Goal: Task Accomplishment & Management: Manage account settings

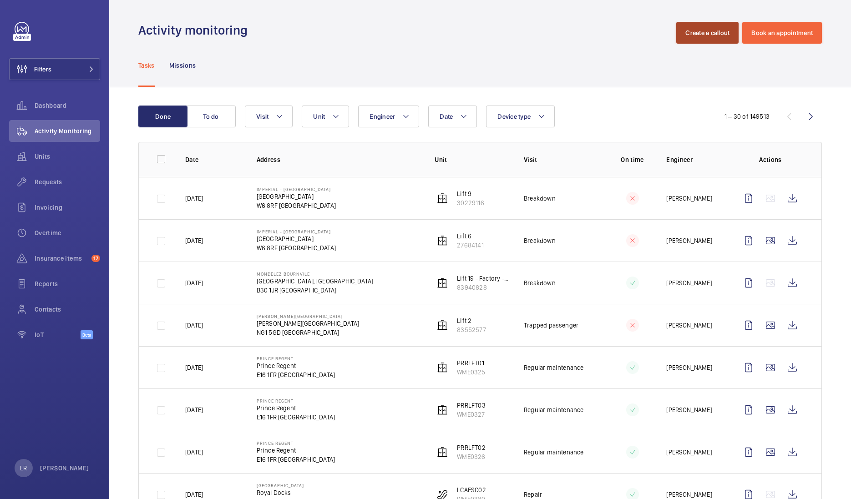
click at [706, 35] on button "Create a callout" at bounding box center [707, 33] width 62 height 22
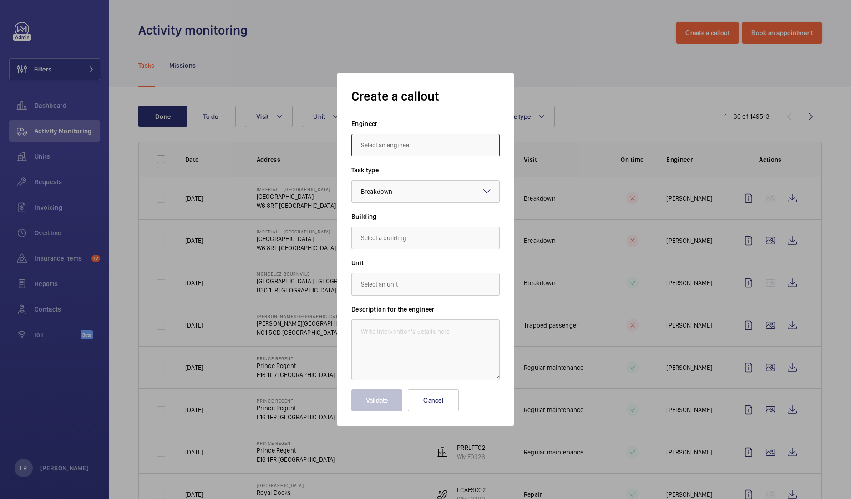
click at [408, 141] on input "text" at bounding box center [425, 145] width 148 height 23
drag, startPoint x: 451, startPoint y: 160, endPoint x: 454, endPoint y: 164, distance: 4.9
click at [454, 164] on div "Marc Gracia" at bounding box center [425, 169] width 148 height 27
click at [414, 176] on mat-option "Marc Gracia" at bounding box center [425, 172] width 147 height 22
type input "Marc Gracia"
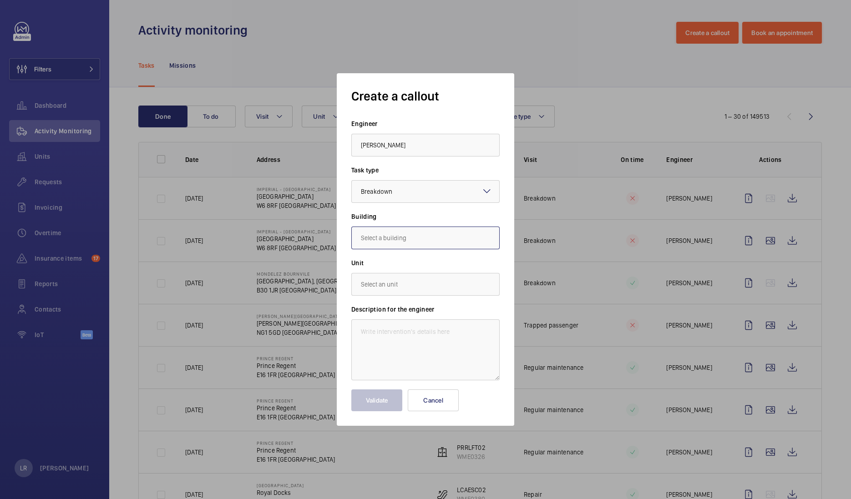
click at [413, 243] on input "text" at bounding box center [425, 238] width 148 height 23
click at [441, 265] on span "UK63 Shurgard Farnborough, GU14 8JE FARNBOROUGH" at bounding box center [425, 265] width 129 height 9
type input "UK63 Shurgard Farnborough, GU14 8JE FARNBOROUGH"
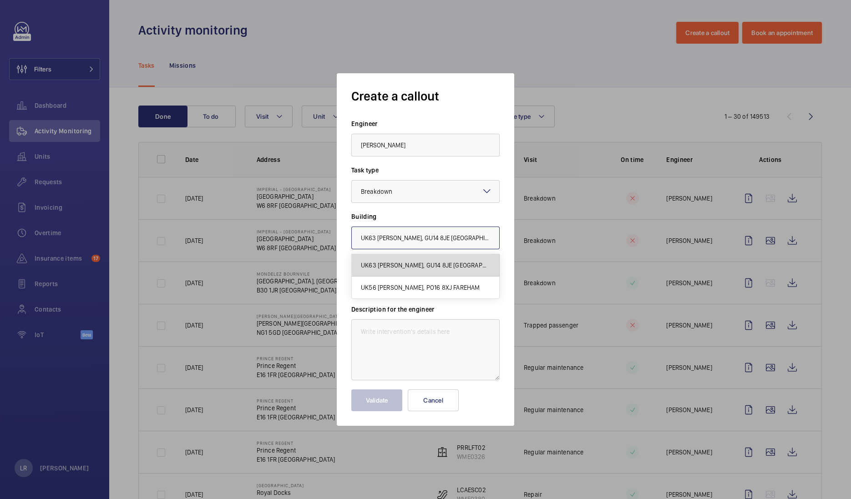
scroll to position [0, 20]
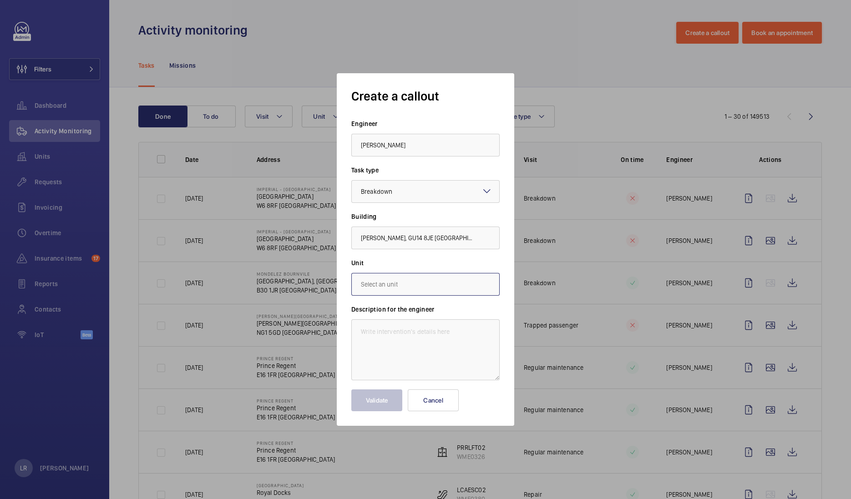
click at [434, 284] on input "text" at bounding box center [425, 284] width 148 height 23
click at [435, 314] on mat-option "14628259 - Lift 1(A)" at bounding box center [425, 312] width 147 height 22
type input "14628259 - Lift 1(A)"
click at [394, 339] on textarea at bounding box center [425, 349] width 148 height 61
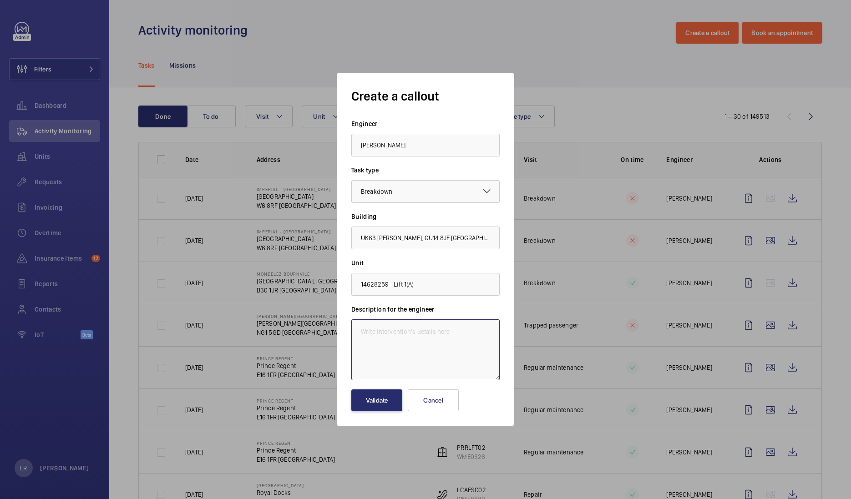
drag, startPoint x: 477, startPoint y: 325, endPoint x: 482, endPoint y: 325, distance: 5.0
click at [481, 325] on textarea at bounding box center [425, 349] width 148 height 61
paste textarea "The right hand side lift car landing door front guide shoe insert is missing"
click at [361, 329] on textarea "The right hand side lift car landing door front guide shoe insert is missing" at bounding box center [425, 349] width 148 height 61
click at [495, 341] on textarea "Immediete Defect - The right hand side lift car landing door front guide shoe i…" at bounding box center [425, 349] width 148 height 61
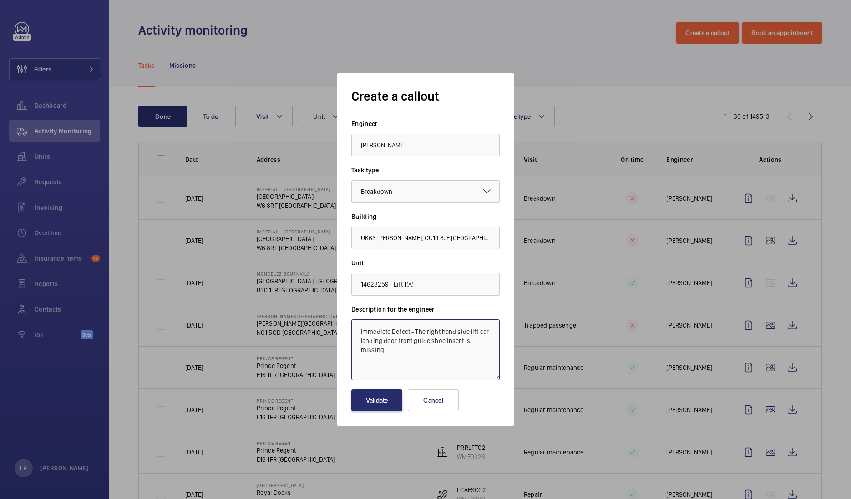
type textarea "Immediete Defect - The right hand side lift car landing door front guide shoe i…"
click at [376, 396] on button "Validate" at bounding box center [376, 400] width 51 height 22
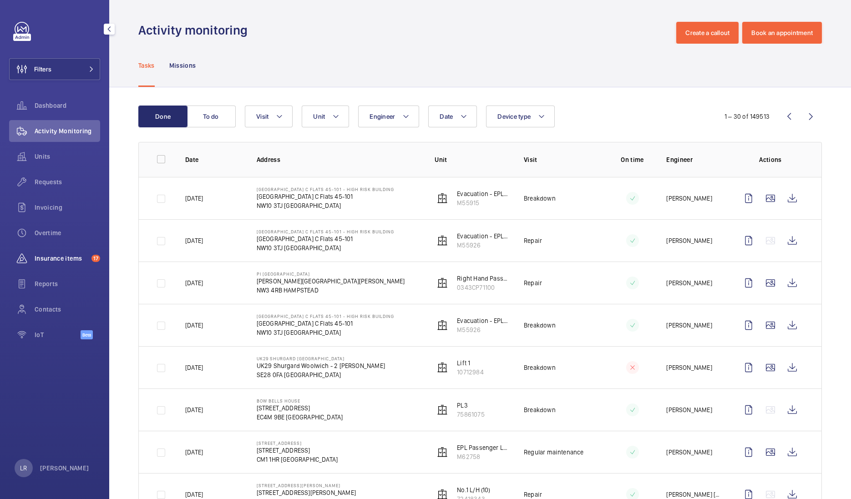
drag, startPoint x: 65, startPoint y: 253, endPoint x: 69, endPoint y: 248, distance: 6.3
click at [67, 254] on span "Insurance items" at bounding box center [61, 258] width 53 height 9
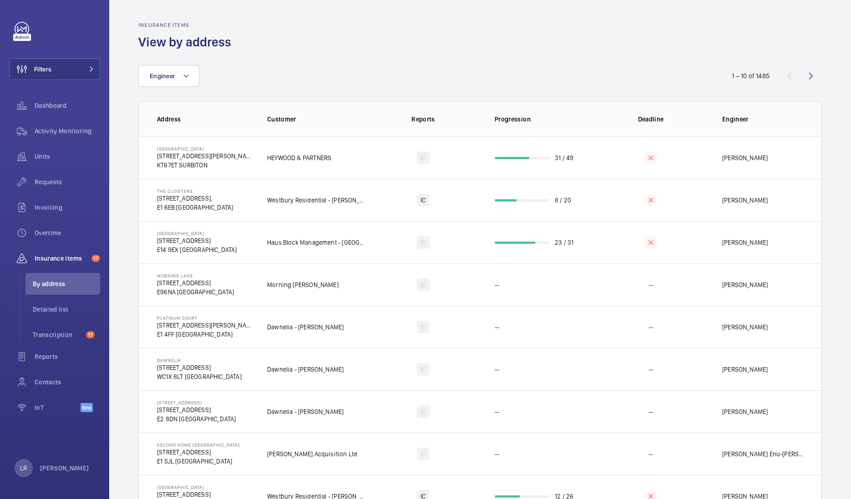
click at [359, 27] on div "Insurance items View by address" at bounding box center [479, 36] width 683 height 29
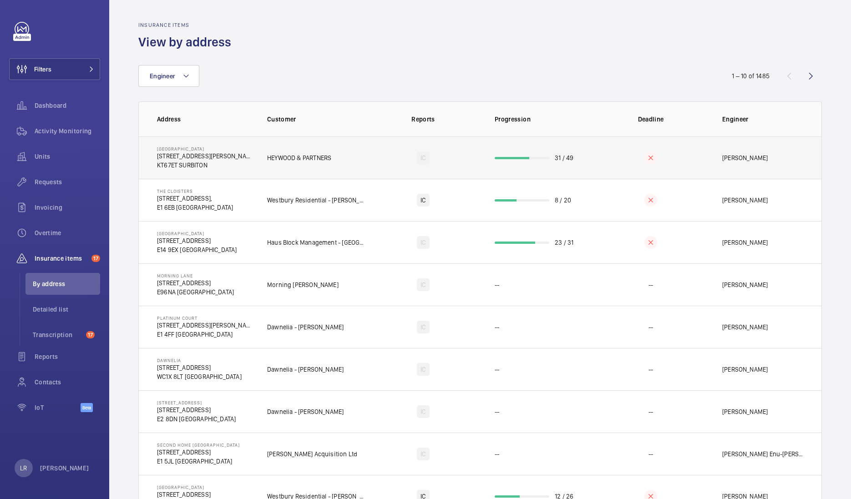
click at [331, 175] on td "HEYWOOD & PARTNERS" at bounding box center [309, 157] width 114 height 42
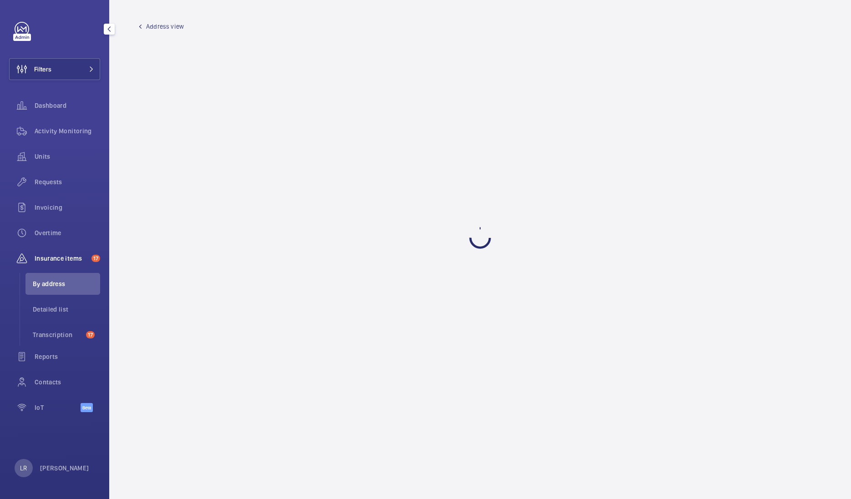
click at [156, 23] on span "Address view" at bounding box center [165, 26] width 38 height 9
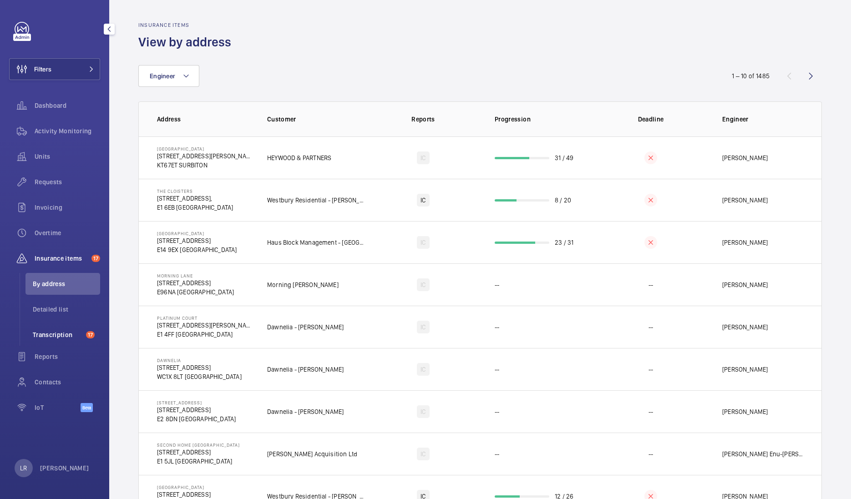
click at [49, 336] on span "Transcription" at bounding box center [58, 334] width 50 height 9
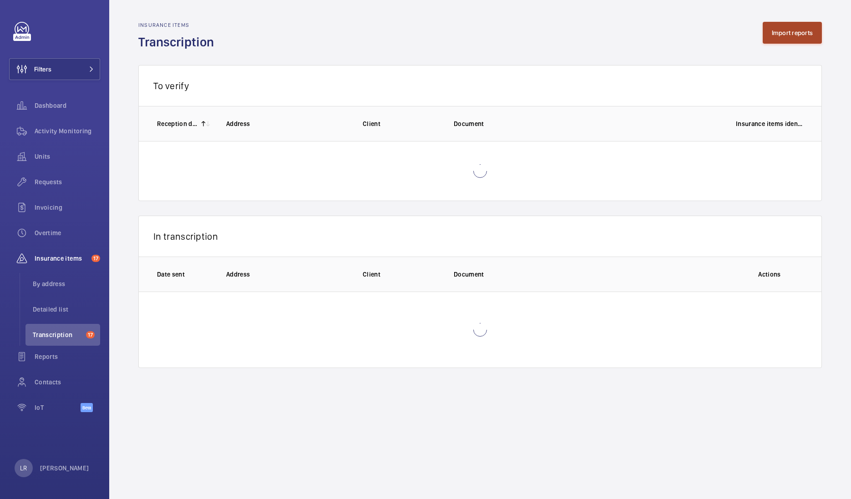
click at [812, 45] on div "Insurance items Transcription Import reports" at bounding box center [479, 36] width 683 height 29
click at [805, 39] on button "Import reports" at bounding box center [792, 33] width 60 height 22
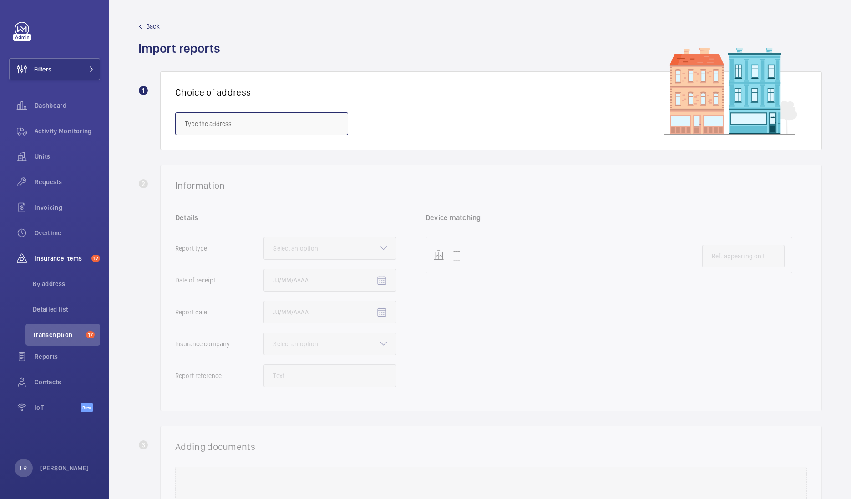
click at [343, 133] on input "text" at bounding box center [261, 123] width 173 height 23
click at [334, 148] on span "UK63 Shurgard Farnborough - UK63 Shurgard Farnborough, FARNBOROUGH GU14 8JE" at bounding box center [262, 150] width 154 height 9
type input "UK63 Shurgard Farnborough - UK63 Shurgard Farnborough, FARNBOROUGH GU14 8JE"
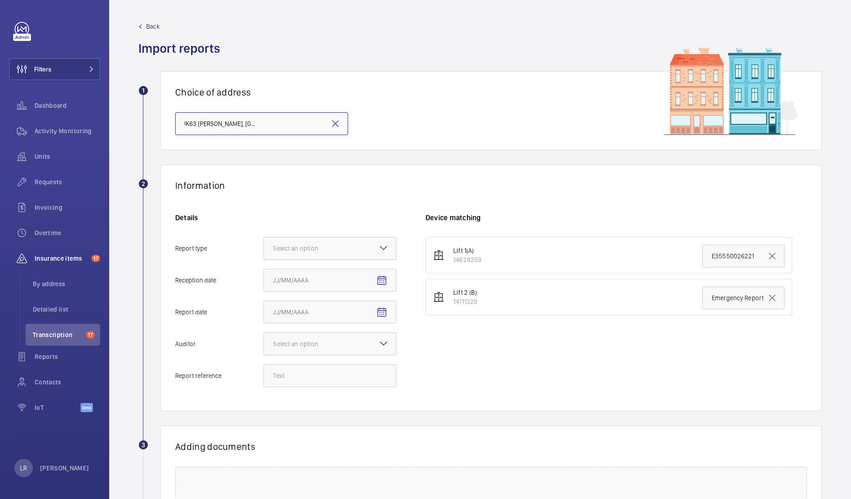
click at [367, 252] on div at bounding box center [330, 248] width 132 height 22
click at [264, 252] on input "Report type Select an option" at bounding box center [264, 248] width 0 height 22
click at [352, 280] on span "Insurance company" at bounding box center [330, 276] width 114 height 9
click at [264, 259] on input "Report type Select an option Insurance company Consultant" at bounding box center [264, 248] width 0 height 22
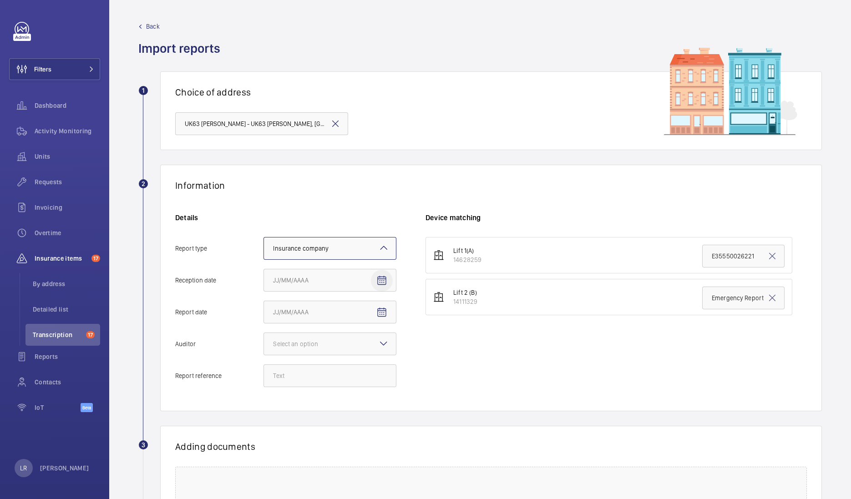
click at [389, 276] on span "Open calendar" at bounding box center [382, 281] width 22 height 22
click at [350, 357] on span "4" at bounding box center [349, 354] width 16 height 16
type input "9/4/2025"
click at [386, 316] on mat-icon "Open calendar" at bounding box center [381, 312] width 11 height 11
click at [662, 329] on div at bounding box center [425, 249] width 851 height 499
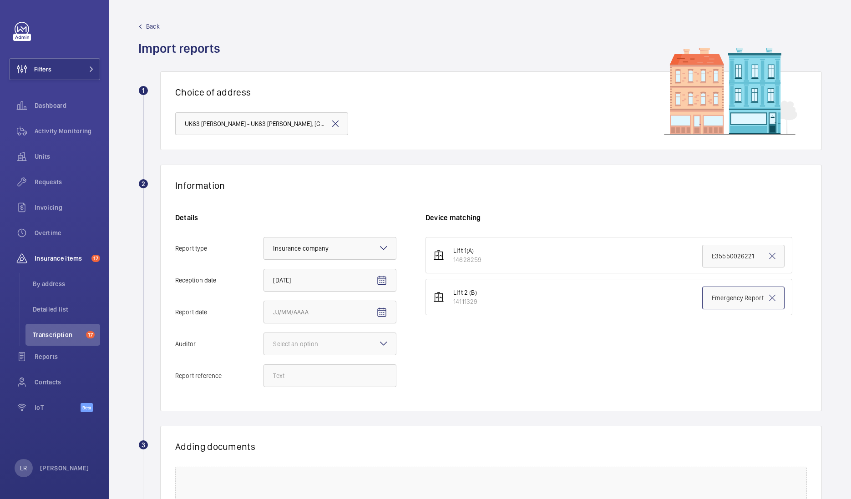
click at [720, 295] on input "Emergency Report" at bounding box center [743, 298] width 82 height 23
click at [648, 355] on div "Lift 1(A) 14628259 E35550026221 Lift 2 (B) 14111329 Emergency Report" at bounding box center [615, 316] width 381 height 159
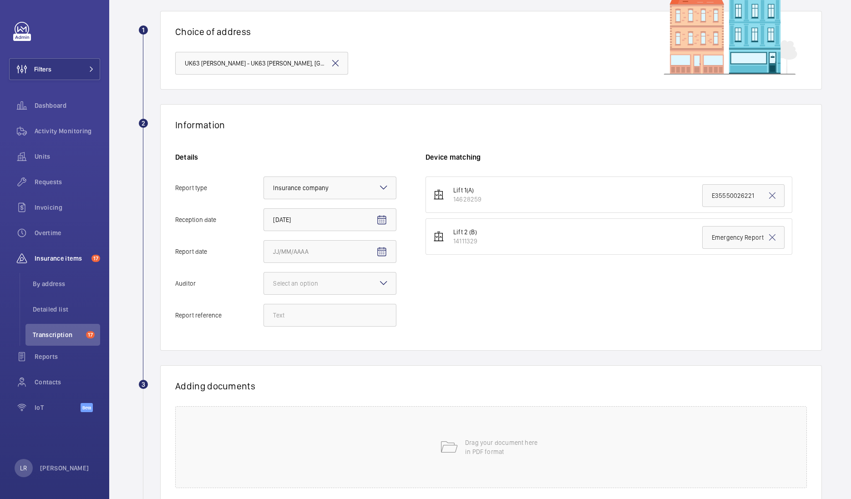
scroll to position [113, 0]
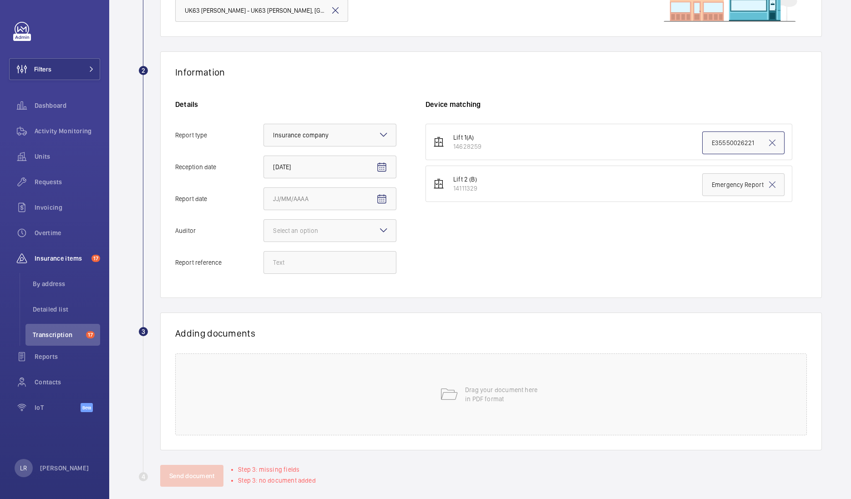
drag, startPoint x: 700, startPoint y: 137, endPoint x: 678, endPoint y: 141, distance: 22.7
click at [678, 141] on li "Lift 1(A) 14628259 E35550026221" at bounding box center [608, 142] width 367 height 36
click at [669, 107] on h6 "Device matching" at bounding box center [615, 105] width 381 height 10
drag, startPoint x: 368, startPoint y: 234, endPoint x: 364, endPoint y: 227, distance: 8.1
click at [364, 229] on div at bounding box center [330, 231] width 132 height 22
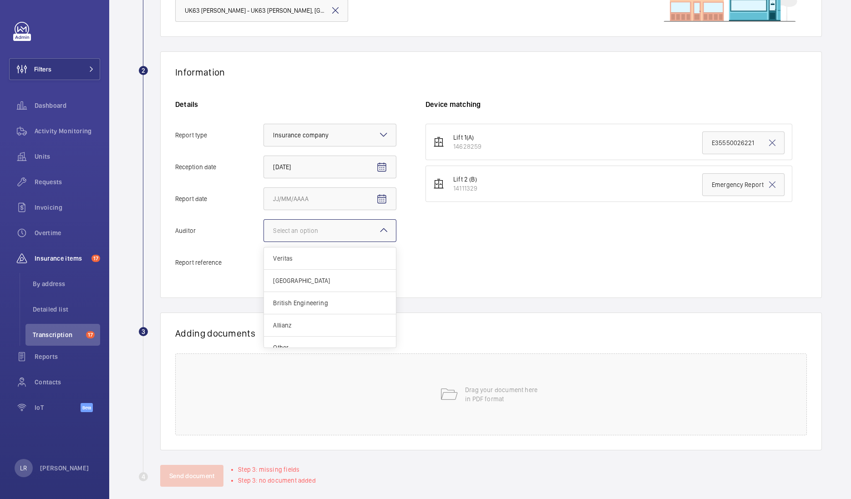
click at [264, 229] on input "Auditor Select an option Veritas Zurich British Engineering Allianz Other" at bounding box center [264, 231] width 0 height 22
click at [306, 327] on span "Allianz" at bounding box center [330, 325] width 114 height 9
click at [264, 242] on input "Auditor Select an option Veritas Zurich British Engineering Allianz Other" at bounding box center [264, 231] width 0 height 22
click at [348, 256] on input "Report reference" at bounding box center [329, 262] width 133 height 23
drag, startPoint x: 699, startPoint y: 139, endPoint x: 849, endPoint y: 146, distance: 150.3
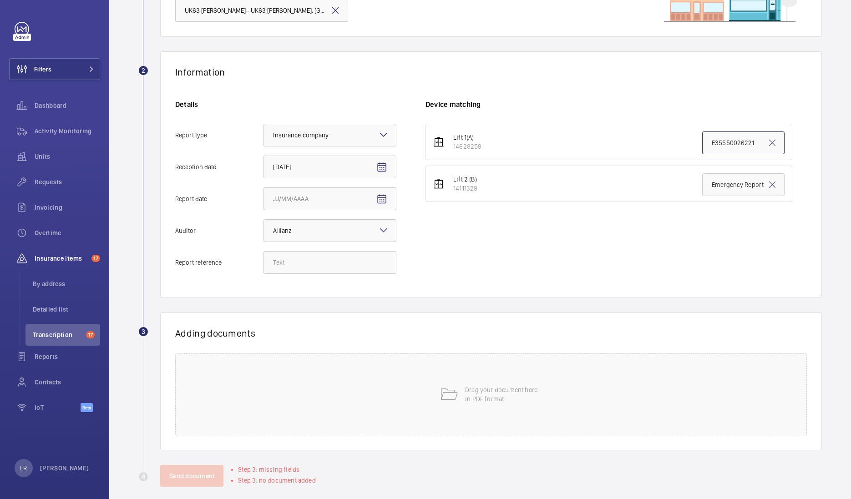
click at [850, 142] on html "Filters Dashboard Activity Monitoring Units Requests Invoicing Overtime Insuran…" at bounding box center [425, 249] width 851 height 499
type input "Emergency Report"
click at [370, 264] on input "Report reference" at bounding box center [329, 262] width 133 height 23
type input "Emergency Report"
click at [432, 423] on div "Drag your document here in PDF format" at bounding box center [490, 394] width 631 height 82
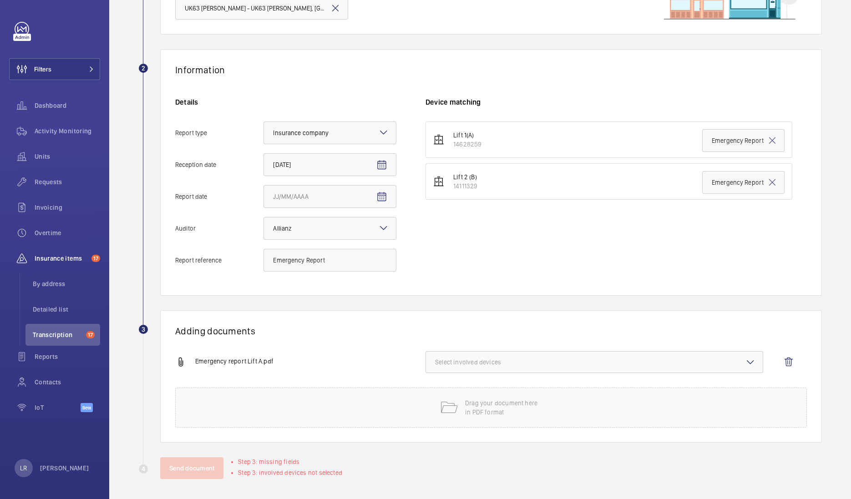
scroll to position [117, 0]
click at [515, 366] on button "Select involved devices" at bounding box center [593, 361] width 337 height 22
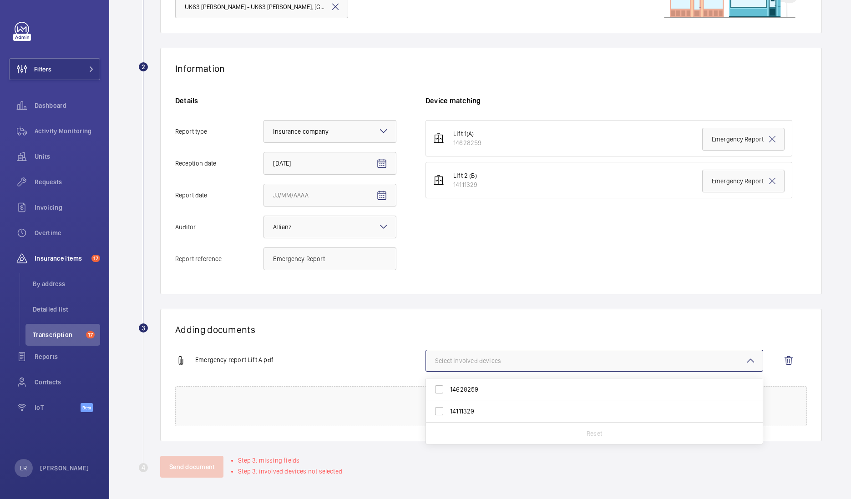
click at [516, 389] on span "14628259" at bounding box center [595, 389] width 290 height 9
click at [448, 389] on input "14628259" at bounding box center [439, 389] width 18 height 18
checkbox input "true"
click at [521, 285] on div "Information Details Report type Select an option × Insurance company × Receptio…" at bounding box center [490, 171] width 661 height 247
click at [381, 202] on span "Open calendar" at bounding box center [382, 196] width 22 height 22
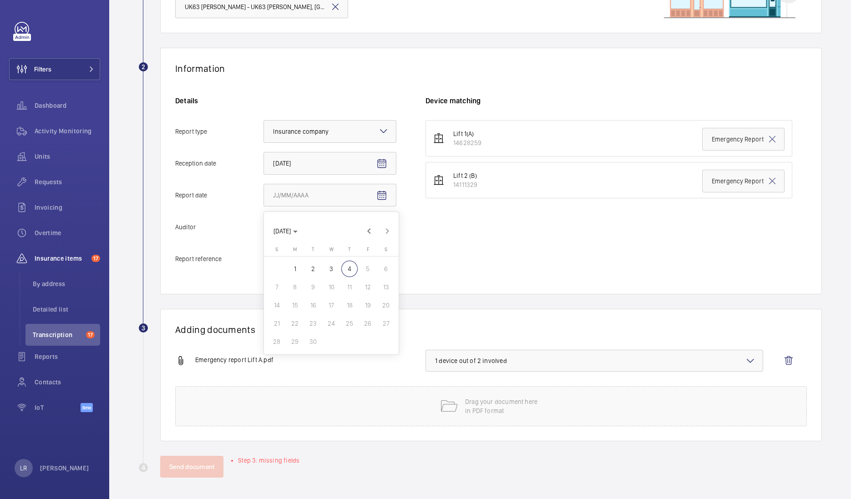
click at [323, 271] on span "3" at bounding box center [331, 269] width 16 height 16
type input "9/3/2025"
click at [434, 255] on div "Lift 1(A) 14628259 Emergency Report Lift 2 (B) 14111329 Emergency Report" at bounding box center [615, 199] width 381 height 159
click at [175, 459] on button "Send document" at bounding box center [191, 467] width 63 height 22
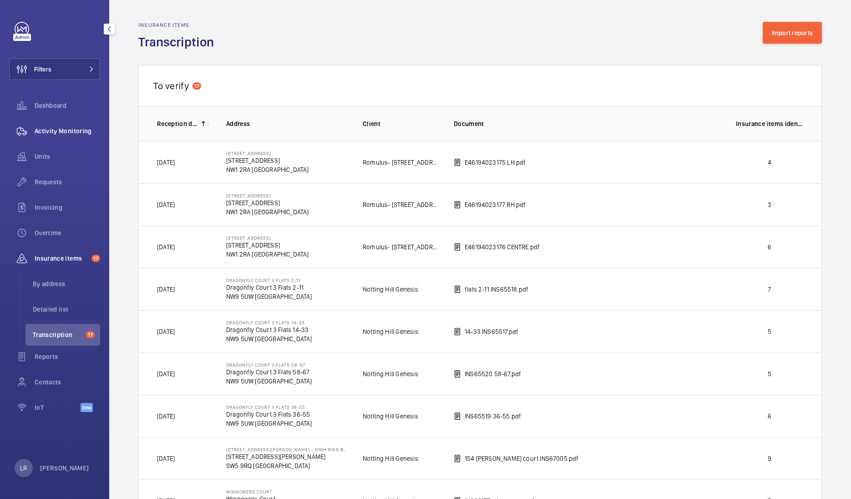
drag, startPoint x: 73, startPoint y: 130, endPoint x: 74, endPoint y: 136, distance: 7.0
click at [73, 132] on span "Activity Monitoring" at bounding box center [67, 130] width 65 height 9
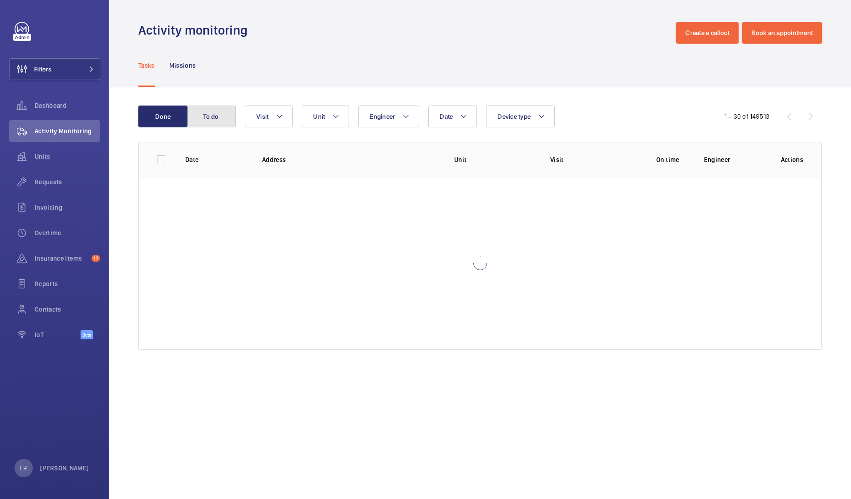
click at [210, 112] on button "To do" at bounding box center [210, 117] width 49 height 22
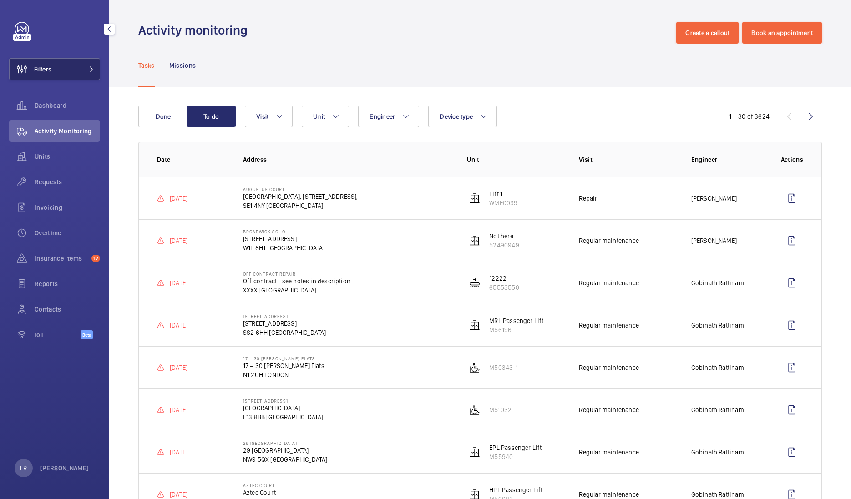
click at [83, 73] on button "Filters" at bounding box center [54, 69] width 91 height 22
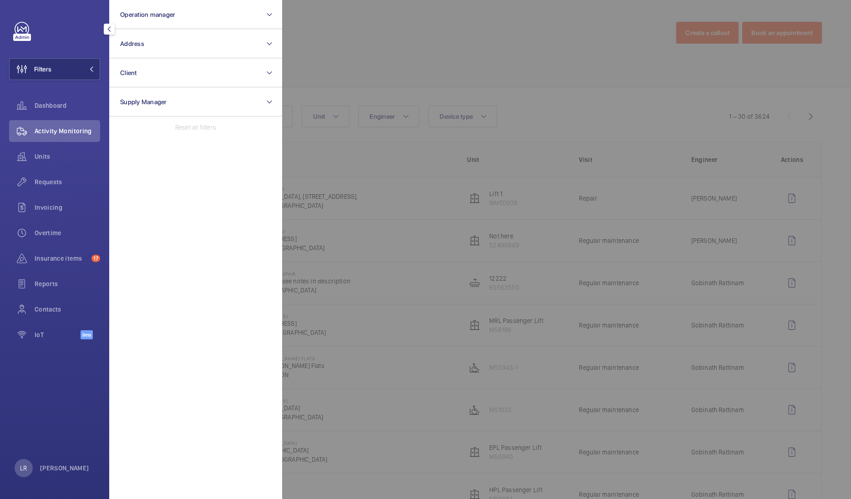
click at [396, 70] on div at bounding box center [707, 249] width 851 height 499
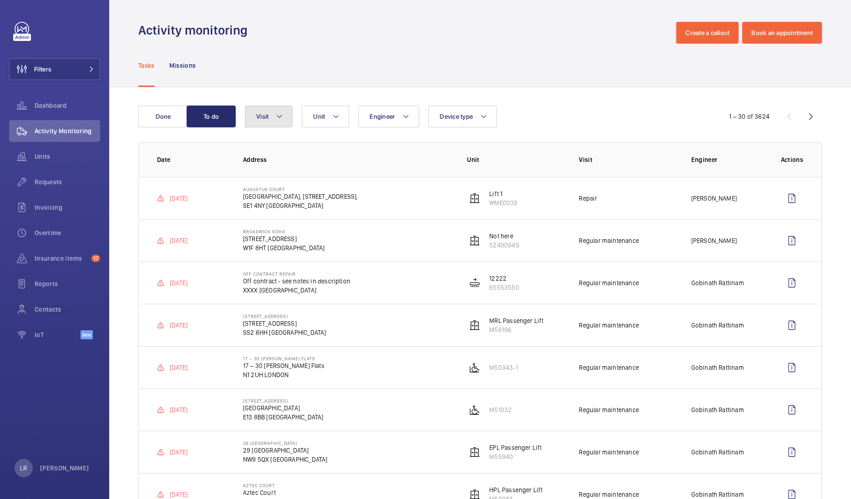
click at [282, 119] on mat-icon at bounding box center [279, 116] width 7 height 11
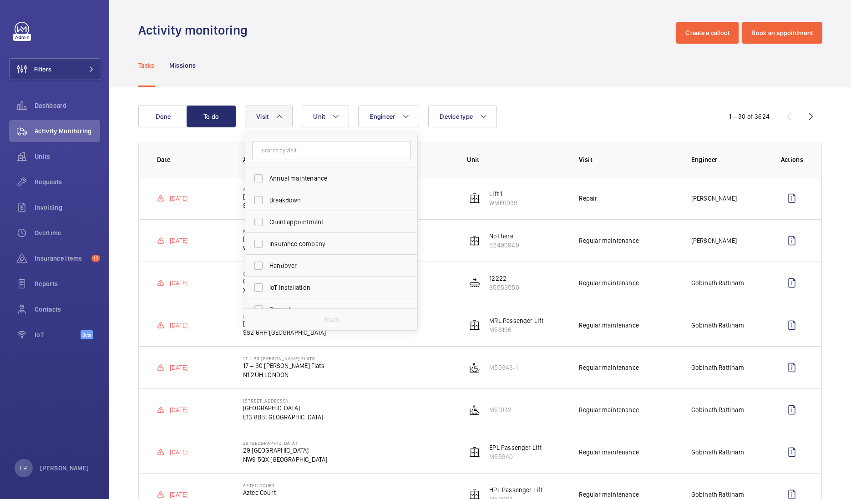
click at [282, 115] on mat-icon at bounding box center [279, 116] width 7 height 11
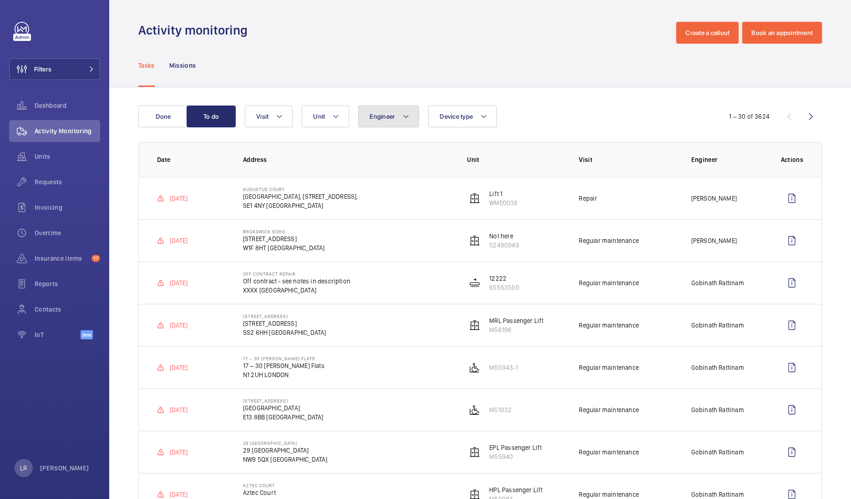
click at [383, 113] on span "Engineer" at bounding box center [381, 116] width 25 height 7
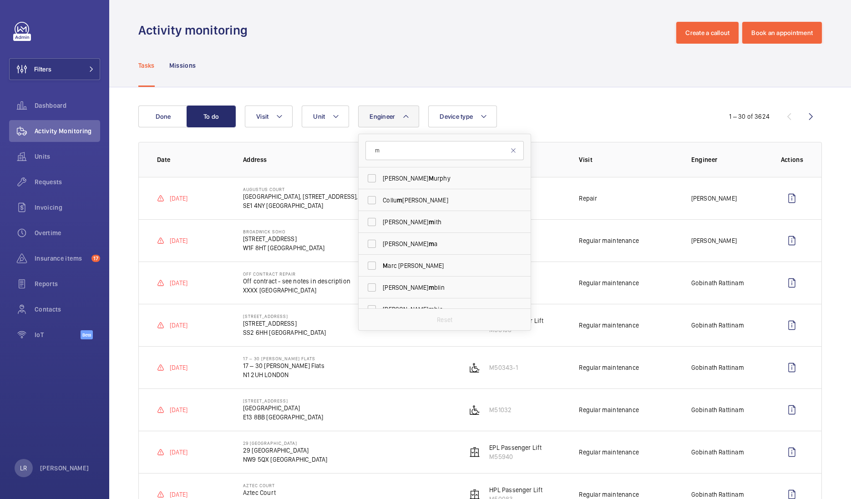
drag, startPoint x: 434, startPoint y: 154, endPoint x: 425, endPoint y: 157, distance: 9.1
click at [425, 157] on input "m" at bounding box center [444, 150] width 158 height 19
type input "ma"
click at [423, 197] on span "Ma rc Gracia" at bounding box center [445, 200] width 125 height 9
click at [381, 197] on input "Ma rc Gracia" at bounding box center [372, 200] width 18 height 18
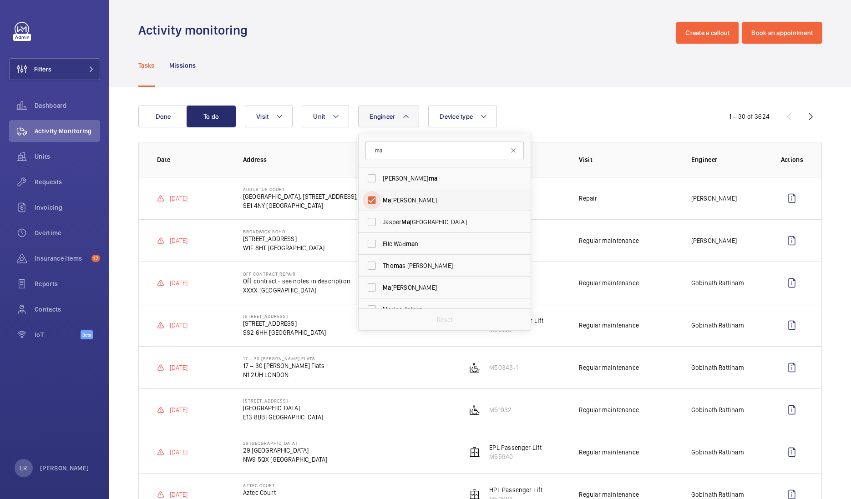
checkbox input "true"
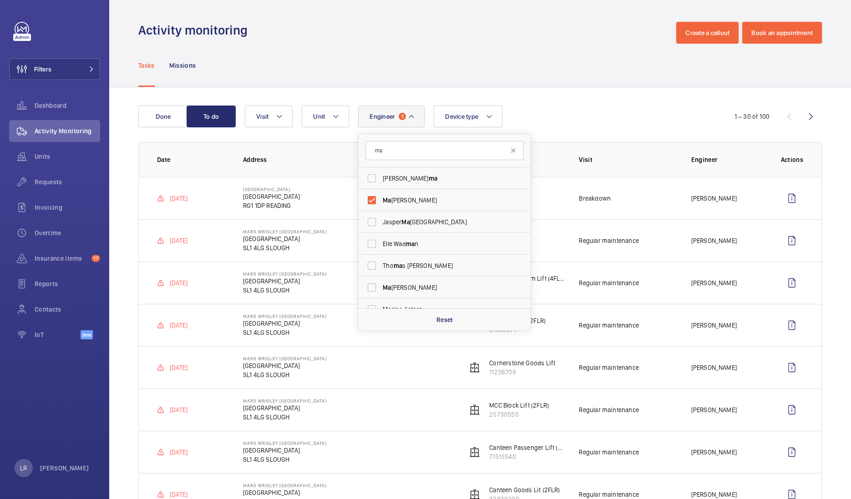
click at [275, 68] on div "Tasks Missions" at bounding box center [479, 65] width 683 height 43
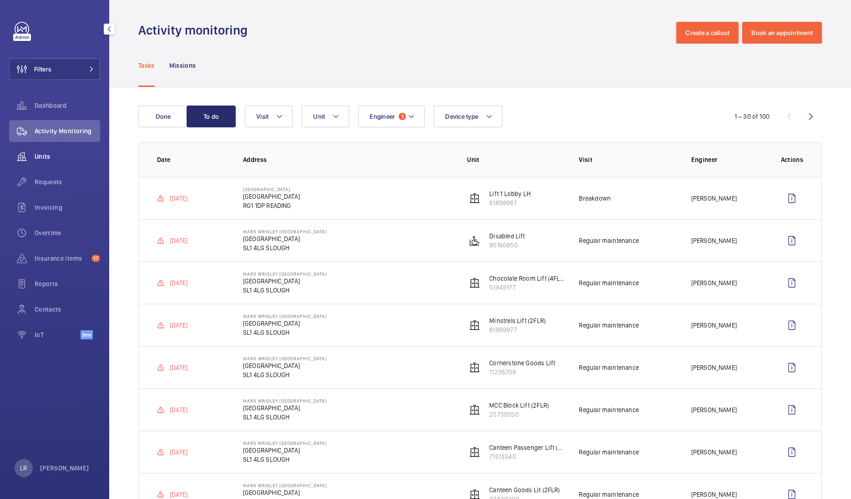
click at [75, 150] on div "Units" at bounding box center [54, 157] width 91 height 22
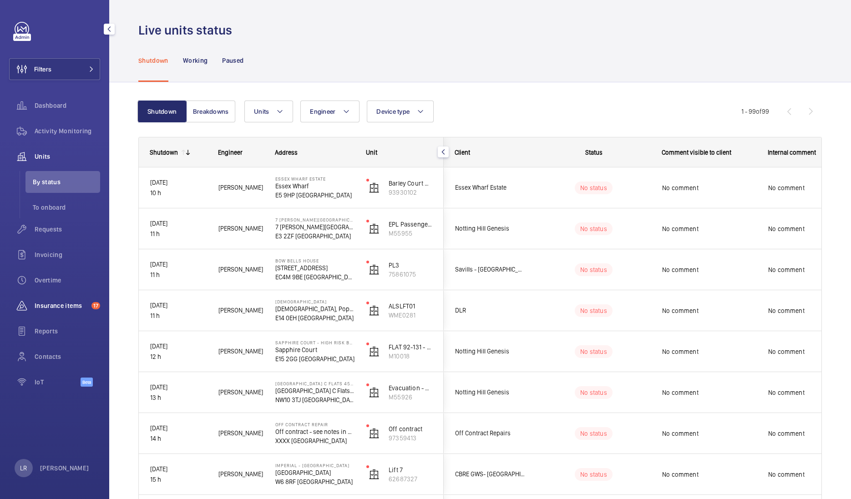
click at [70, 307] on span "Insurance items" at bounding box center [61, 305] width 53 height 9
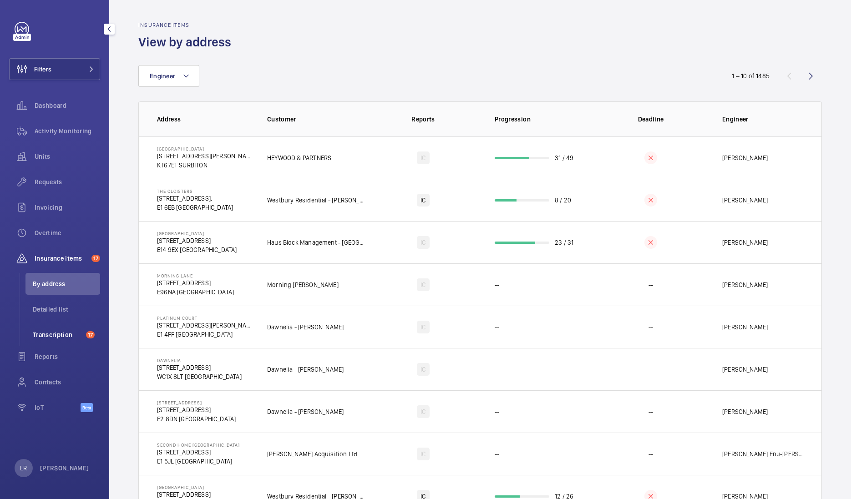
click at [70, 332] on span "Transcription" at bounding box center [58, 334] width 50 height 9
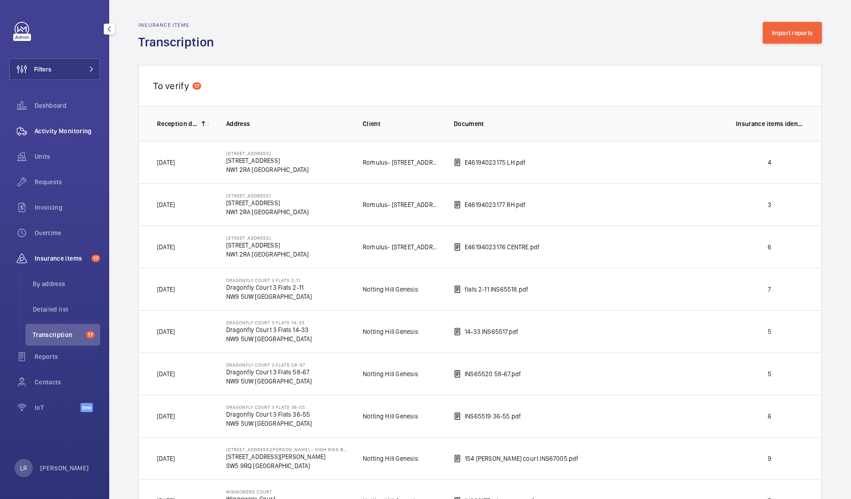
click at [69, 133] on span "Activity Monitoring" at bounding box center [67, 130] width 65 height 9
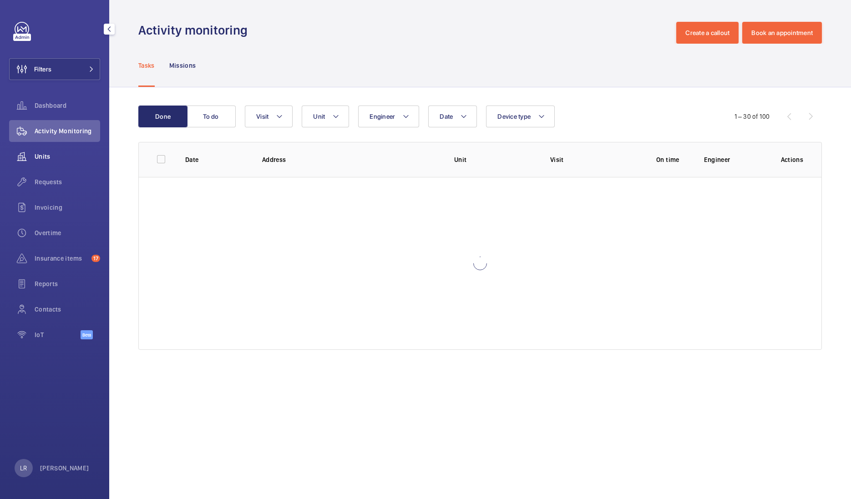
click at [68, 150] on div "Units" at bounding box center [54, 157] width 91 height 22
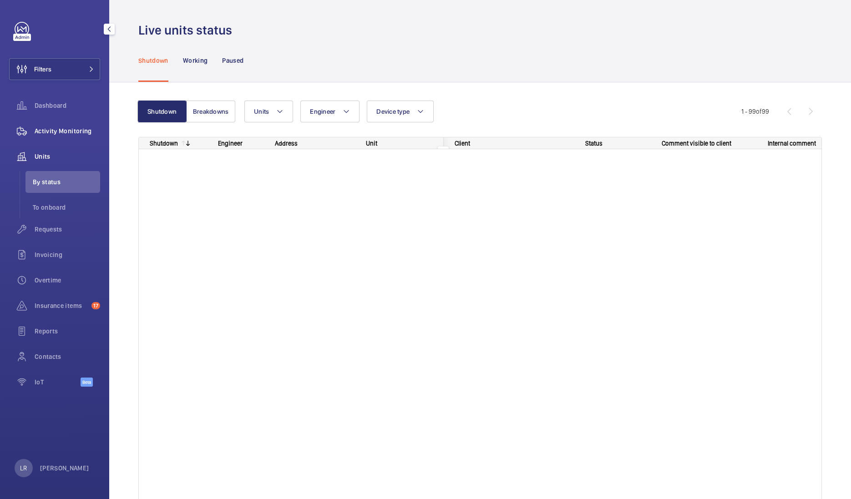
click at [73, 131] on span "Activity Monitoring" at bounding box center [67, 130] width 65 height 9
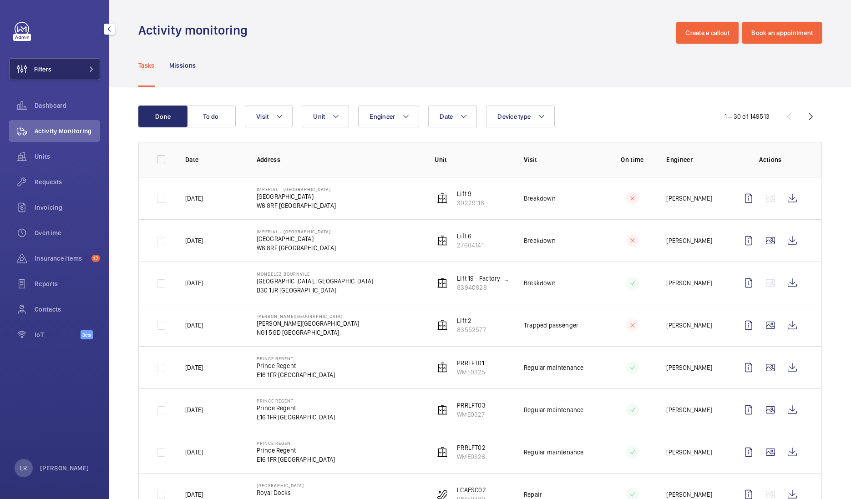
click at [62, 62] on button "Filters" at bounding box center [54, 69] width 91 height 22
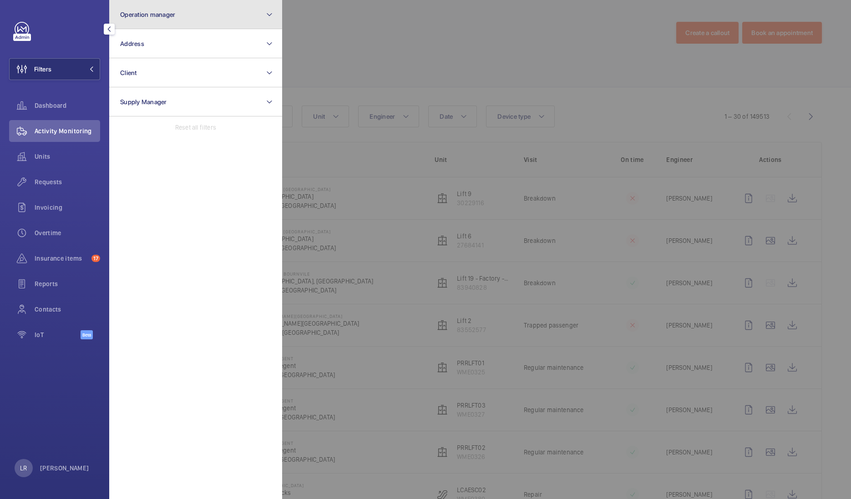
click at [175, 17] on button "Operation manager" at bounding box center [195, 14] width 173 height 29
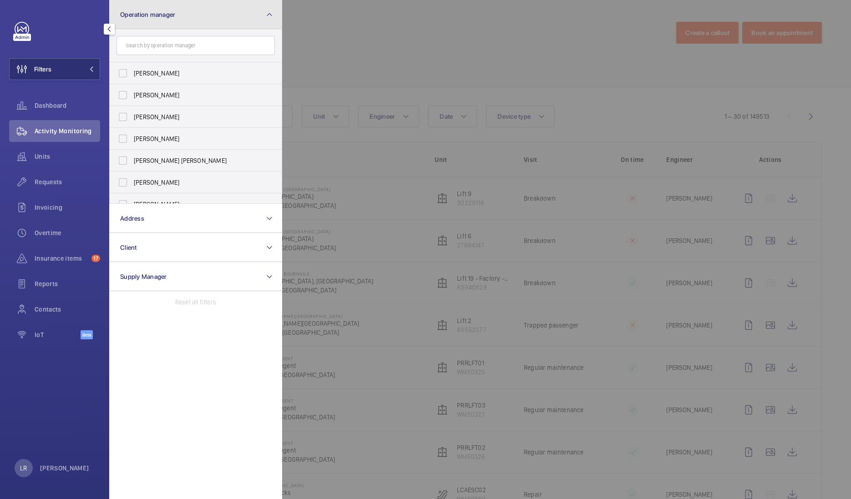
click at [190, 3] on button "Operation manager" at bounding box center [195, 14] width 173 height 29
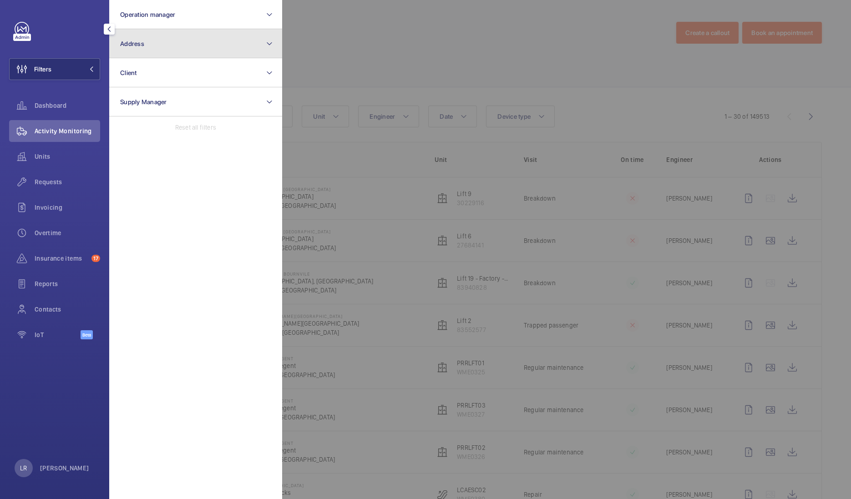
click at [173, 43] on button "Address" at bounding box center [195, 43] width 173 height 29
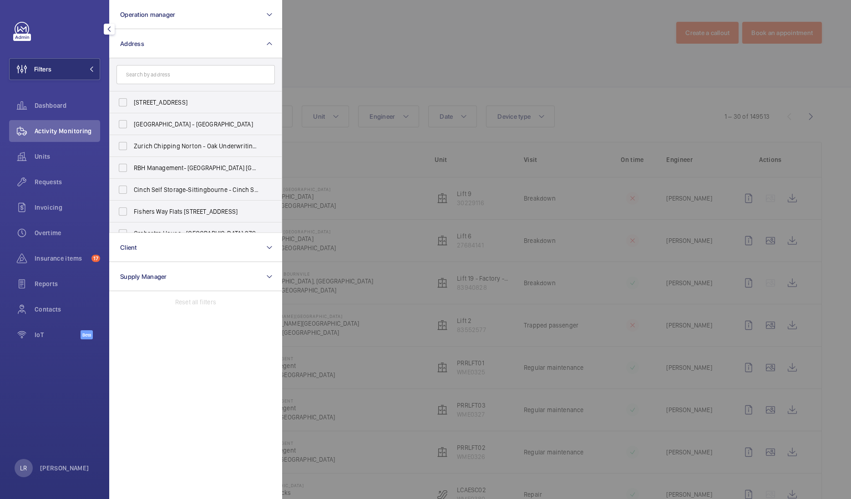
click at [453, 181] on div at bounding box center [707, 249] width 851 height 499
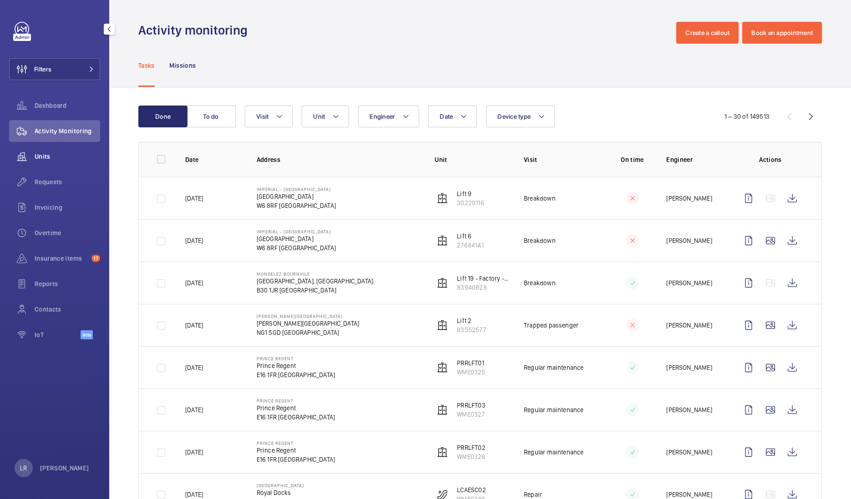
click at [78, 159] on span "Units" at bounding box center [67, 156] width 65 height 9
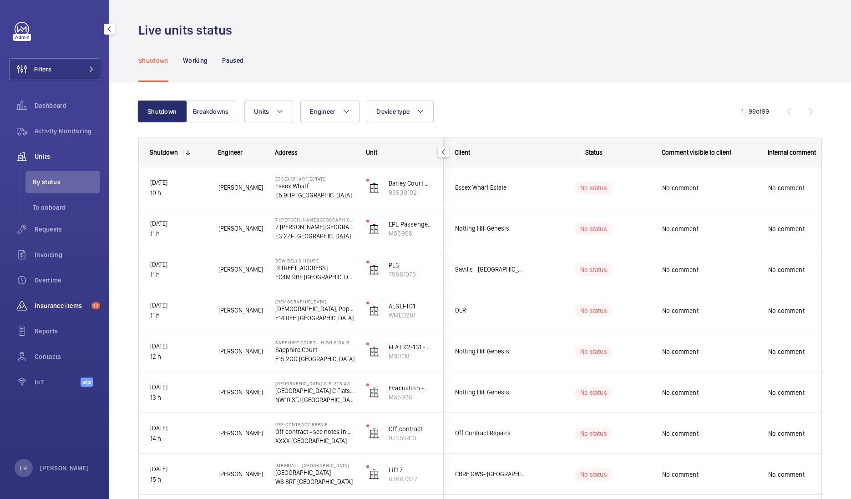
click at [60, 307] on span "Insurance items" at bounding box center [61, 305] width 53 height 9
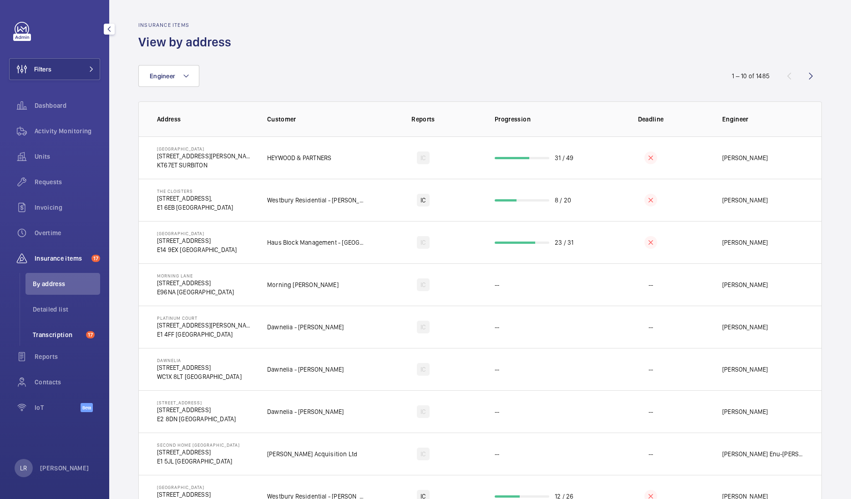
click at [81, 337] on span "Transcription" at bounding box center [58, 334] width 50 height 9
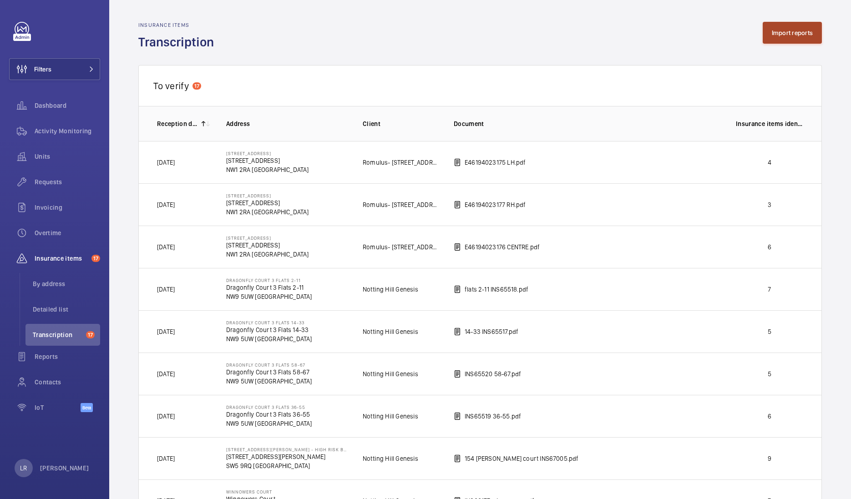
click at [800, 41] on button "Import reports" at bounding box center [792, 33] width 60 height 22
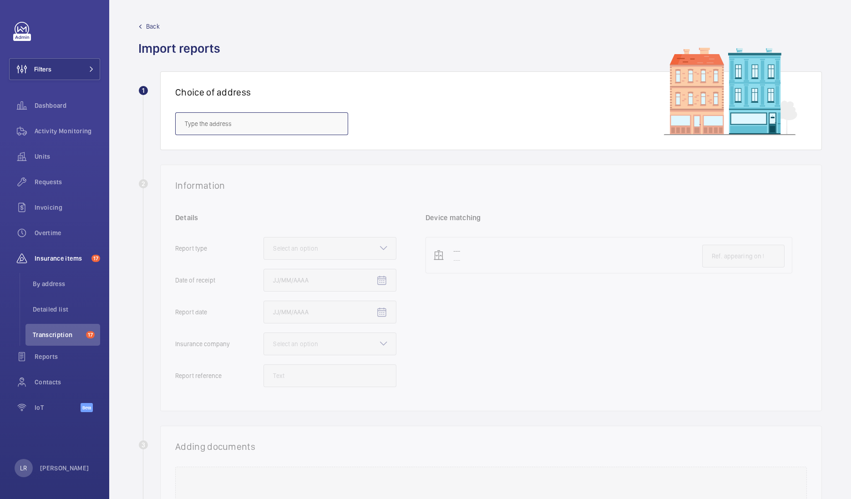
click at [233, 123] on input "text" at bounding box center [261, 123] width 173 height 23
click at [209, 158] on mat-option "NOVOTEL LONDON CANARY WHARF - H9057, NOVOTEL LONDON CANARY WHARF, 40 Marsh Wall…" at bounding box center [262, 151] width 172 height 22
type input "NOVOTEL LONDON CANARY WHARF - H9057, NOVOTEL LONDON CANARY WHARF, 40 Marsh Wall…"
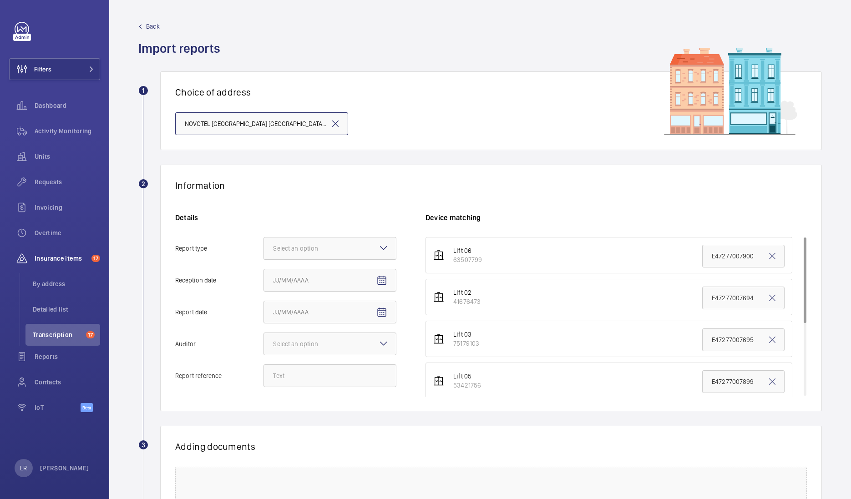
click at [327, 244] on div "Select an option" at bounding box center [330, 248] width 132 height 9
click at [264, 243] on input "Report type Select an option" at bounding box center [264, 248] width 0 height 22
click at [347, 274] on span "Insurance company" at bounding box center [330, 276] width 114 height 9
click at [264, 259] on input "Report type Select an option Insurance company Consultant" at bounding box center [264, 248] width 0 height 22
click at [380, 281] on mat-icon "Open calendar" at bounding box center [381, 280] width 11 height 11
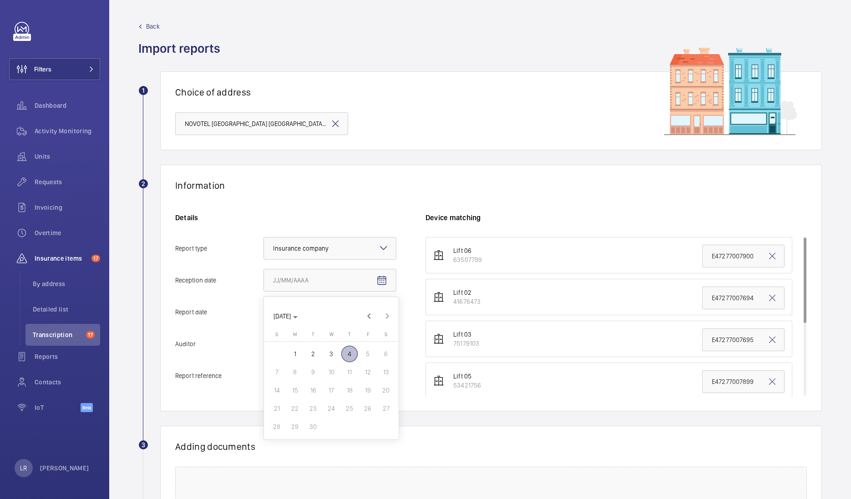
click at [352, 352] on span "4" at bounding box center [349, 354] width 16 height 16
type input "9/4/2025"
click at [381, 307] on mat-icon "Open calendar" at bounding box center [381, 312] width 11 height 11
click at [333, 382] on span "3" at bounding box center [331, 386] width 16 height 16
type input "9/3/2025"
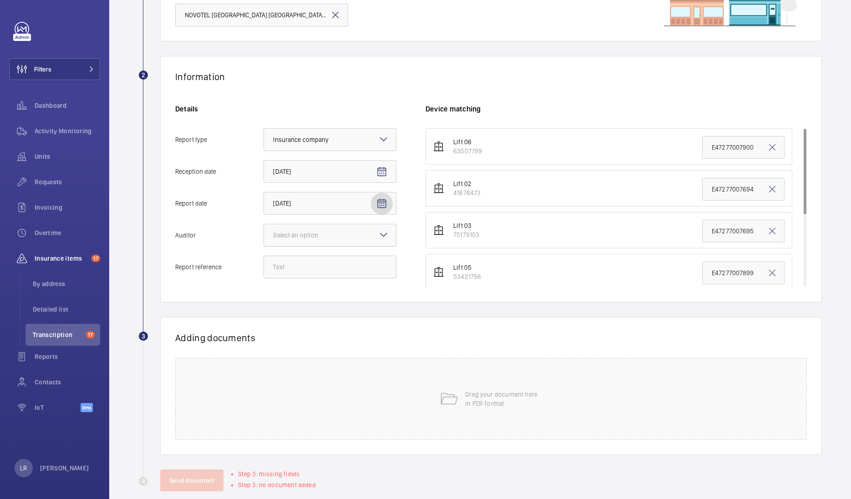
scroll to position [113, 0]
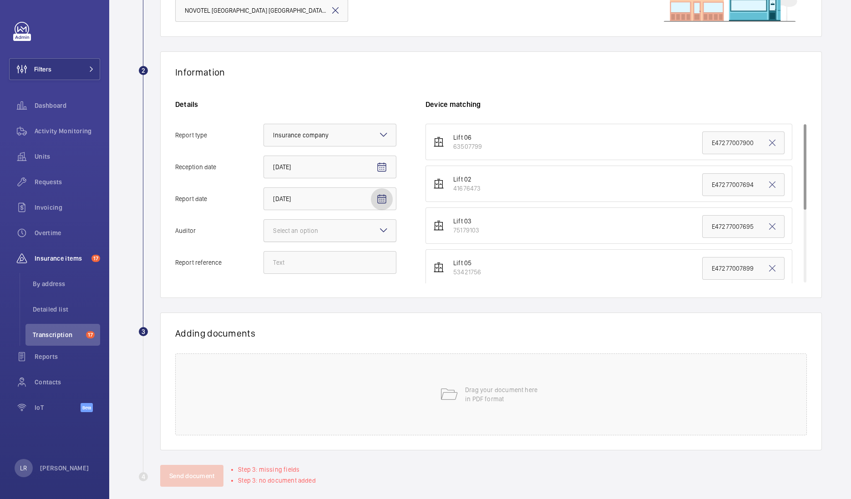
click at [373, 232] on div at bounding box center [330, 231] width 132 height 22
click at [264, 232] on input "Auditor Select an option" at bounding box center [264, 231] width 0 height 22
drag, startPoint x: 344, startPoint y: 318, endPoint x: 345, endPoint y: 307, distance: 11.4
click at [344, 318] on div "Allianz" at bounding box center [330, 325] width 132 height 22
click at [264, 242] on input "Auditor Select an option Veritas Zurich British Engineering Allianz Other" at bounding box center [264, 231] width 0 height 22
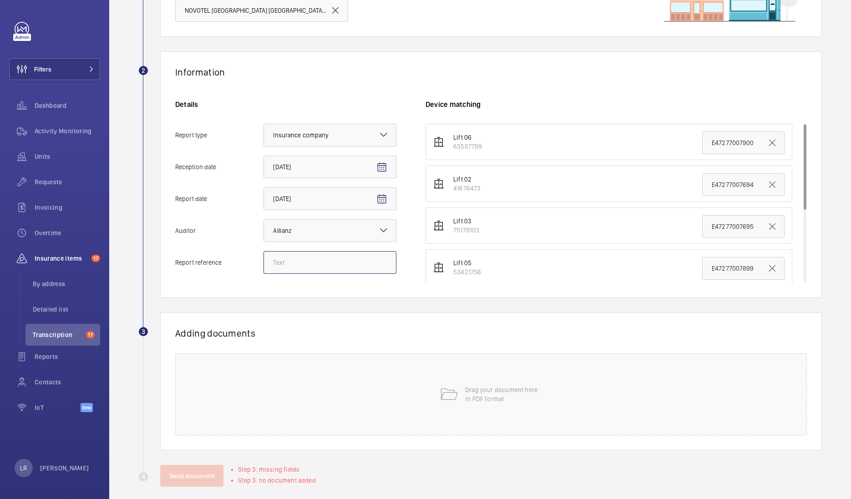
click at [318, 258] on input "Report reference" at bounding box center [329, 262] width 133 height 23
click at [346, 252] on input "Report reference" at bounding box center [329, 262] width 133 height 23
paste input "E47277008088"
type input "E47277008088"
click at [363, 302] on wm-front-report-upload-form "2 Information Details Report type Select an option × Insurance company × Recept…" at bounding box center [479, 268] width 683 height 435
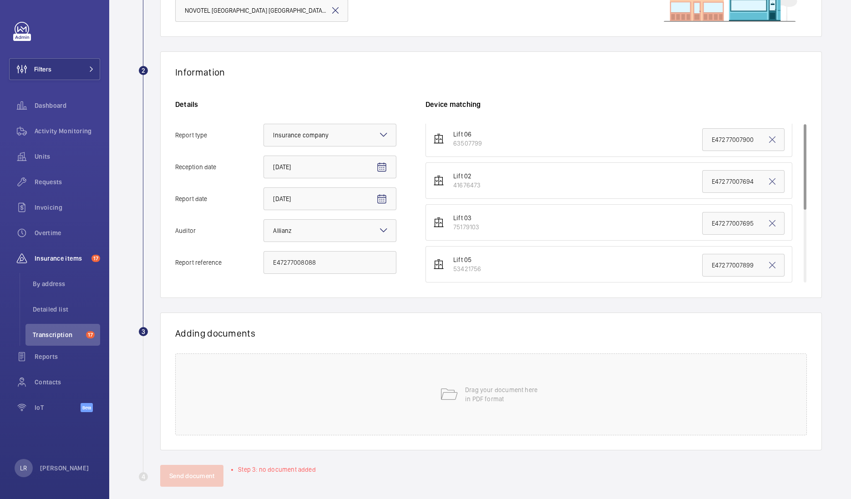
scroll to position [0, 0]
drag, startPoint x: 717, startPoint y: 185, endPoint x: 721, endPoint y: 180, distance: 6.1
click at [717, 185] on input "E47277007694" at bounding box center [743, 184] width 82 height 23
drag, startPoint x: 751, startPoint y: 186, endPoint x: 688, endPoint y: 190, distance: 63.3
click at [688, 190] on li "Lift 02 41676473 E47277007694" at bounding box center [608, 184] width 367 height 36
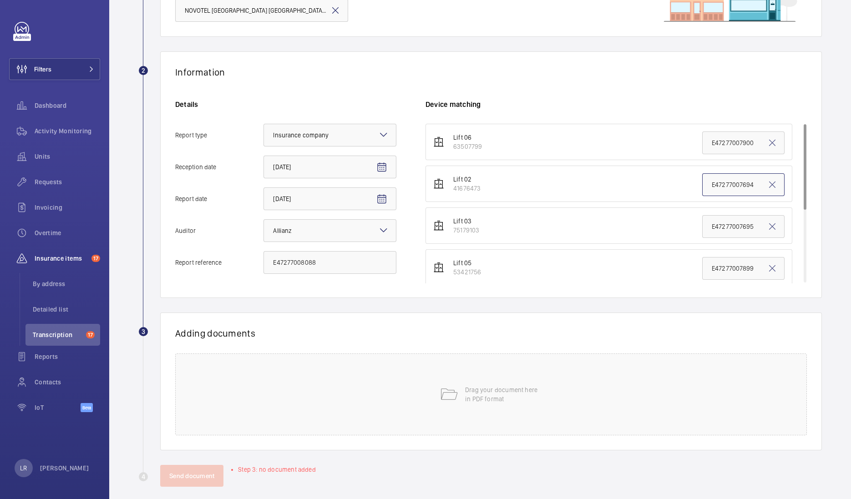
paste input "8088"
type input "E47277008088"
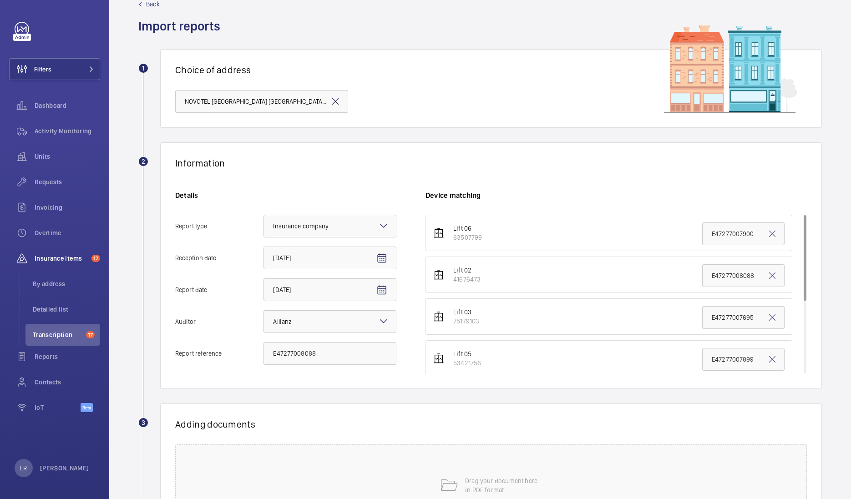
scroll to position [56, 0]
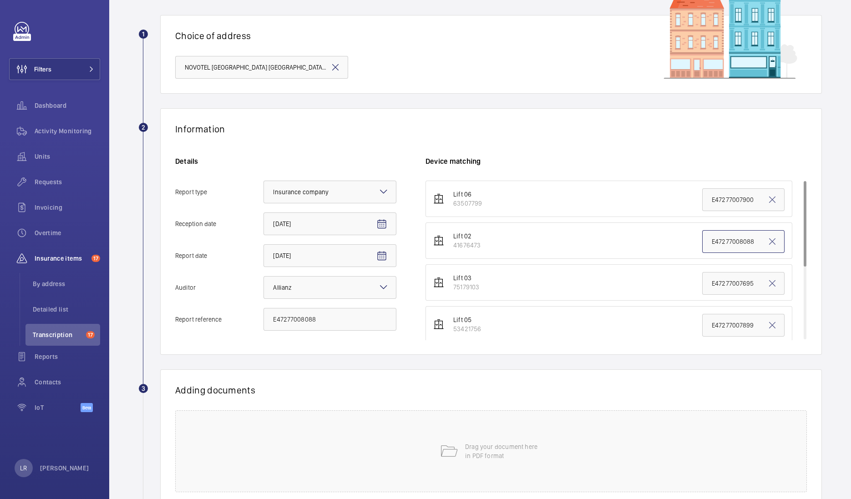
drag, startPoint x: 748, startPoint y: 242, endPoint x: 657, endPoint y: 245, distance: 91.0
click at [657, 245] on li "Lift 02 41676473 E47277008088" at bounding box center [608, 240] width 367 height 36
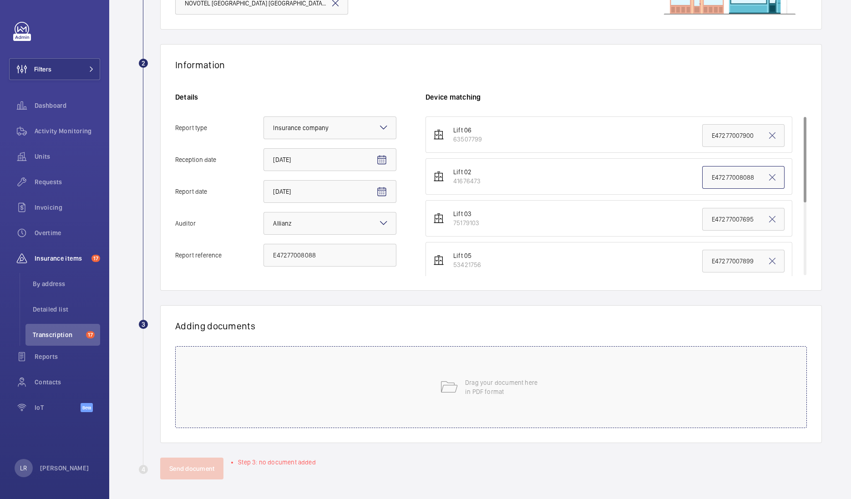
scroll to position [122, 0]
click at [501, 368] on div "Drag your document here in PDF format" at bounding box center [490, 385] width 631 height 82
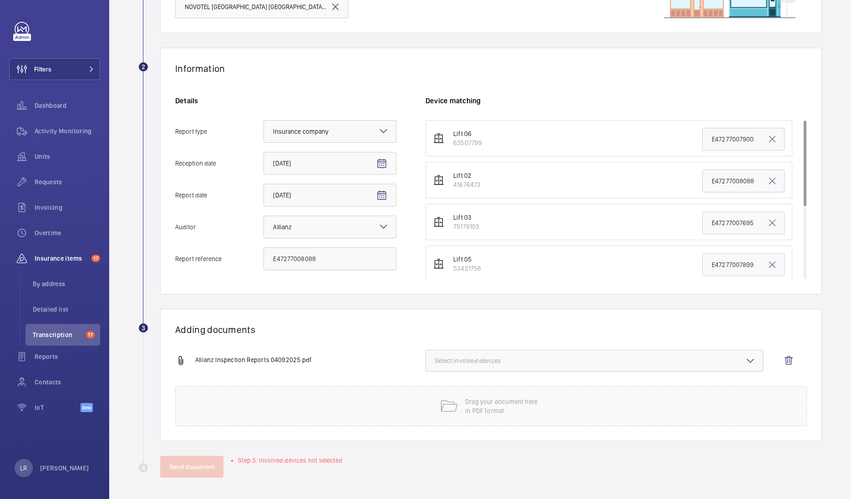
click at [459, 360] on span "Select involved devices" at bounding box center [594, 360] width 318 height 9
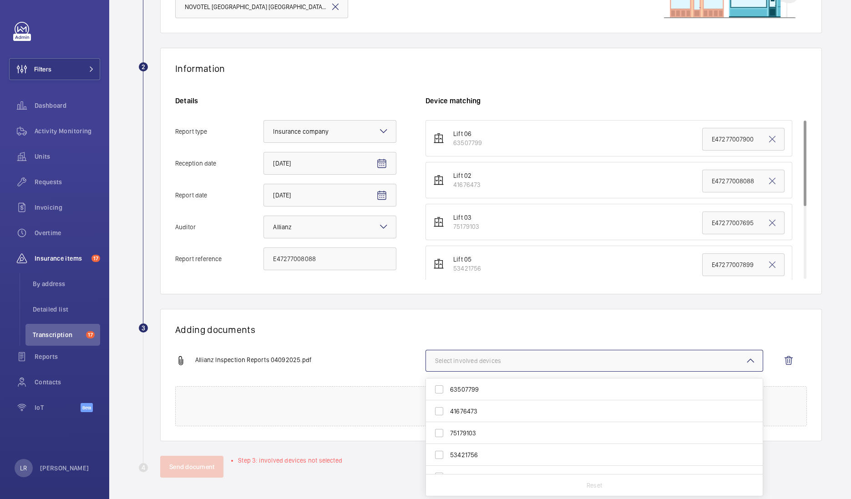
click at [495, 413] on span "41676473" at bounding box center [595, 411] width 290 height 9
click at [448, 413] on input "41676473" at bounding box center [439, 411] width 18 height 18
checkbox input "true"
click at [482, 337] on div "Adding documents Allianz Inspection Reports 04092025.pdf 1 device out of 7 invo…" at bounding box center [490, 375] width 661 height 132
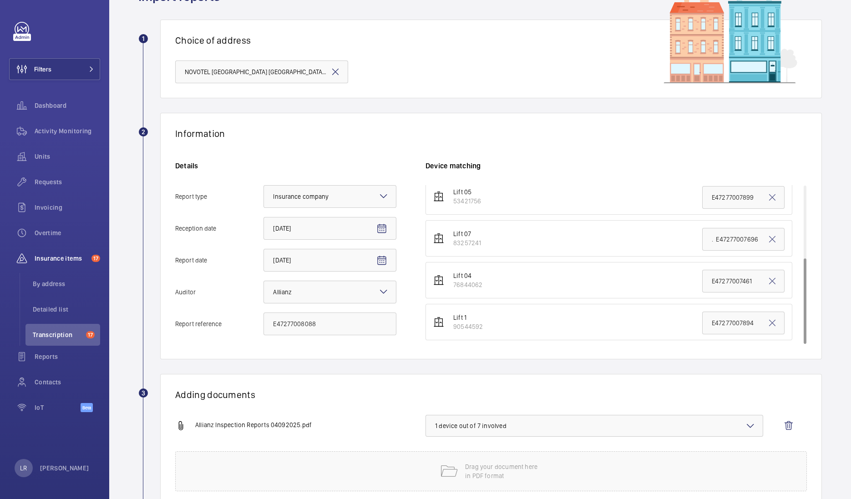
scroll to position [113, 0]
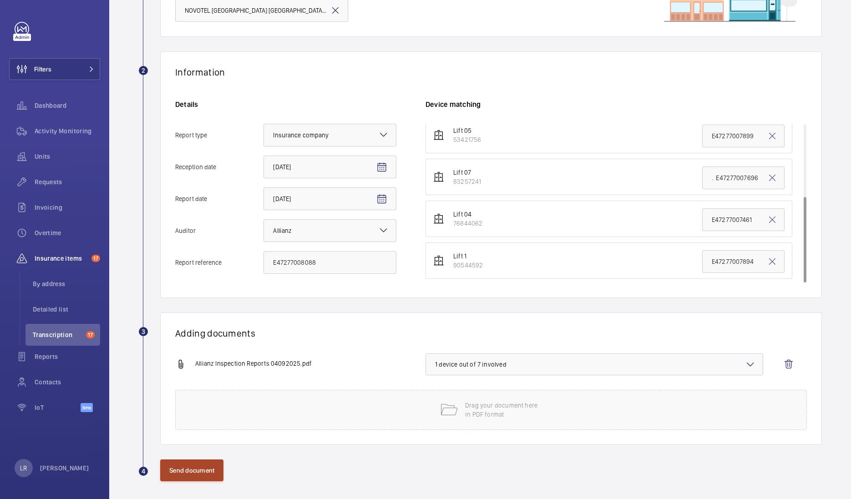
click at [186, 473] on button "Send document" at bounding box center [191, 470] width 63 height 22
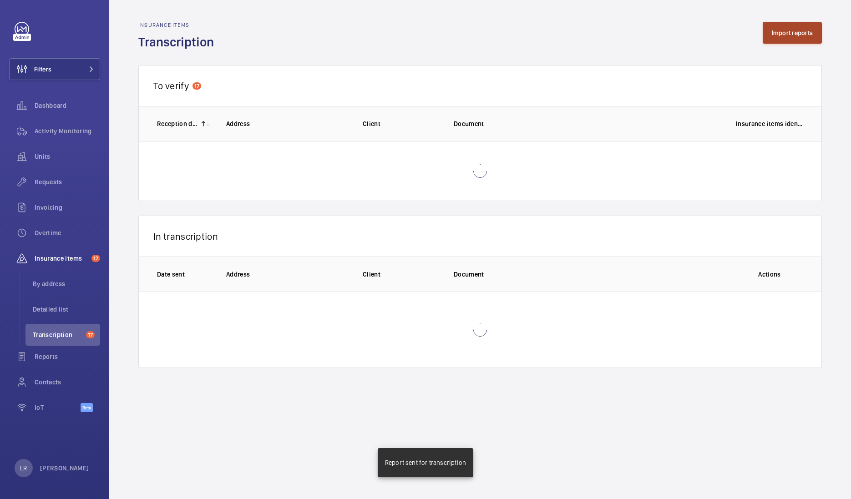
click at [805, 36] on button "Import reports" at bounding box center [792, 33] width 60 height 22
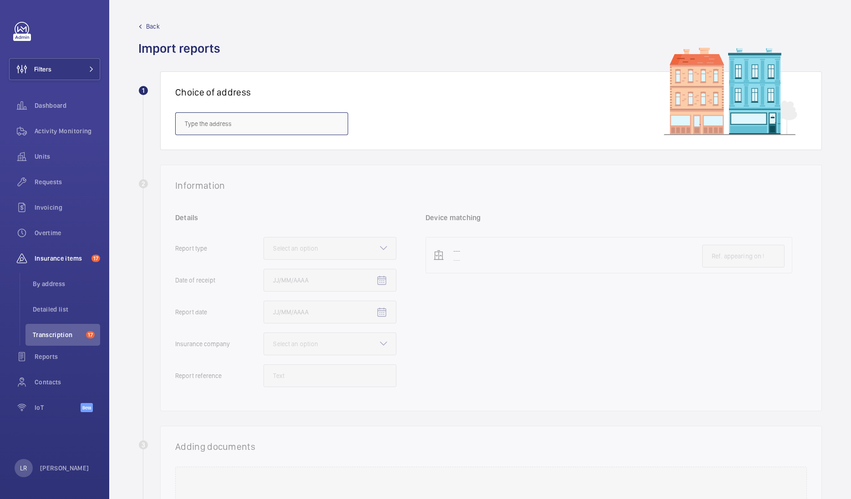
click at [234, 129] on input "text" at bounding box center [261, 123] width 173 height 23
click at [229, 150] on span "NOVOTEL LONDON CANARY WHARF - H9057, NOVOTEL LONDON CANARY WHARF, 40 Marsh Wall…" at bounding box center [262, 150] width 154 height 9
type input "NOVOTEL LONDON CANARY WHARF - H9057, NOVOTEL LONDON CANARY WHARF, 40 Marsh Wall…"
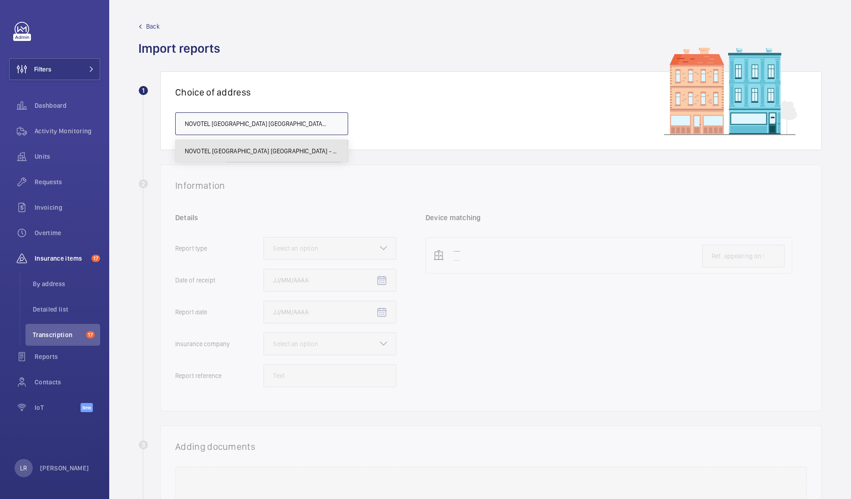
scroll to position [0, 161]
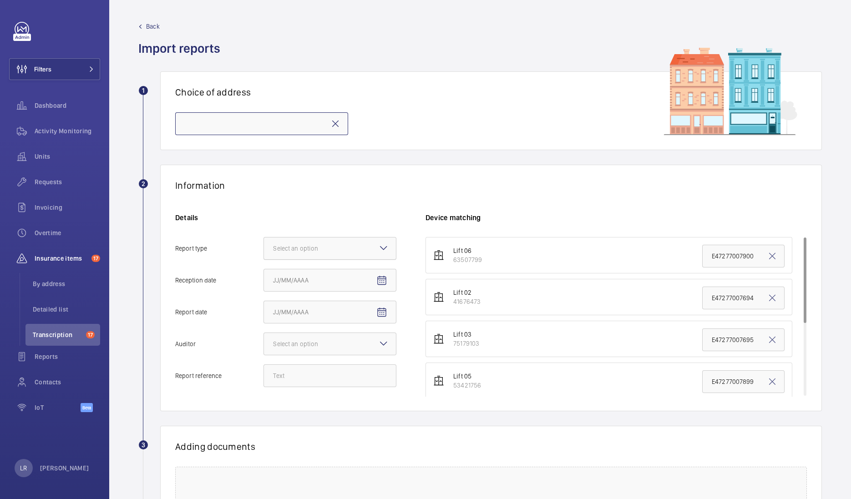
click at [307, 245] on div "Select an option" at bounding box center [307, 248] width 68 height 9
click at [264, 245] on input "Report type Select an option" at bounding box center [264, 248] width 0 height 22
click at [313, 280] on span "Insurance company" at bounding box center [330, 276] width 114 height 9
click at [264, 259] on input "Report type Select an option Insurance company Consultant" at bounding box center [264, 248] width 0 height 22
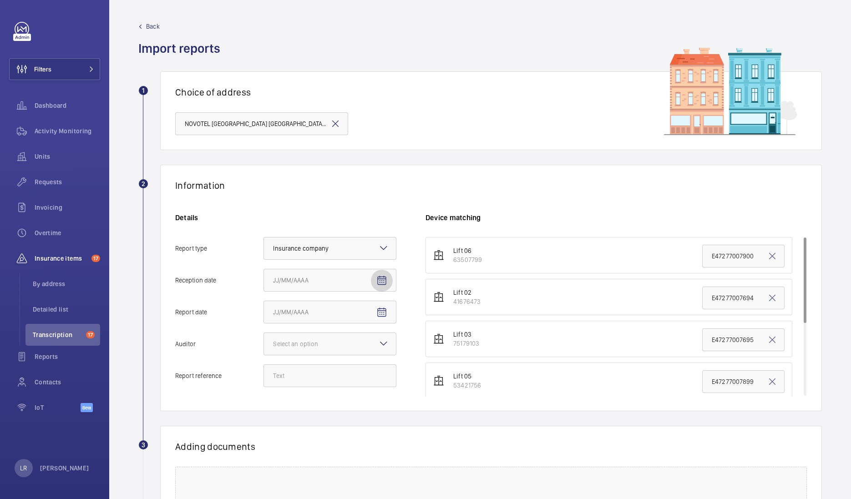
click at [374, 280] on span "Open calendar" at bounding box center [382, 281] width 22 height 22
drag, startPoint x: 348, startPoint y: 353, endPoint x: 351, endPoint y: 337, distance: 17.1
click at [350, 361] on span "4" at bounding box center [349, 354] width 16 height 16
type input "9/4/2025"
click at [378, 316] on mat-icon "Open calendar" at bounding box center [381, 312] width 11 height 11
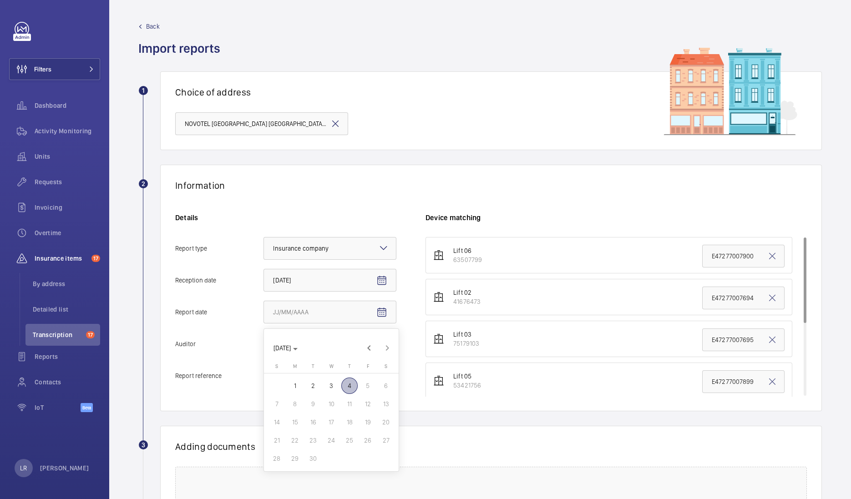
click at [331, 383] on span "3" at bounding box center [331, 386] width 16 height 16
type input "9/3/2025"
click at [305, 342] on div "Select an option" at bounding box center [307, 343] width 68 height 9
click at [264, 342] on input "Auditor Select an option Veritas Zurich British Engineering Allianz Other" at bounding box center [264, 344] width 0 height 22
click at [296, 432] on div "Allianz" at bounding box center [330, 439] width 132 height 22
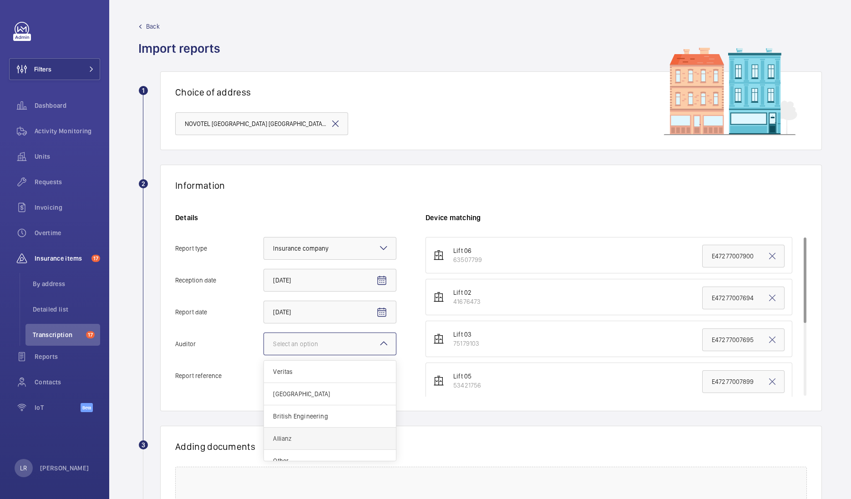
click at [264, 355] on input "Auditor Select an option Veritas Zurich British Engineering Allianz Other" at bounding box center [264, 344] width 0 height 22
click at [325, 375] on input "Report reference" at bounding box center [329, 375] width 133 height 23
drag, startPoint x: 297, startPoint y: 374, endPoint x: 297, endPoint y: 362, distance: 12.3
click at [297, 374] on input "Report reference" at bounding box center [329, 375] width 133 height 23
paste input "E47277008089"
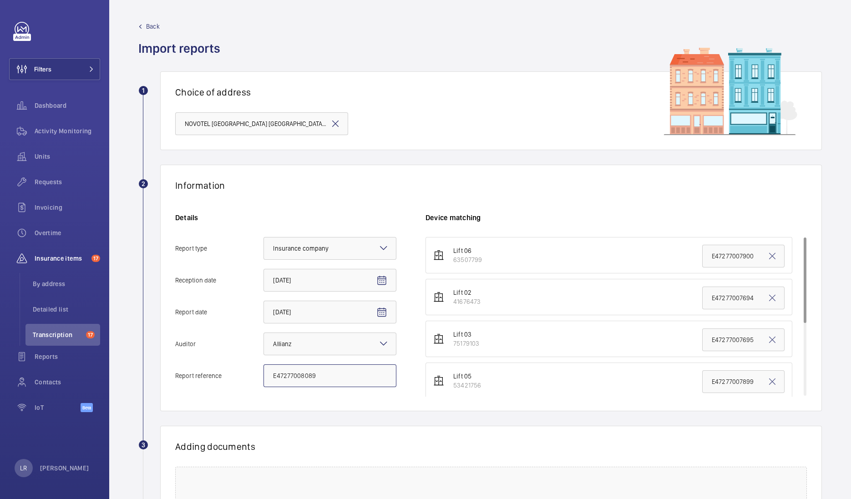
type input "E47277008089"
click at [753, 325] on li "Lift 03 75179103 E47277007695" at bounding box center [608, 339] width 367 height 36
drag, startPoint x: 747, startPoint y: 337, endPoint x: 681, endPoint y: 357, distance: 69.2
click at [681, 357] on ul "Lift 06 63507799 E47277007900 Lift 02 41676473 E47277007694 Lift 03 75179103 E4…" at bounding box center [615, 380] width 381 height 287
paste input "8089"
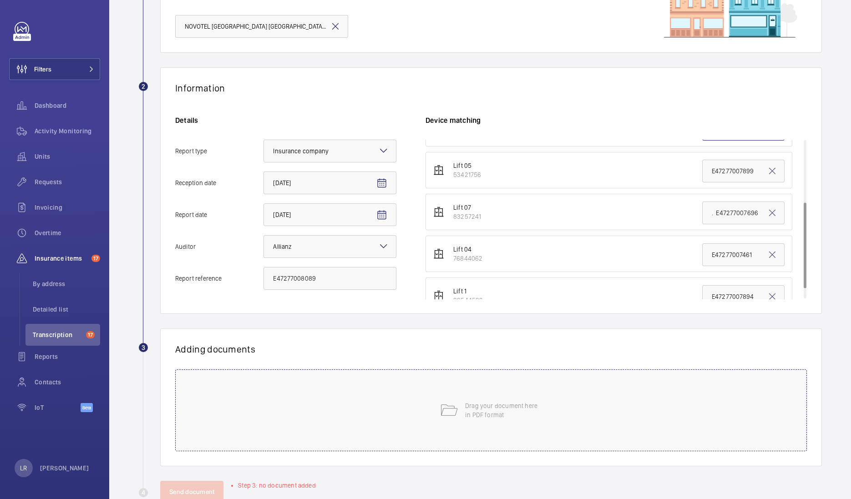
scroll to position [113, 0]
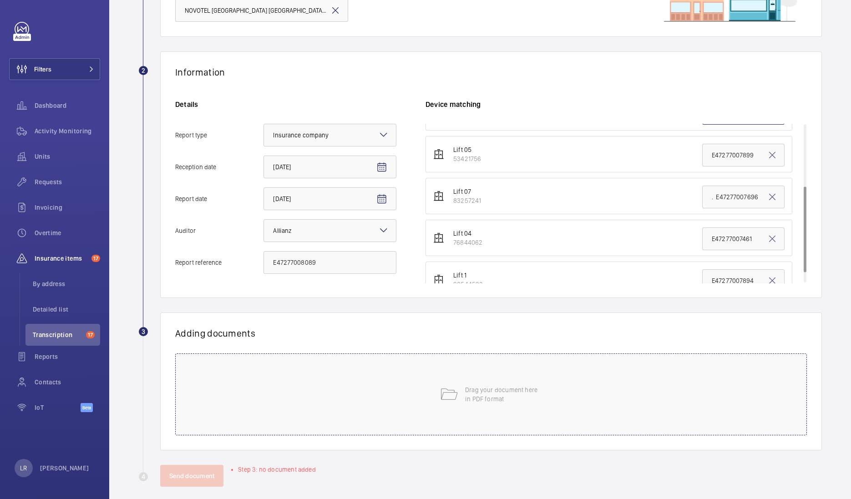
type input "E47277008089"
click at [418, 414] on div "Drag your document here in PDF format" at bounding box center [490, 394] width 631 height 82
click at [473, 373] on button "Select involved devices" at bounding box center [593, 364] width 337 height 22
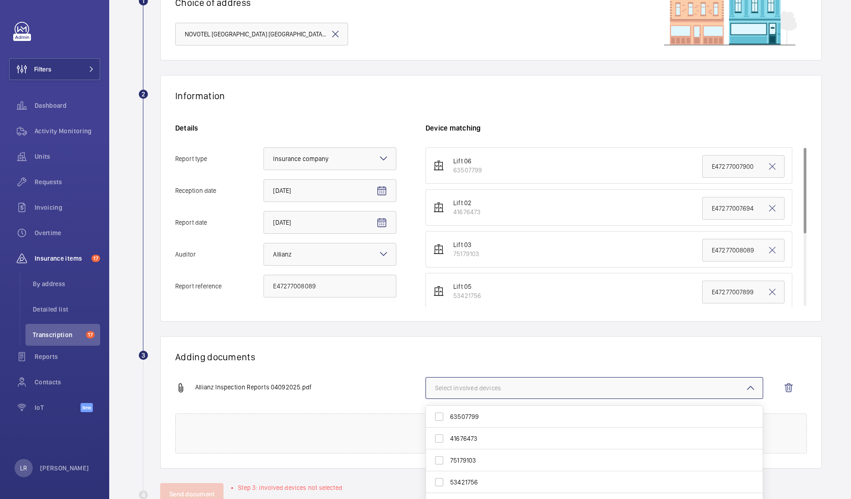
scroll to position [117, 0]
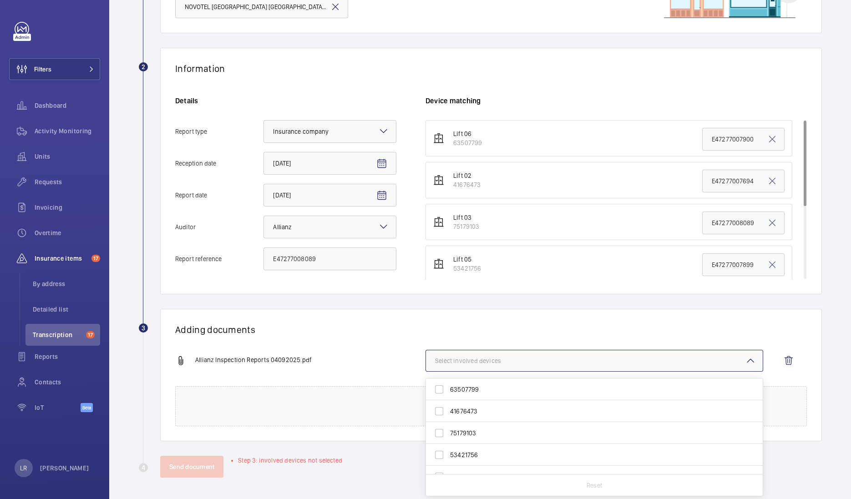
click at [475, 434] on span "75179103" at bounding box center [595, 432] width 290 height 9
click at [448, 434] on input "75179103" at bounding box center [439, 433] width 18 height 18
checkbox input "true"
click at [383, 326] on h1 "Adding documents" at bounding box center [490, 329] width 631 height 11
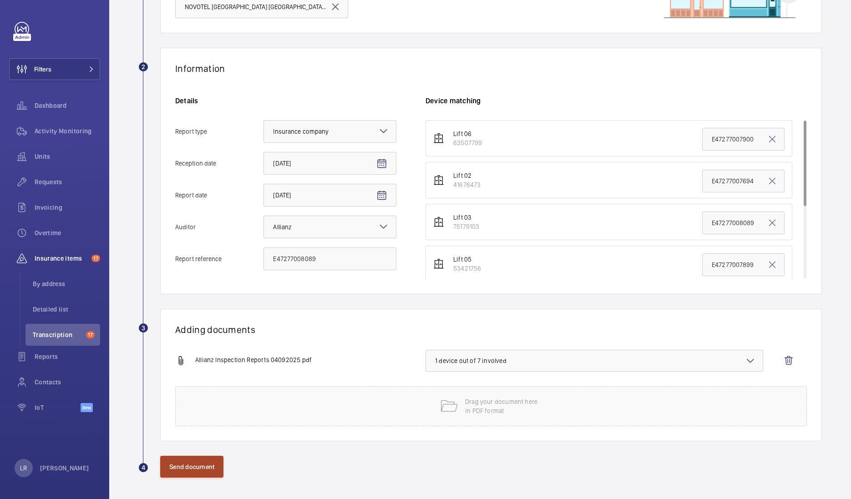
click at [213, 459] on button "Send document" at bounding box center [191, 467] width 63 height 22
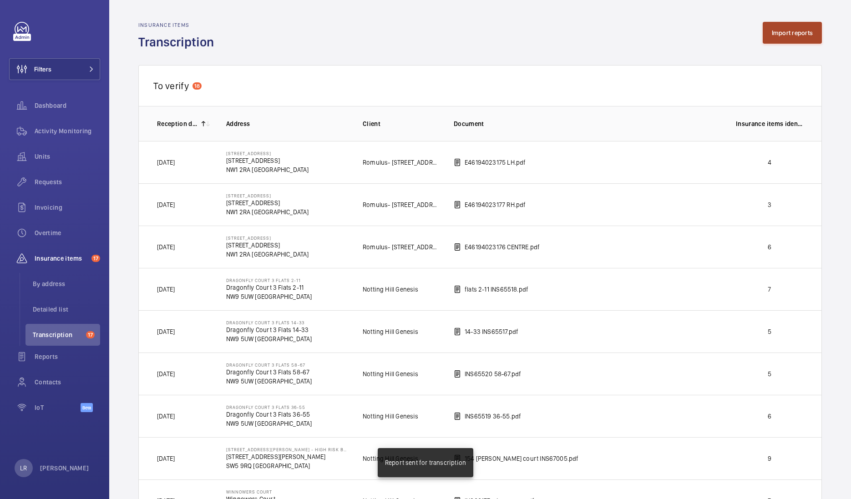
click at [807, 34] on button "Import reports" at bounding box center [792, 33] width 60 height 22
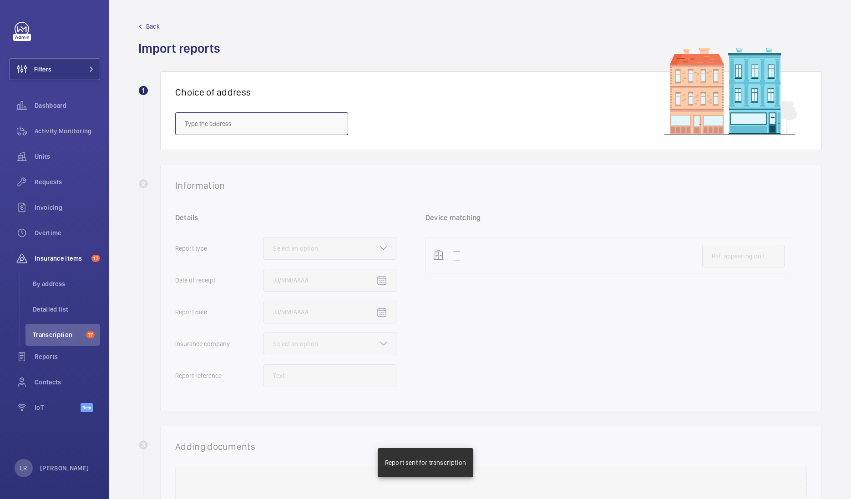
click at [305, 128] on input "text" at bounding box center [261, 123] width 173 height 23
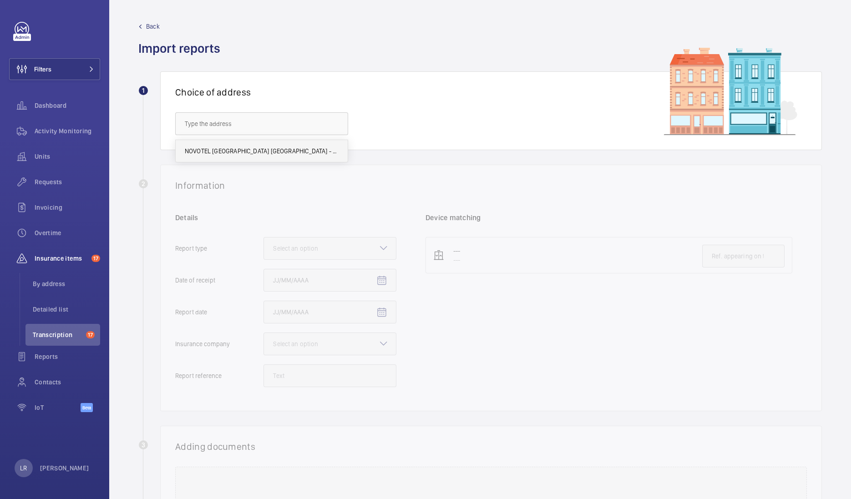
click at [299, 153] on span "NOVOTEL LONDON CANARY WHARF - H9057, NOVOTEL LONDON CANARY WHARF, 40 Marsh Wall…" at bounding box center [262, 150] width 154 height 9
type input "NOVOTEL LONDON CANARY WHARF - H9057, NOVOTEL LONDON CANARY WHARF, 40 Marsh Wall…"
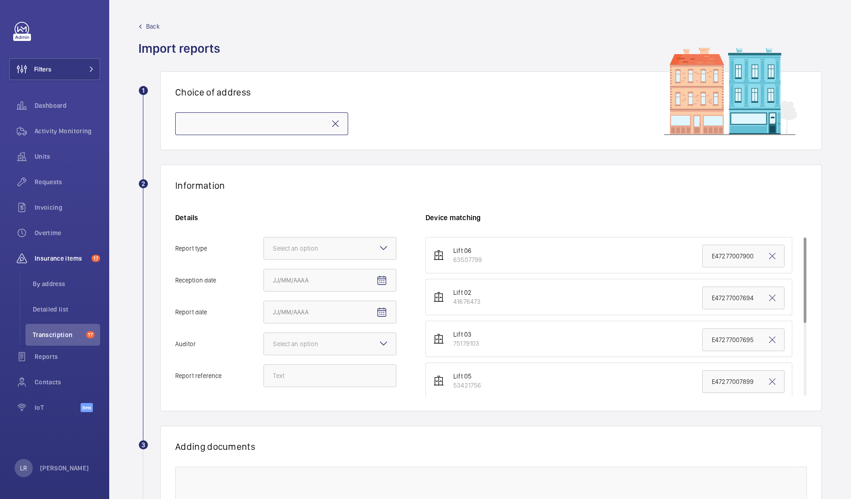
scroll to position [113, 0]
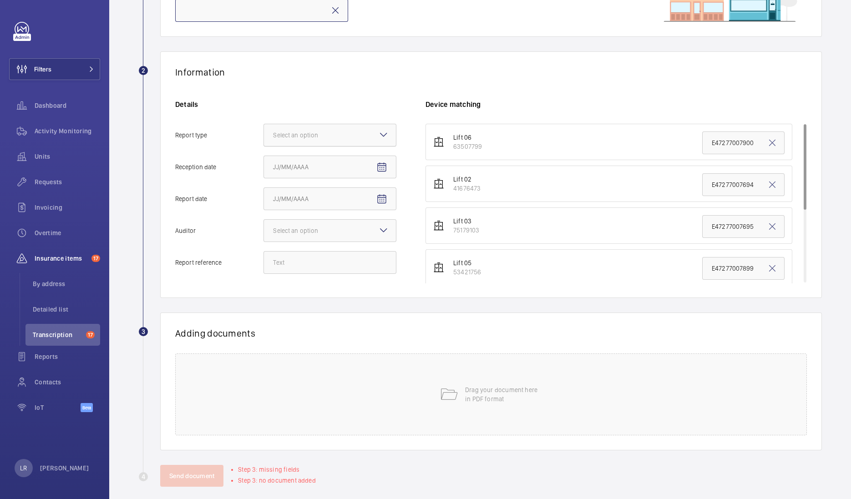
click at [365, 135] on div at bounding box center [330, 135] width 132 height 22
click at [264, 135] on input "Report type Select an option" at bounding box center [264, 135] width 0 height 22
click at [350, 167] on div "Insurance company" at bounding box center [330, 163] width 132 height 22
click at [264, 146] on input "Report type Select an option Insurance company Consultant" at bounding box center [264, 135] width 0 height 22
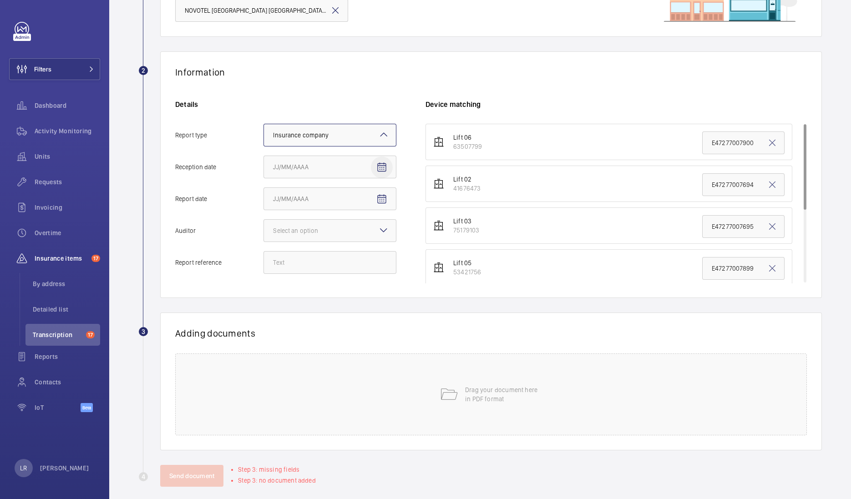
click at [378, 164] on mat-icon "Open calendar" at bounding box center [381, 167] width 11 height 11
click at [342, 243] on span "4" at bounding box center [349, 240] width 16 height 16
type input "9/4/2025"
click at [368, 195] on input "Report date" at bounding box center [329, 198] width 133 height 23
click at [383, 196] on mat-icon "Open calendar" at bounding box center [381, 199] width 11 height 11
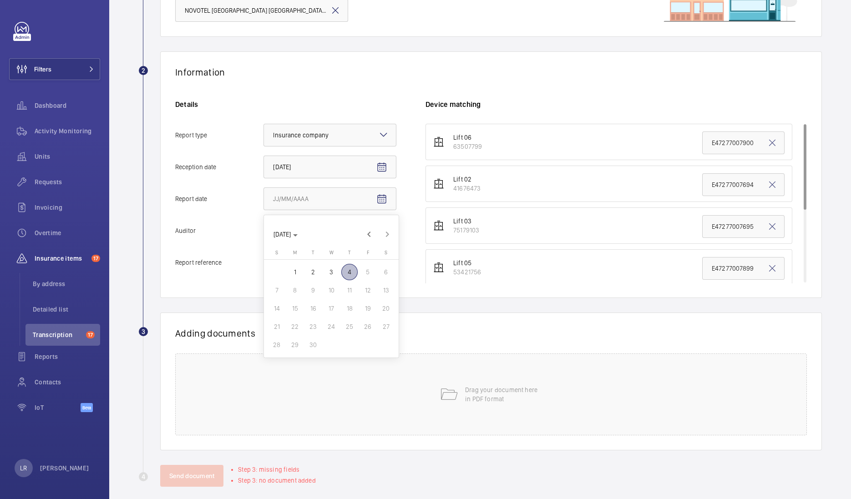
click at [331, 270] on span "3" at bounding box center [331, 272] width 16 height 16
type input "9/3/2025"
click at [384, 231] on mat-icon at bounding box center [383, 230] width 11 height 11
click at [264, 231] on input "Auditor Select an option" at bounding box center [264, 231] width 0 height 22
click at [304, 324] on span "Allianz" at bounding box center [330, 325] width 114 height 9
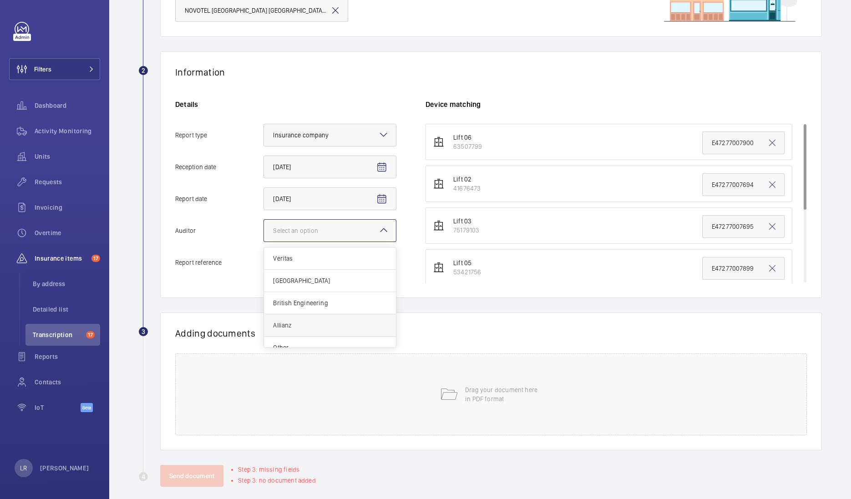
click at [264, 242] on input "Auditor Select an option Veritas Zurich British Engineering Allianz Other" at bounding box center [264, 231] width 0 height 22
click at [352, 257] on input "Report reference" at bounding box center [329, 262] width 133 height 23
click at [333, 251] on input "Report reference" at bounding box center [329, 262] width 133 height 23
click at [376, 265] on input "Report reference" at bounding box center [329, 262] width 133 height 23
type input "V"
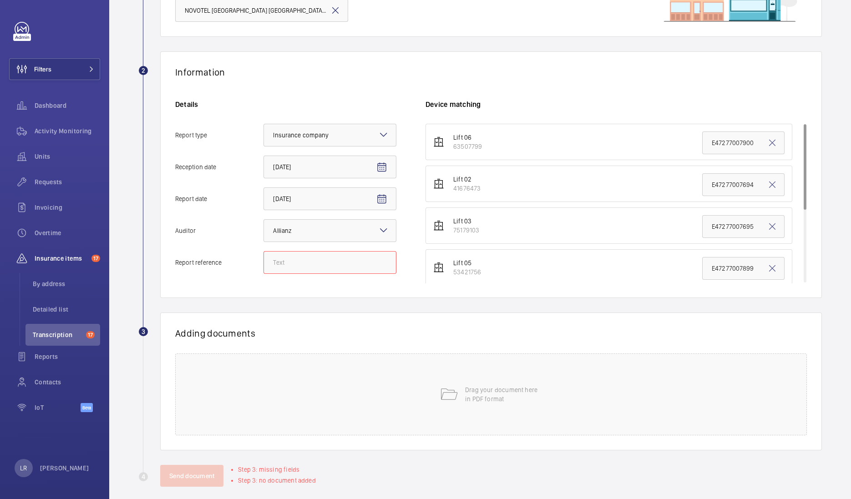
paste input "E47277008090"
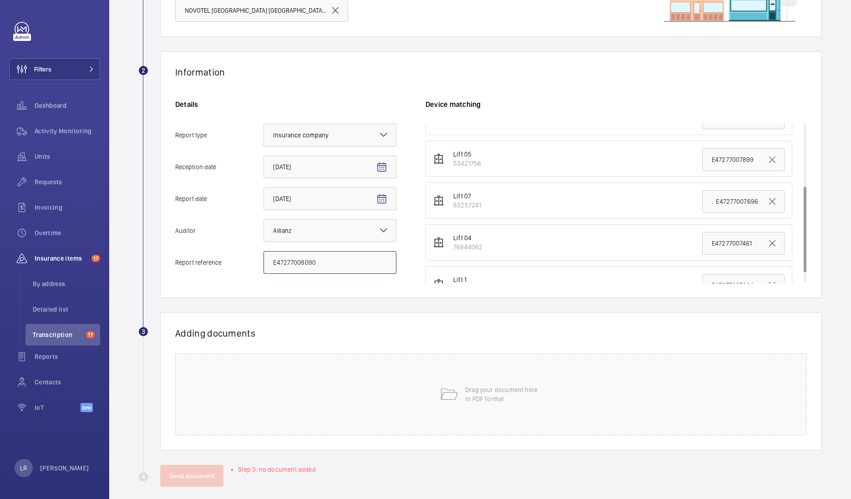
scroll to position [113, 0]
type input "E47277008090"
drag, startPoint x: 751, startPoint y: 193, endPoint x: 657, endPoint y: 200, distance: 93.9
click at [657, 200] on li "Lift 07 83257241 . E47277007696" at bounding box center [608, 196] width 367 height 36
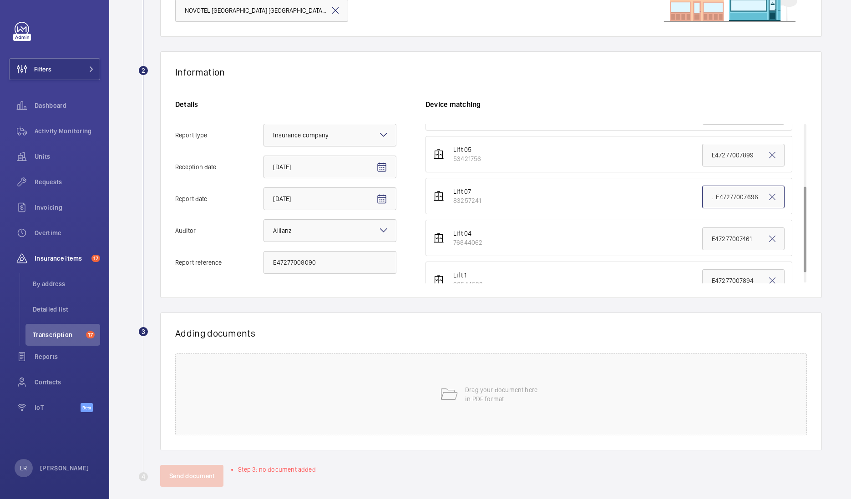
drag, startPoint x: 709, startPoint y: 195, endPoint x: 754, endPoint y: 193, distance: 45.0
click at [754, 193] on input ". E47277007696" at bounding box center [743, 197] width 82 height 23
paste input "8090"
drag, startPoint x: 693, startPoint y: 201, endPoint x: 680, endPoint y: 201, distance: 13.2
click at [680, 201] on li "Lift 07 83257241 . E47277008090" at bounding box center [608, 196] width 367 height 36
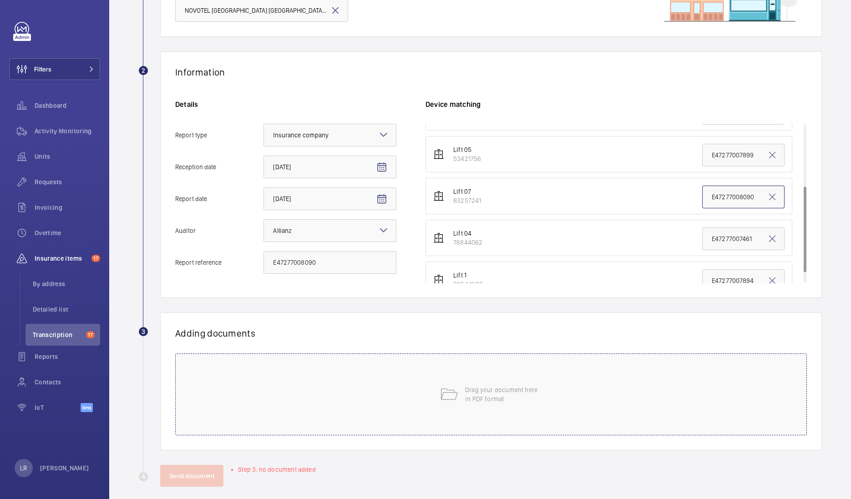
type input "E47277008090"
click at [635, 389] on div "Drag your document here in PDF format" at bounding box center [490, 394] width 631 height 82
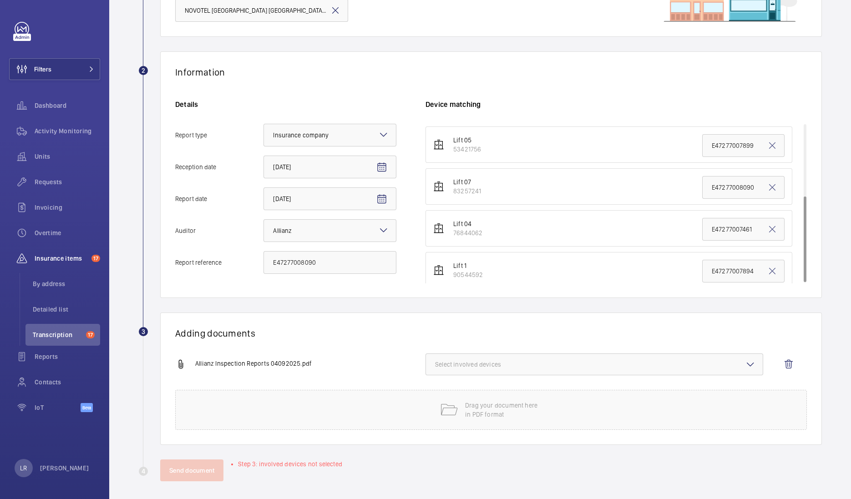
scroll to position [132, 0]
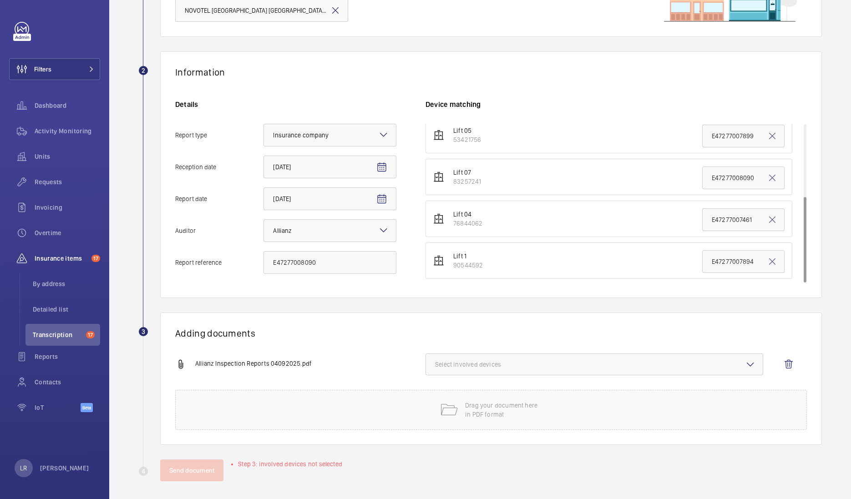
click at [504, 367] on span "Select involved devices" at bounding box center [594, 364] width 318 height 9
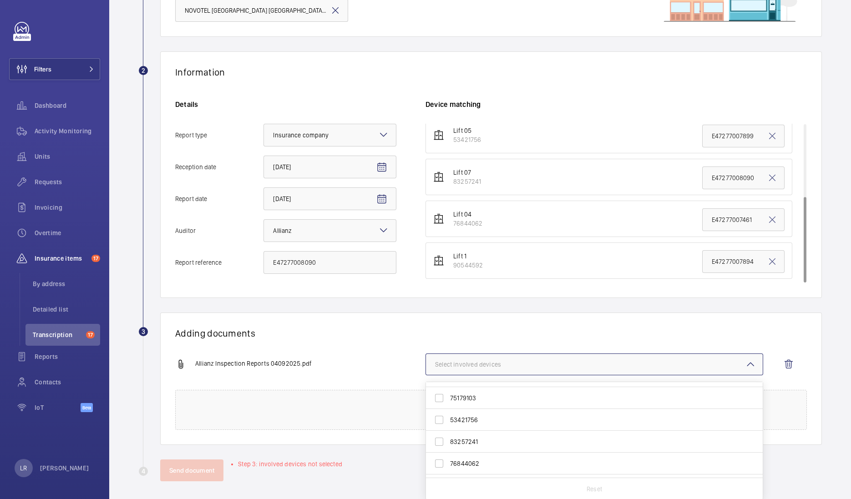
scroll to position [56, 0]
click at [508, 417] on label "83257241" at bounding box center [587, 424] width 323 height 22
click at [448, 417] on input "83257241" at bounding box center [439, 424] width 18 height 18
checkbox input "true"
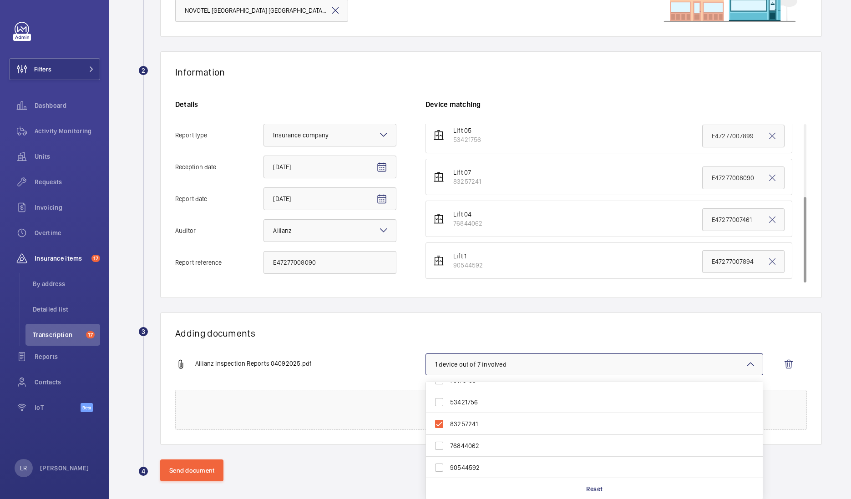
click at [573, 338] on div "Adding documents Allianz Inspection Reports 04092025.pdf 1 device out of 7 invo…" at bounding box center [490, 378] width 661 height 132
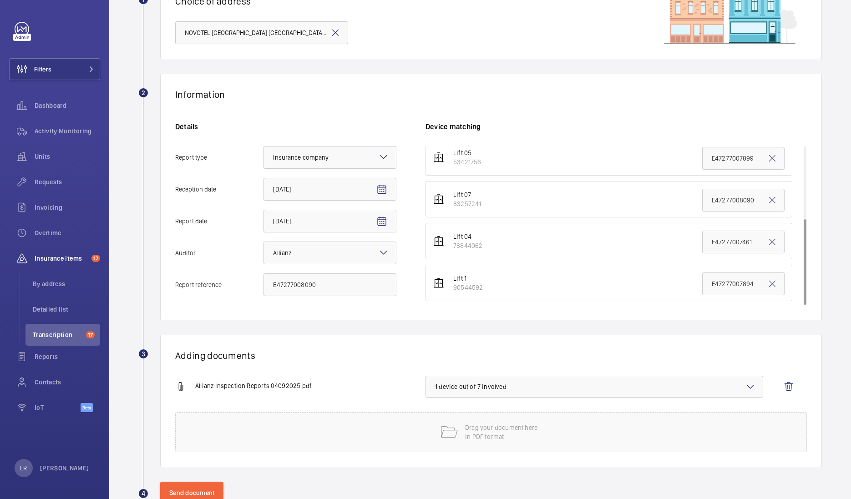
scroll to position [113, 0]
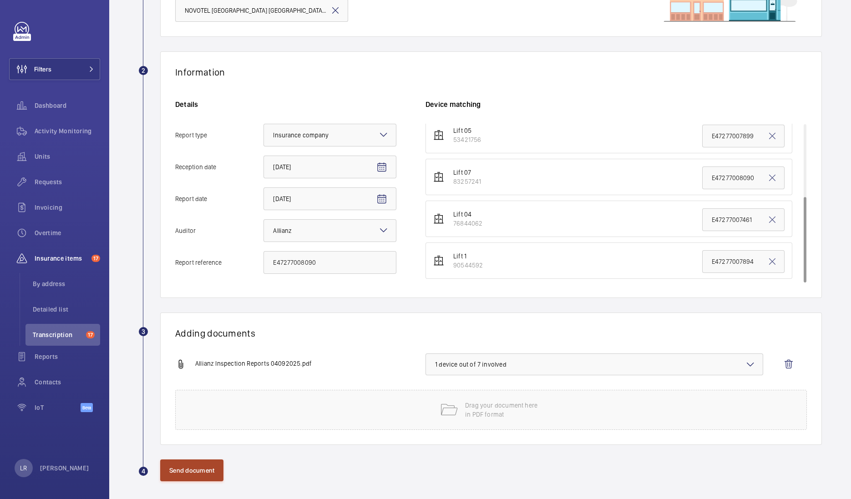
click at [207, 473] on button "Send document" at bounding box center [191, 470] width 63 height 22
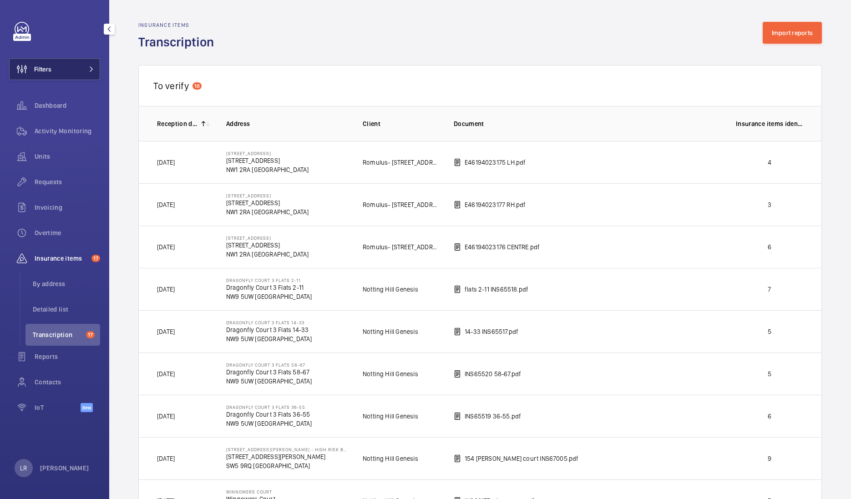
click at [72, 60] on button "Filters" at bounding box center [54, 69] width 91 height 22
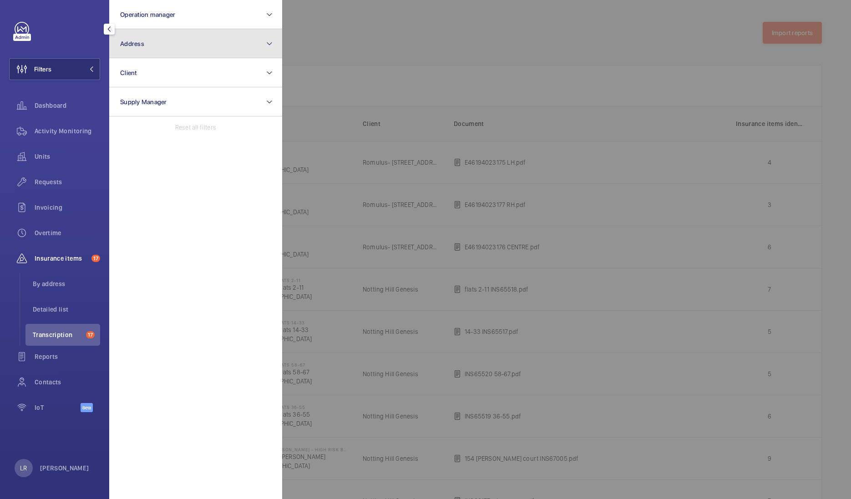
click at [126, 50] on button "Address" at bounding box center [195, 43] width 173 height 29
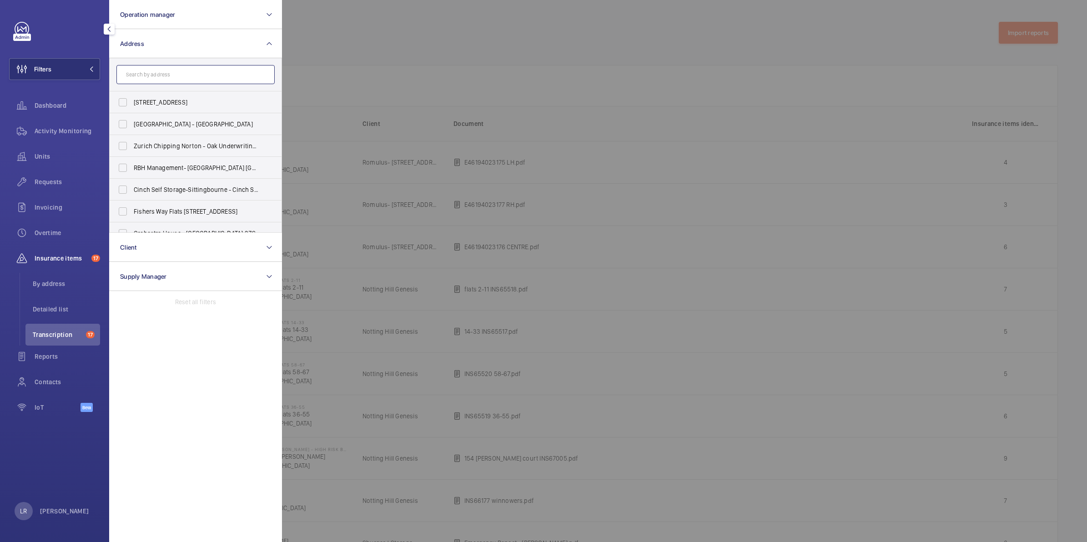
click at [143, 75] on input "text" at bounding box center [195, 74] width 158 height 19
click at [148, 67] on input "text" at bounding box center [195, 74] width 158 height 19
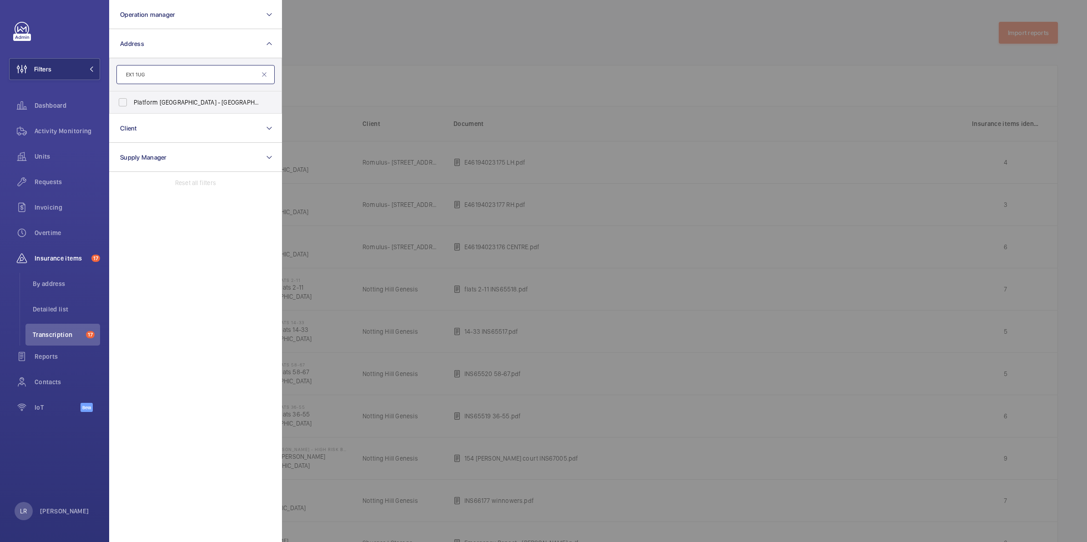
type input "EX1 1UG"
click at [239, 98] on span "Platform Linacre House - Southernhay Gardens, EXETER EX1 1UG" at bounding box center [196, 102] width 125 height 9
click at [132, 98] on input "Platform Linacre House - Southernhay Gardens, EXETER EX1 1UG" at bounding box center [123, 102] width 18 height 18
checkbox input "true"
click at [321, 82] on div at bounding box center [825, 271] width 1087 height 542
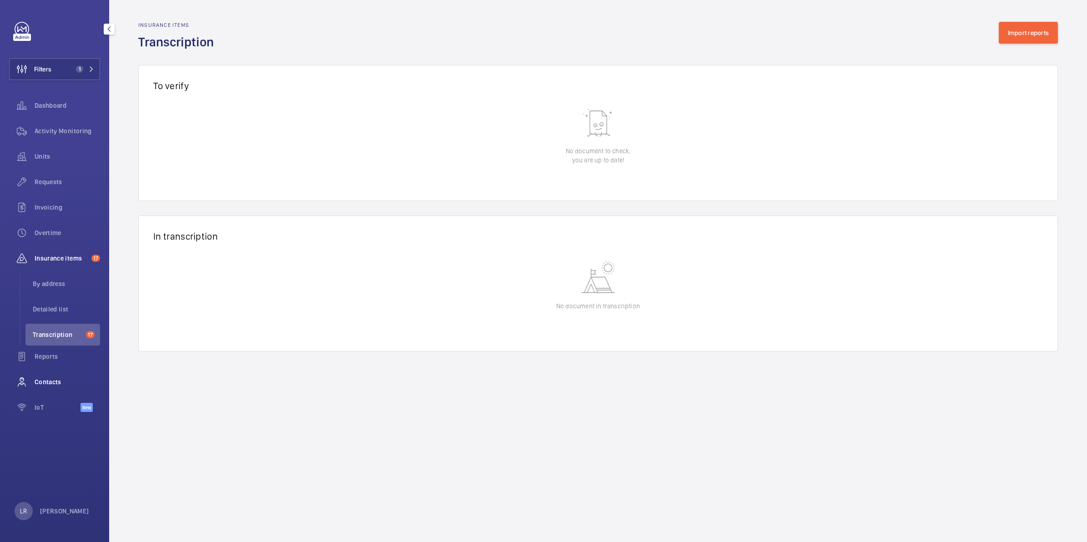
click at [73, 378] on span "Contacts" at bounding box center [67, 382] width 65 height 9
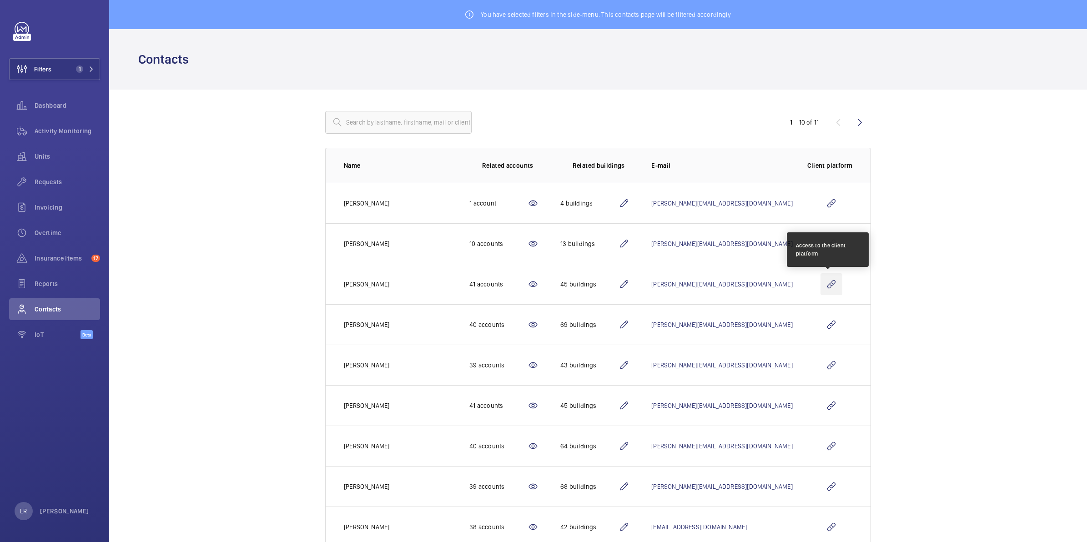
click at [831, 287] on wm-front-icon-button at bounding box center [832, 284] width 22 height 22
click at [828, 287] on wm-front-icon-button at bounding box center [832, 284] width 22 height 22
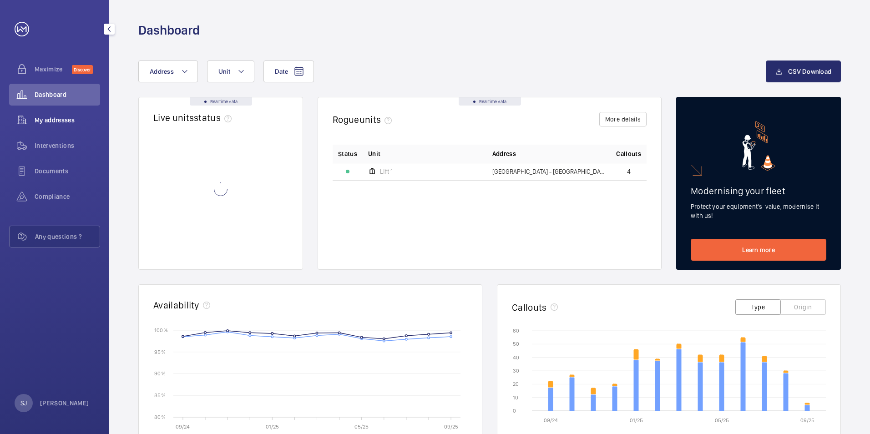
click at [70, 123] on span "My addresses" at bounding box center [67, 120] width 65 height 9
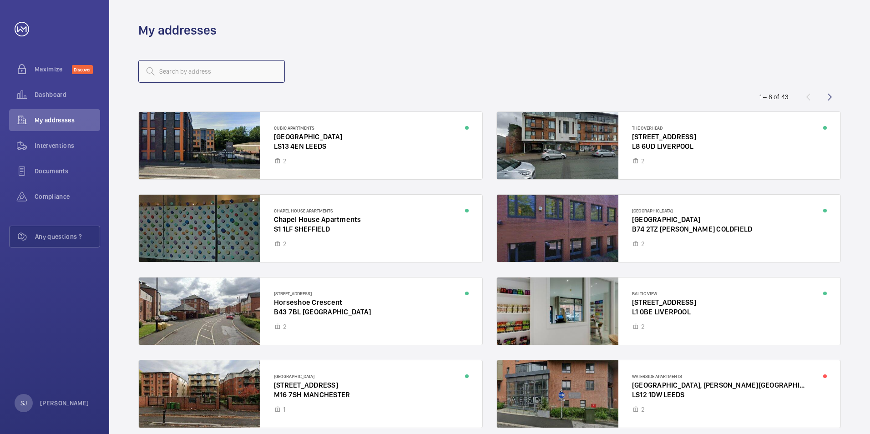
click at [161, 72] on input "text" at bounding box center [211, 71] width 146 height 23
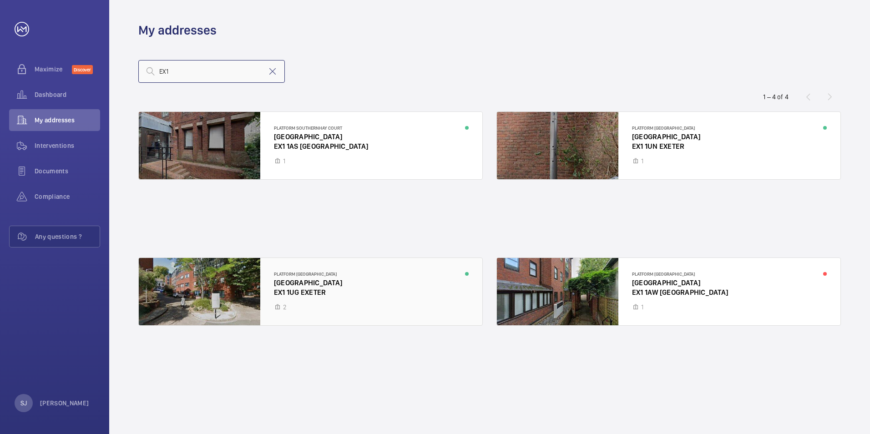
type input "EX1"
click at [309, 277] on div at bounding box center [310, 291] width 343 height 67
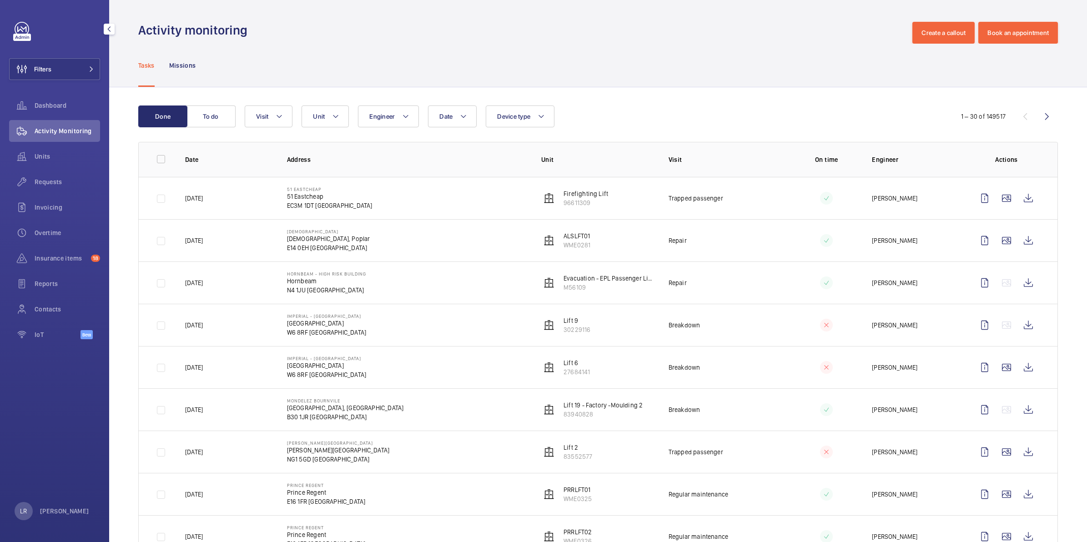
drag, startPoint x: 51, startPoint y: 55, endPoint x: 56, endPoint y: 60, distance: 7.7
click at [51, 55] on div "Filters Dashboard Activity Monitoring Units Requests Invoicing Overtime Insuran…" at bounding box center [54, 185] width 91 height 327
click at [57, 62] on button "Filters" at bounding box center [54, 69] width 91 height 22
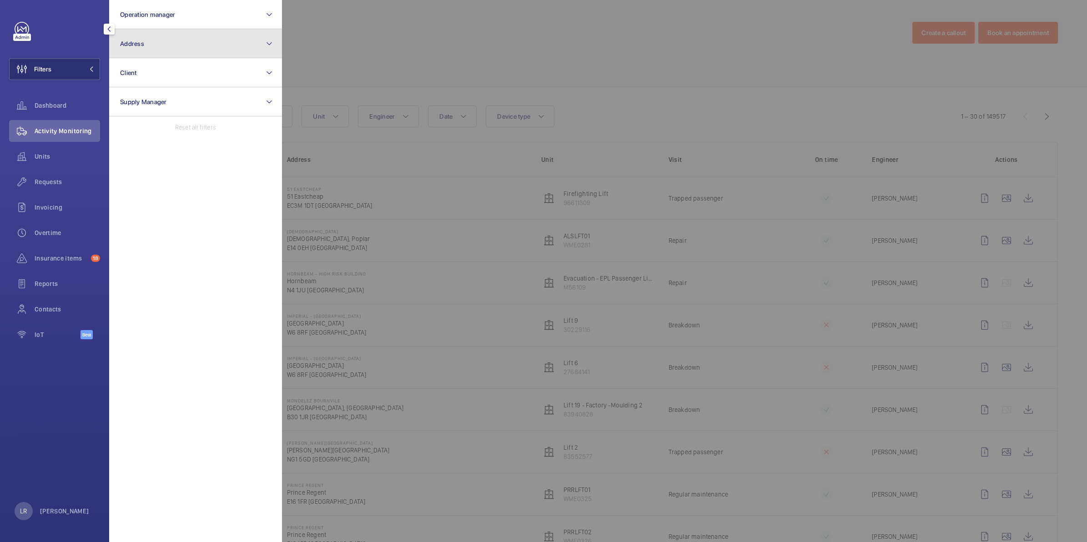
click at [145, 48] on button "Address" at bounding box center [195, 43] width 173 height 29
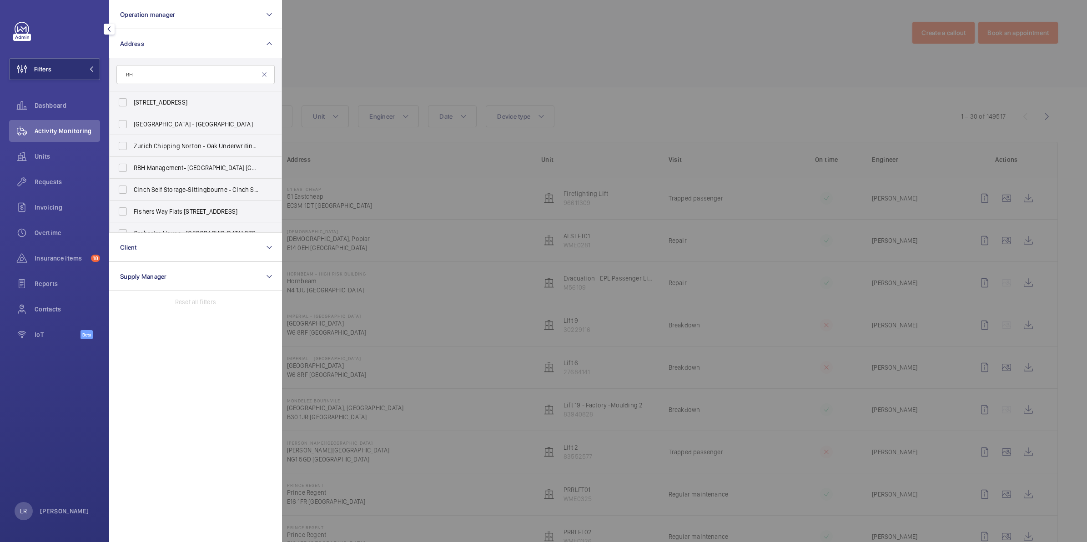
type input "R"
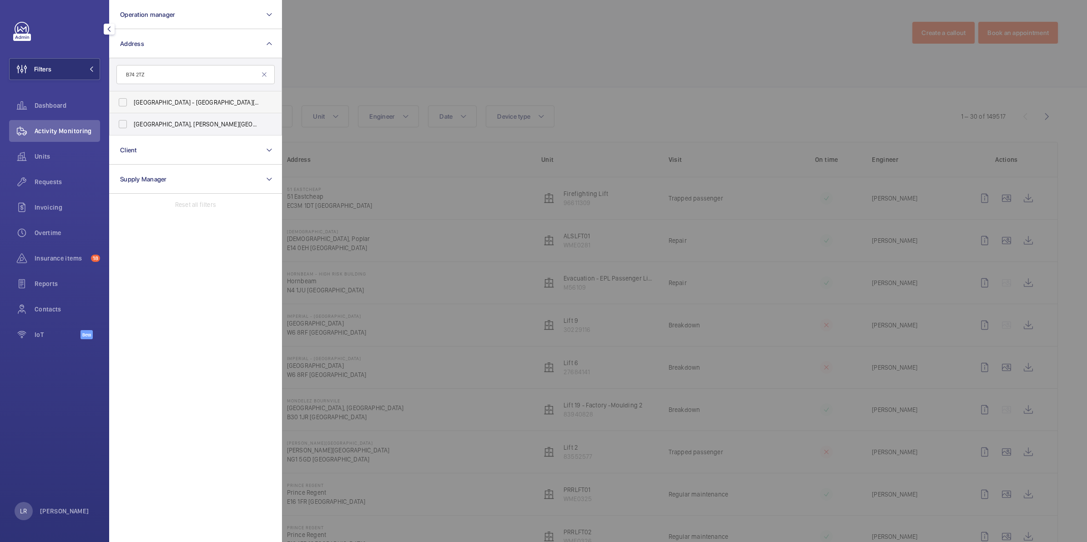
type input "B74 2TZ"
click at [227, 99] on span "Four Oaks House - Litchfield Road, SUTTON COLDFIELD B74 2TZ" at bounding box center [196, 102] width 125 height 9
click at [132, 99] on input "Four Oaks House - Litchfield Road, SUTTON COLDFIELD B74 2TZ" at bounding box center [123, 102] width 18 height 18
checkbox input "true"
click at [230, 121] on span "Four Oaks House, Litchfield Road, Sutton Coldfield, Birmingham, B74 2TZ - Four …" at bounding box center [196, 124] width 125 height 9
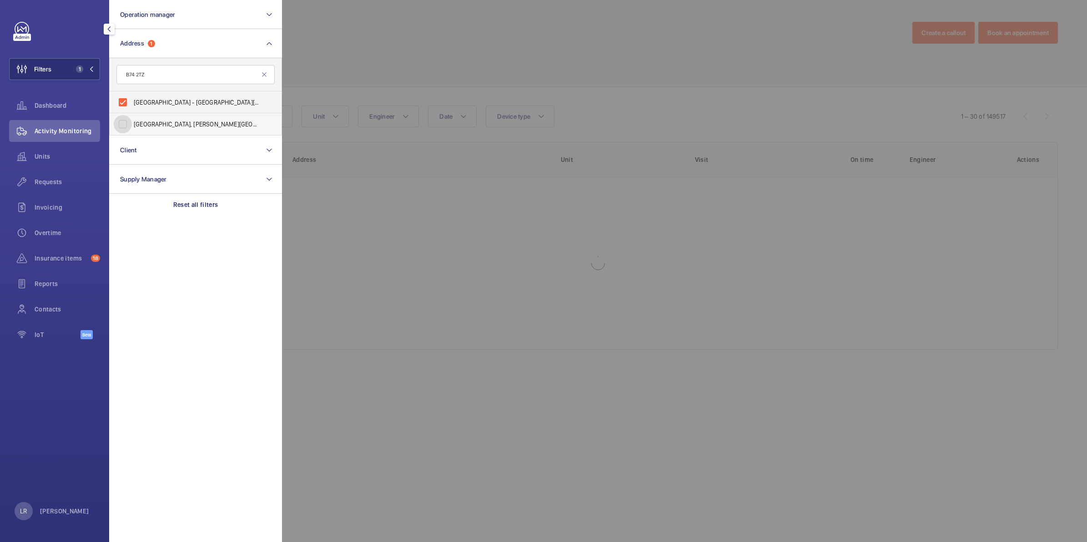
click at [132, 121] on input "Four Oaks House, Litchfield Road, Sutton Coldfield, Birmingham, B74 2TZ - Four …" at bounding box center [123, 124] width 18 height 18
checkbox input "true"
click at [321, 57] on div at bounding box center [825, 271] width 1087 height 542
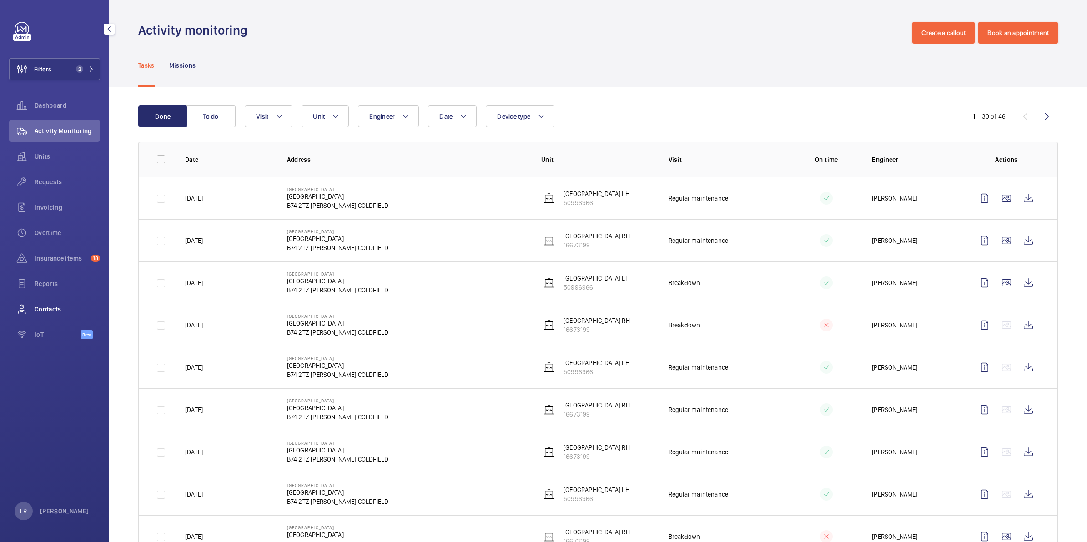
click at [50, 308] on span "Contacts" at bounding box center [67, 309] width 65 height 9
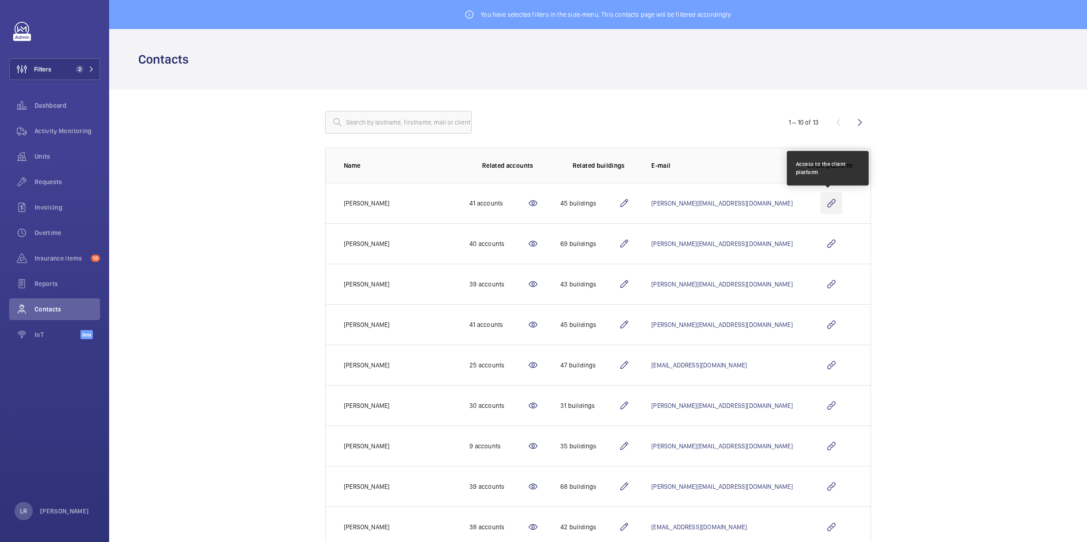
click at [831, 201] on wm-front-icon-button at bounding box center [832, 203] width 22 height 22
click at [826, 212] on wm-front-icon-button at bounding box center [832, 203] width 22 height 22
click at [82, 62] on button "Filters 2" at bounding box center [54, 69] width 91 height 22
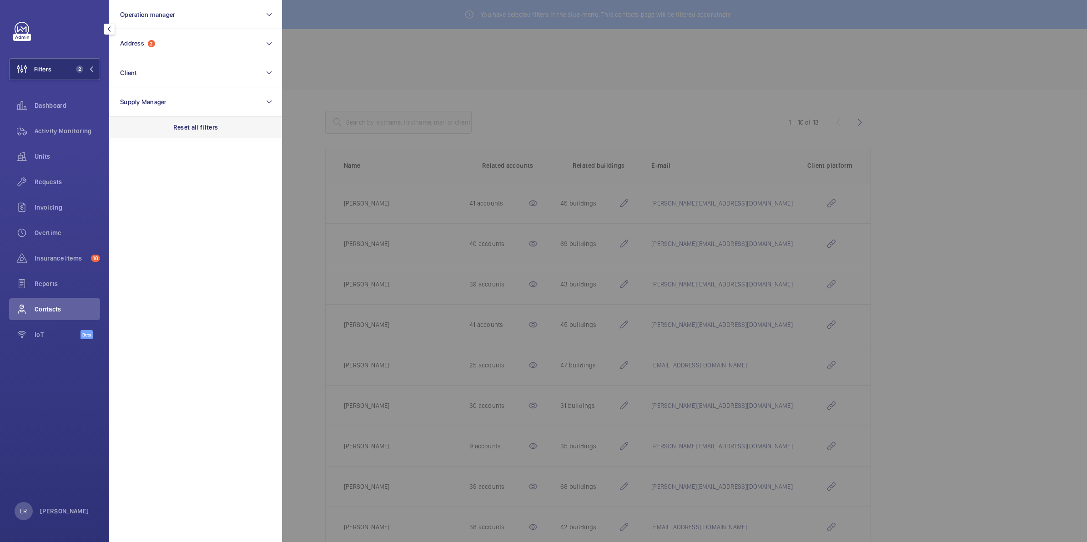
click at [203, 131] on p "Reset all filters" at bounding box center [195, 127] width 45 height 9
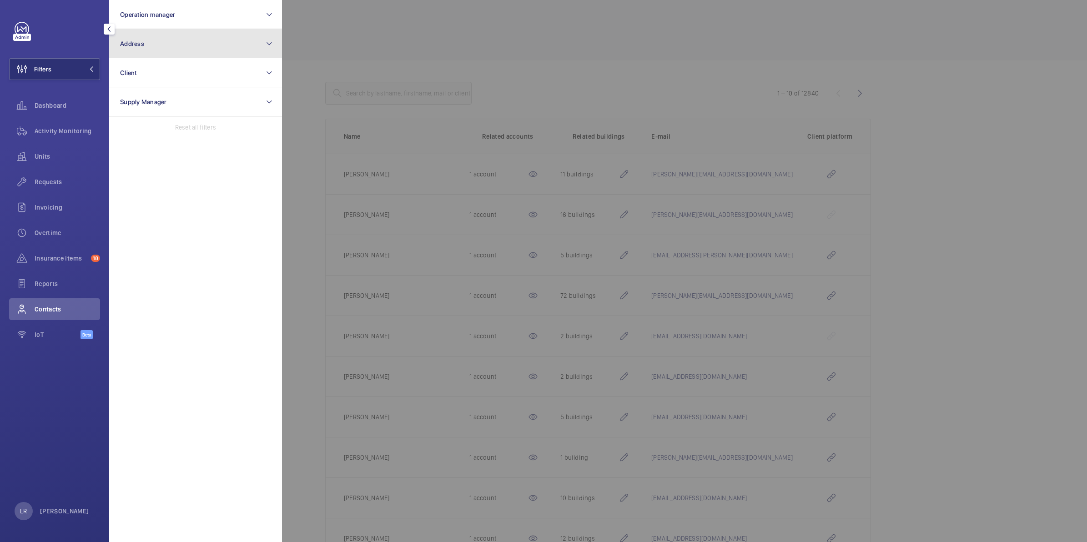
click at [201, 50] on button "Address" at bounding box center [195, 43] width 173 height 29
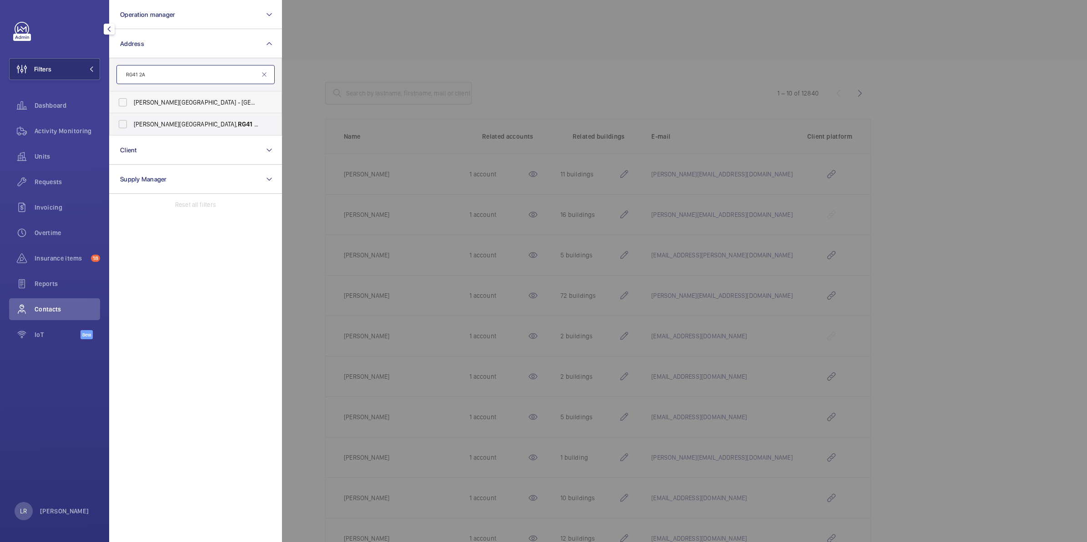
type input "RG41 2A"
click at [120, 102] on label "Glassford House - Ashville Way, WOKINGHAM RG41 2A Z" at bounding box center [189, 102] width 158 height 22
click at [120, 102] on input "Glassford House - Ashville Way, WOKINGHAM RG41 2A Z" at bounding box center [123, 102] width 18 height 18
checkbox input "true"
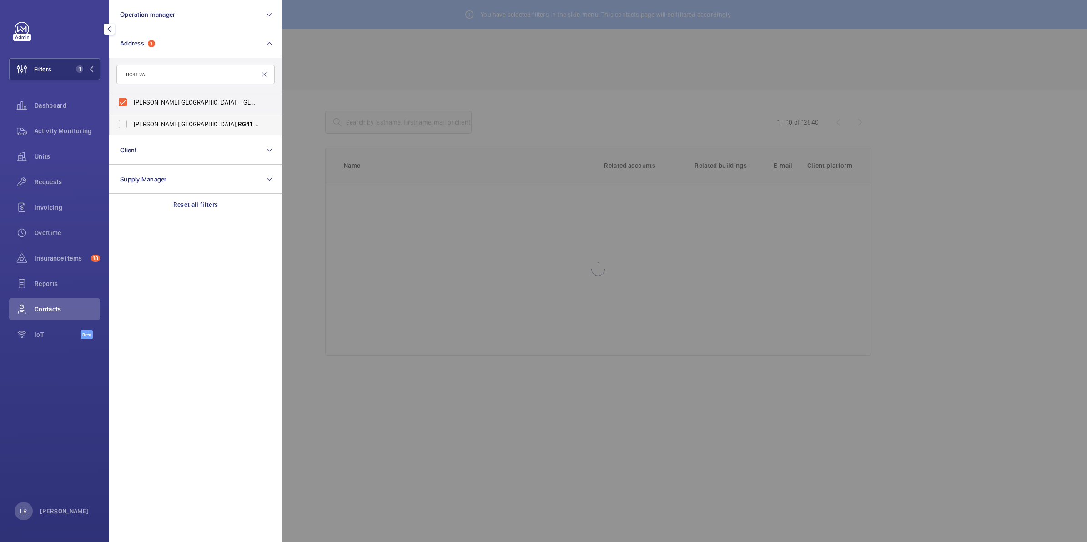
click at [121, 122] on label "Glassford House, Ashville Way, Wokingham, RG41 2A Z - Glassford house, WOKINGHA…" at bounding box center [189, 124] width 158 height 22
click at [121, 122] on input "Glassford House, Ashville Way, Wokingham, RG41 2A Z - Glassford house, WOKINGHA…" at bounding box center [123, 124] width 18 height 18
checkbox input "true"
click at [318, 39] on div at bounding box center [825, 271] width 1087 height 542
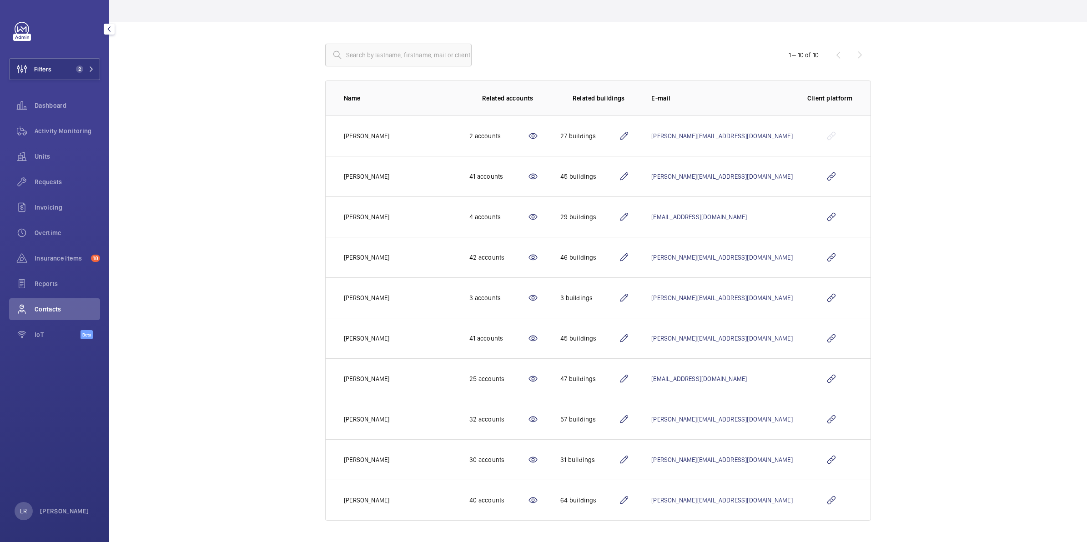
scroll to position [69, 0]
click at [829, 257] on wm-front-icon-button at bounding box center [832, 257] width 22 height 22
click at [826, 255] on wm-front-icon-button at bounding box center [832, 257] width 22 height 22
click at [829, 260] on wm-front-icon-button at bounding box center [832, 257] width 22 height 22
click at [838, 258] on wm-front-icon-button at bounding box center [832, 257] width 22 height 22
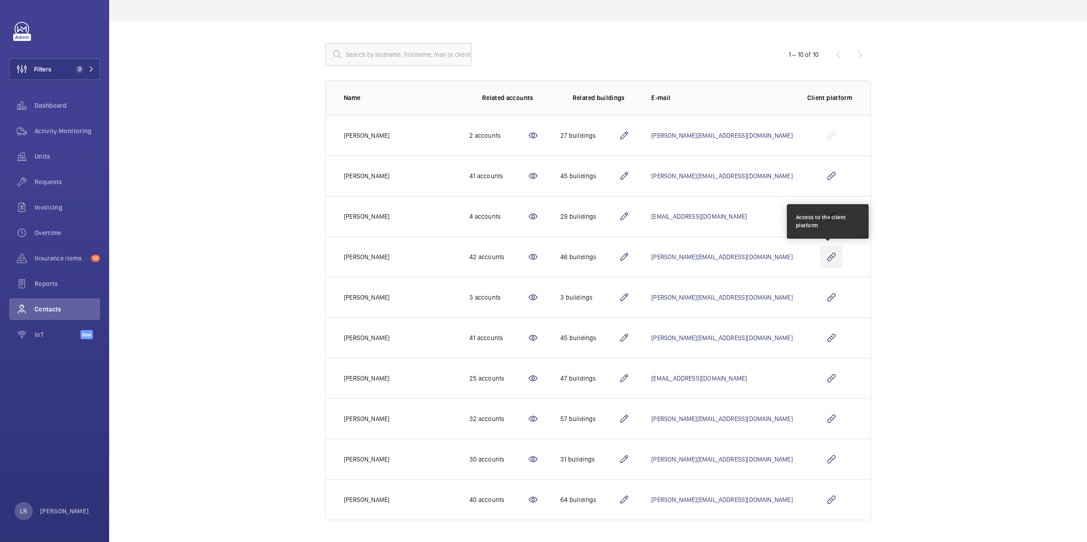
click at [832, 258] on wm-front-icon-button at bounding box center [832, 257] width 22 height 22
click at [831, 256] on wm-front-icon-button at bounding box center [832, 257] width 22 height 22
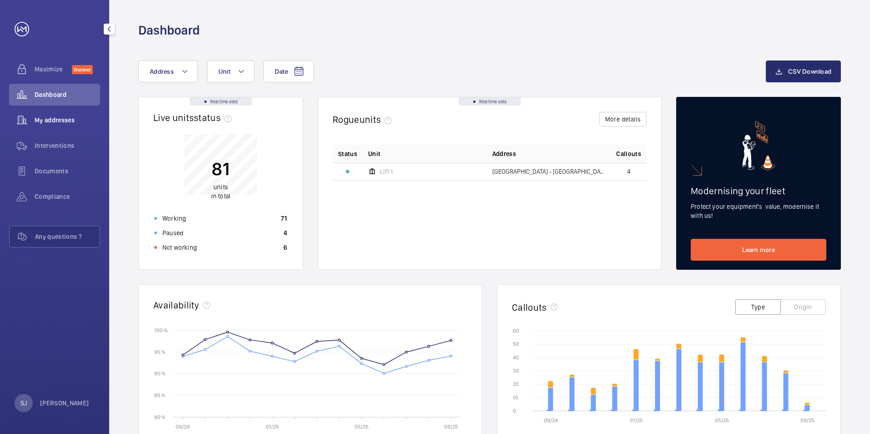
click at [71, 120] on span "My addresses" at bounding box center [67, 120] width 65 height 9
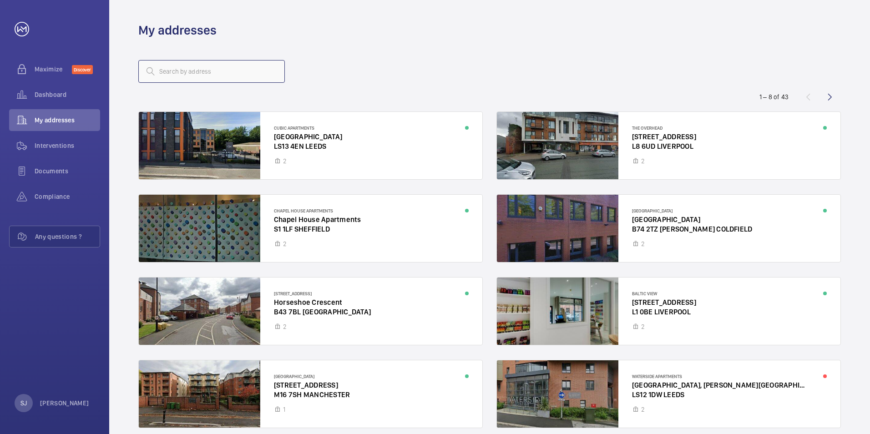
click at [231, 78] on input "text" at bounding box center [211, 71] width 146 height 23
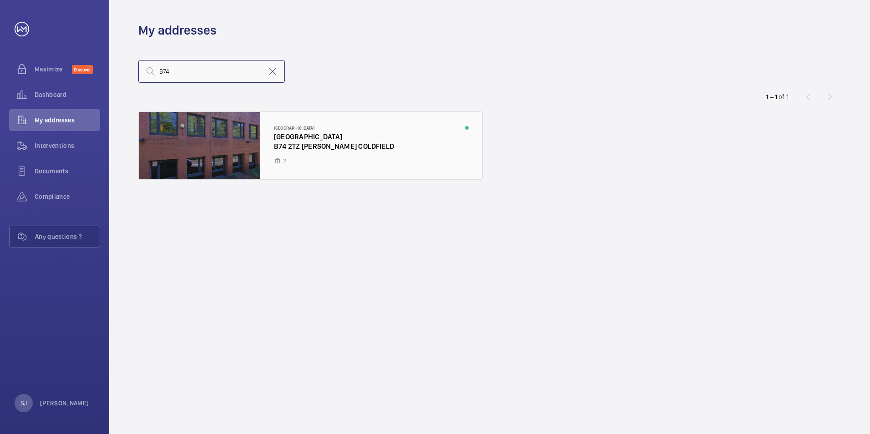
type input "B74"
click at [307, 155] on div at bounding box center [310, 145] width 343 height 67
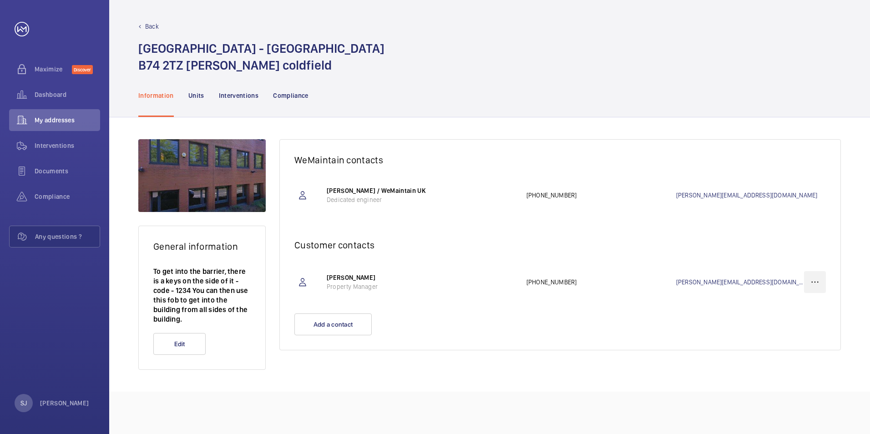
click at [817, 288] on wm-front-icon-button at bounding box center [815, 282] width 22 height 22
click at [790, 325] on p "Delete" at bounding box center [797, 326] width 35 height 9
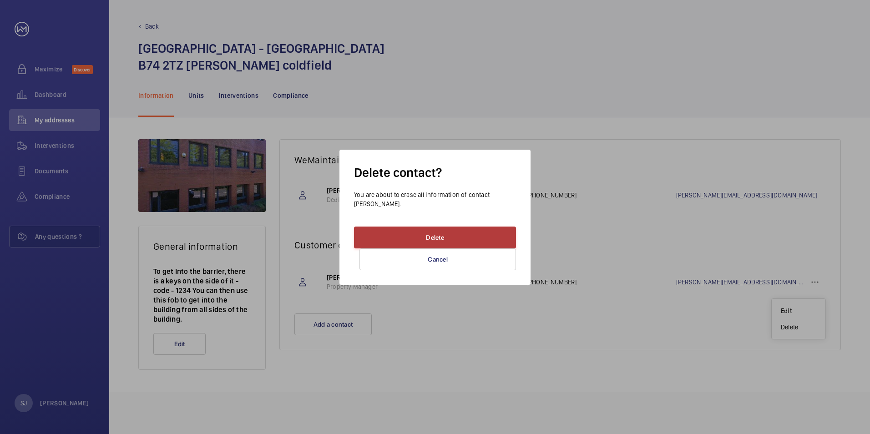
click at [486, 247] on button "Delete" at bounding box center [435, 238] width 162 height 22
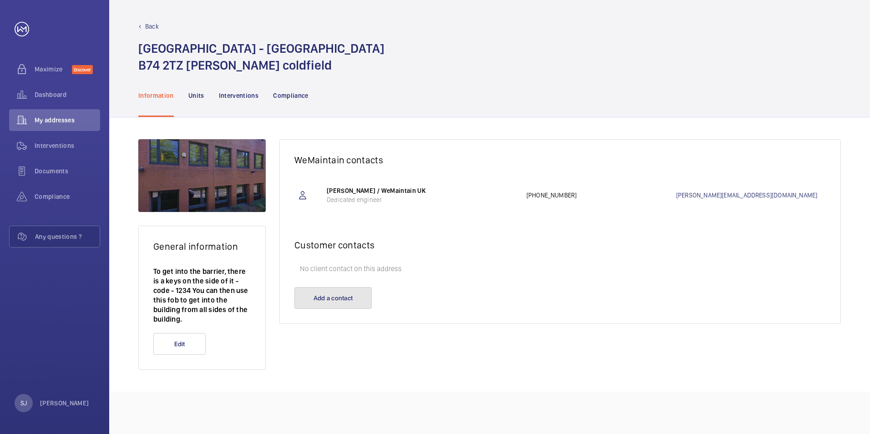
click at [354, 291] on button "Add a contact" at bounding box center [332, 298] width 77 height 22
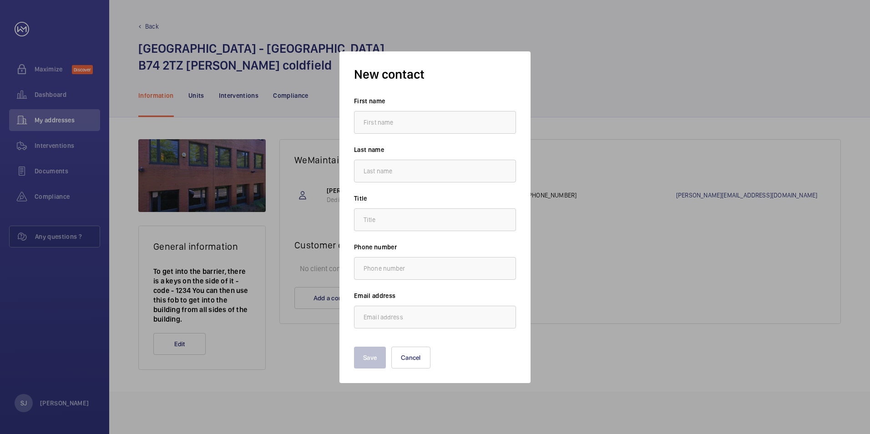
click at [390, 128] on input "text" at bounding box center [435, 122] width 162 height 23
type input "Sophie"
type input "Jaques"
type input "[PERSON_NAME][EMAIL_ADDRESS][DOMAIN_NAME]"
type input "Rosie"
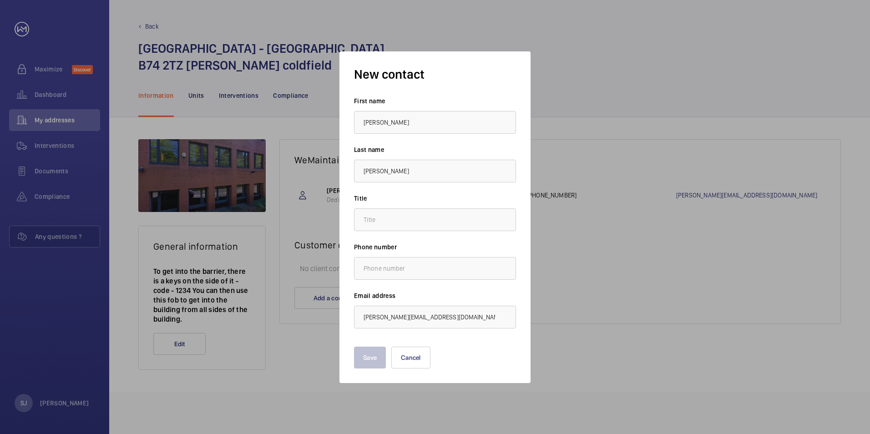
type input "."
drag, startPoint x: 398, startPoint y: 118, endPoint x: 354, endPoint y: 133, distance: 47.0
click at [351, 130] on div "New contact First name Rosie Last name Jaques Title . Phone number Email addres…" at bounding box center [434, 217] width 191 height 332
type input "Sophie"
click at [470, 79] on h3 "New contact" at bounding box center [435, 74] width 162 height 17
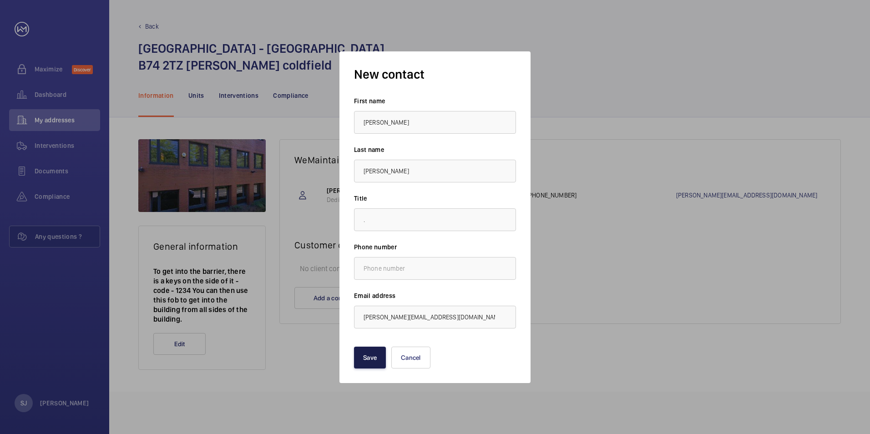
click at [378, 356] on button "Save" at bounding box center [370, 358] width 32 height 22
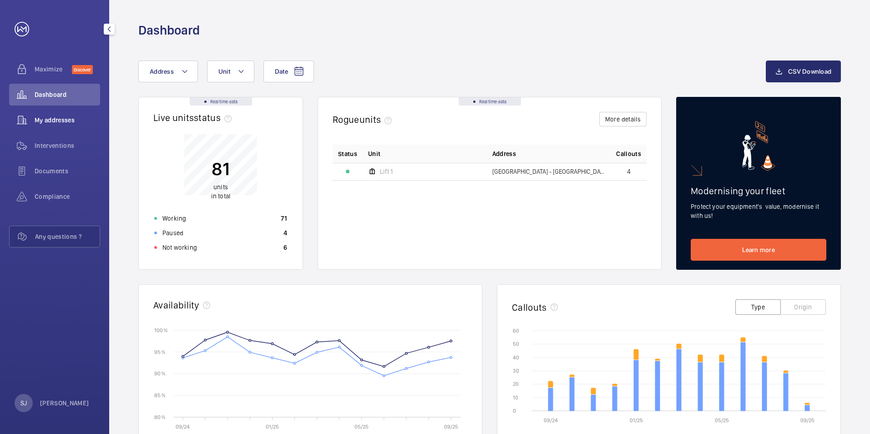
click at [83, 117] on span "My addresses" at bounding box center [67, 120] width 65 height 9
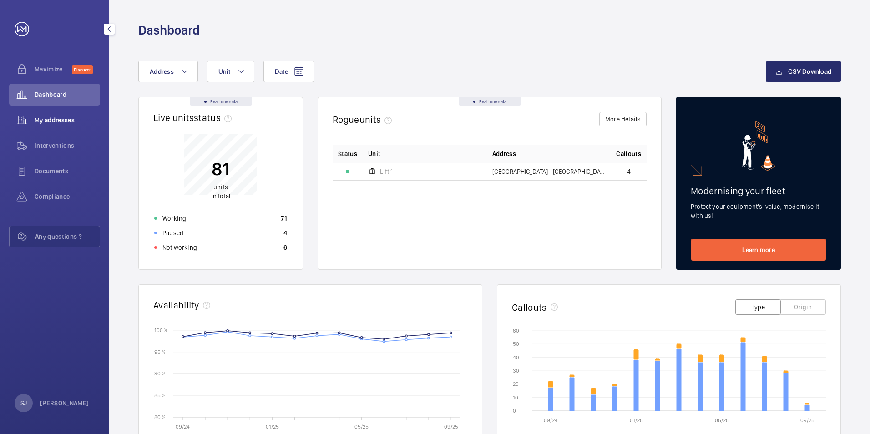
click at [74, 129] on div "My addresses" at bounding box center [54, 120] width 91 height 22
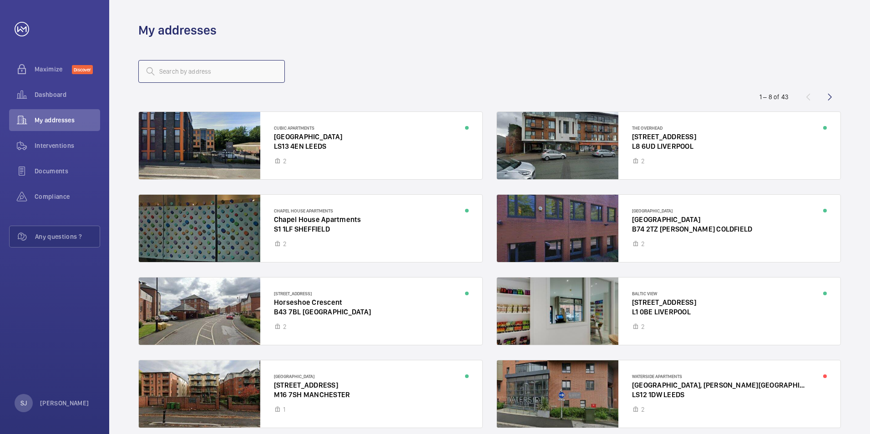
click at [197, 75] on input "text" at bounding box center [211, 71] width 146 height 23
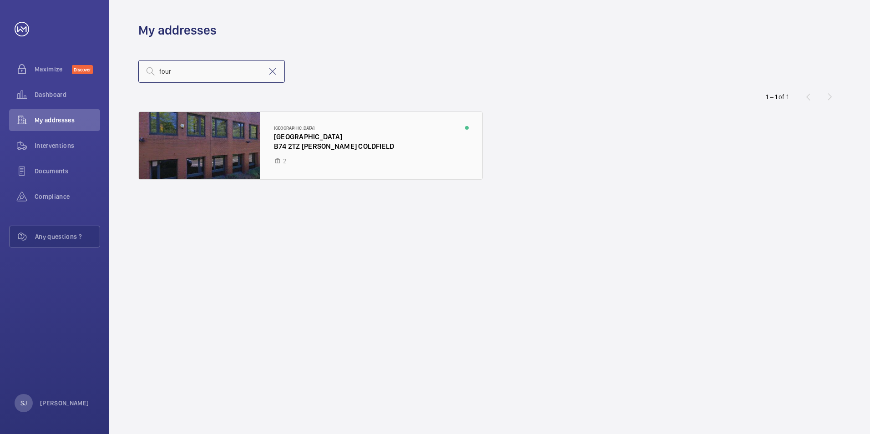
type input "four"
click at [394, 152] on div at bounding box center [310, 145] width 343 height 67
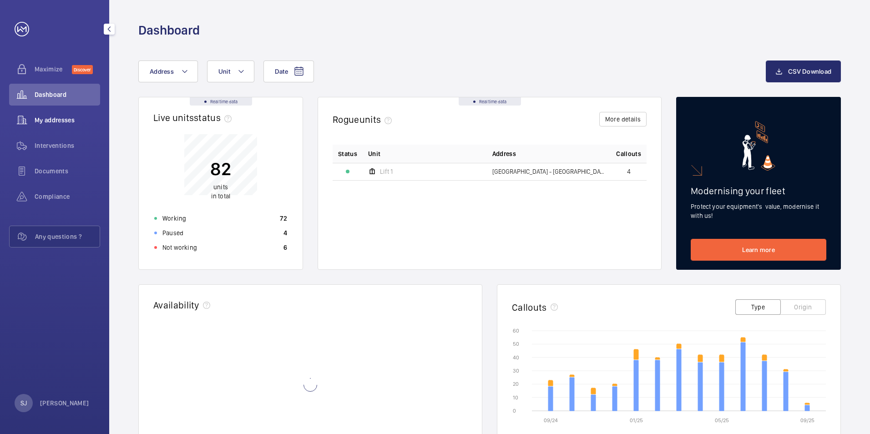
click at [70, 118] on span "My addresses" at bounding box center [67, 120] width 65 height 9
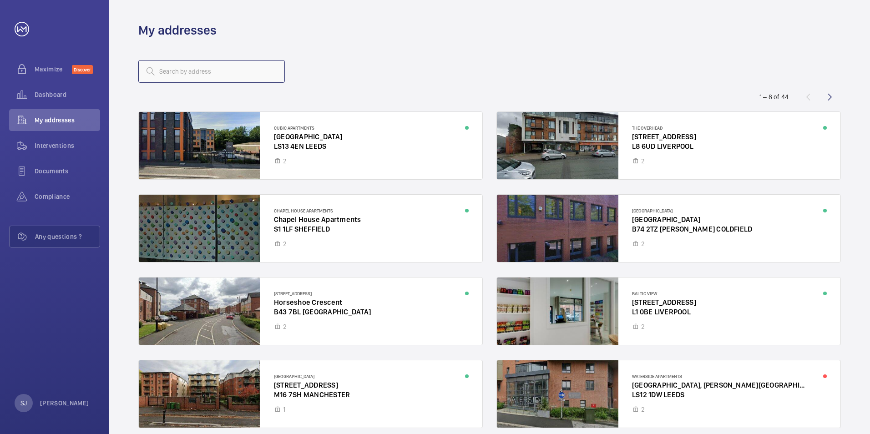
click at [182, 79] on input "text" at bounding box center [211, 71] width 146 height 23
type input "RG41"
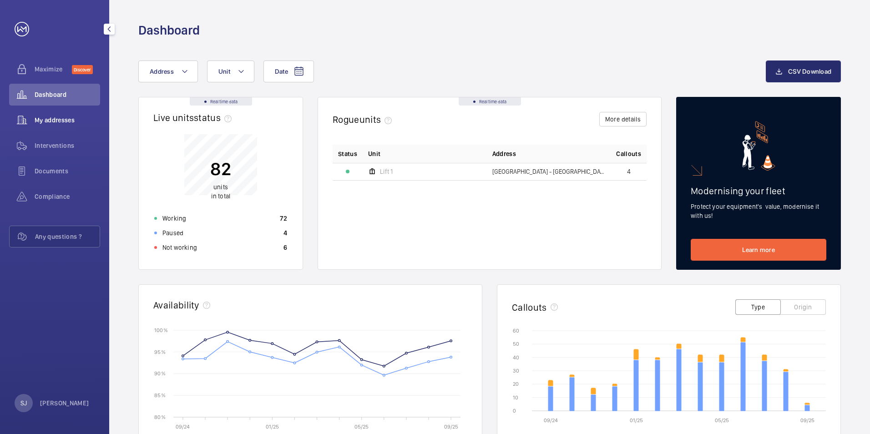
click at [79, 121] on span "My addresses" at bounding box center [67, 120] width 65 height 9
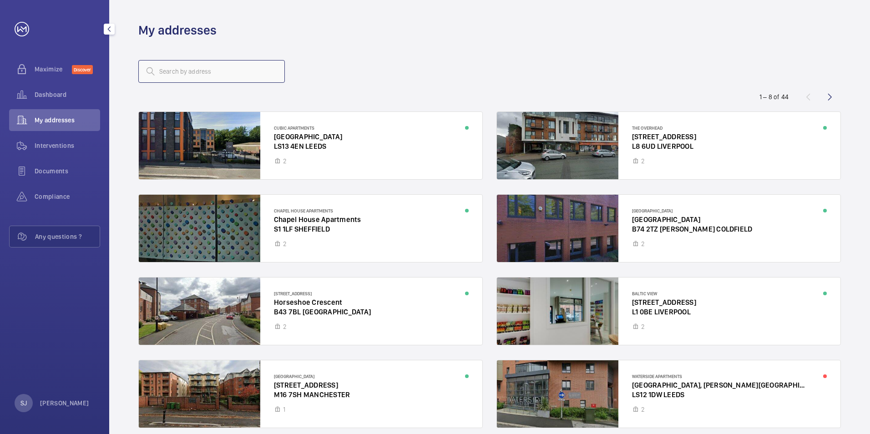
click at [192, 75] on input "text" at bounding box center [211, 71] width 146 height 23
type input "RG41"
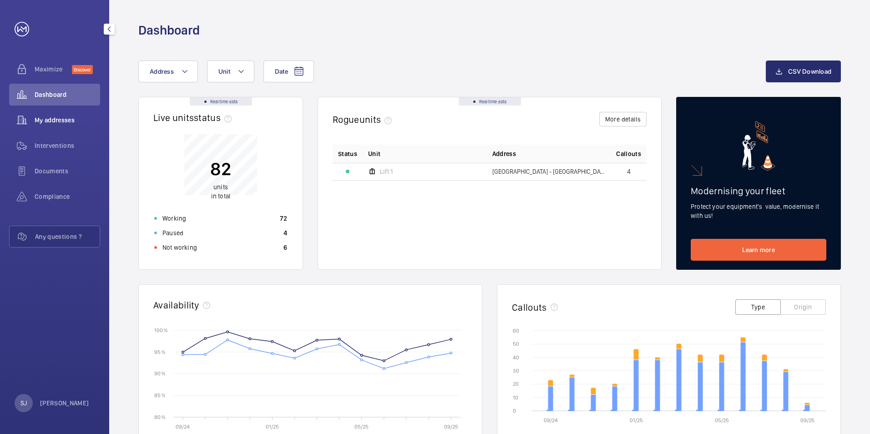
click at [89, 115] on div "My addresses" at bounding box center [54, 120] width 91 height 22
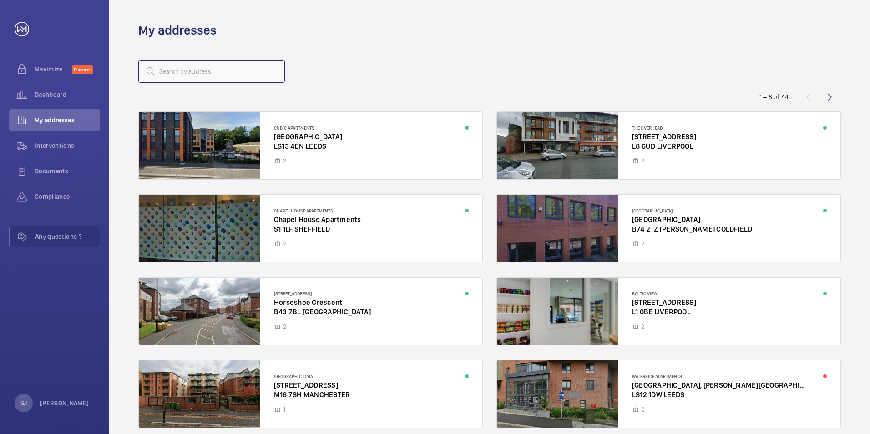
click at [181, 76] on input "text" at bounding box center [211, 71] width 146 height 23
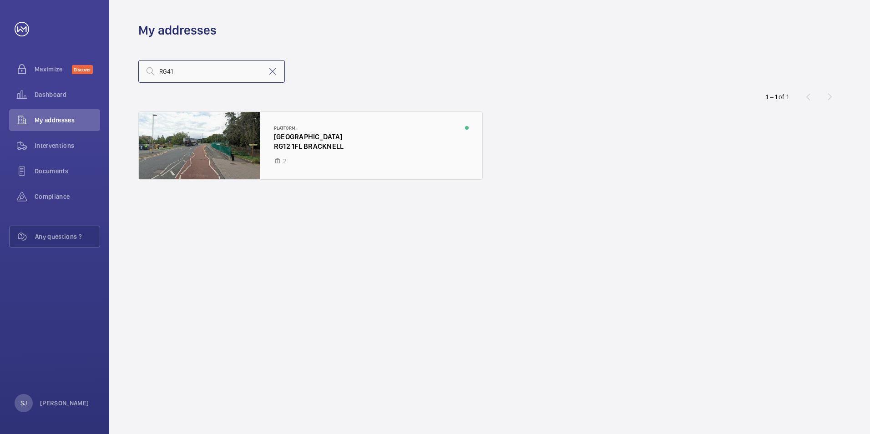
type input "RG41"
click at [356, 125] on div at bounding box center [310, 145] width 343 height 67
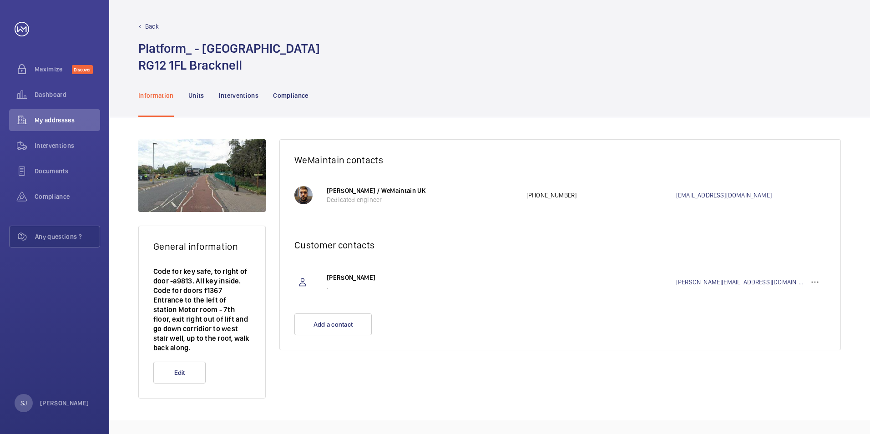
click at [153, 29] on p "Back" at bounding box center [152, 26] width 14 height 9
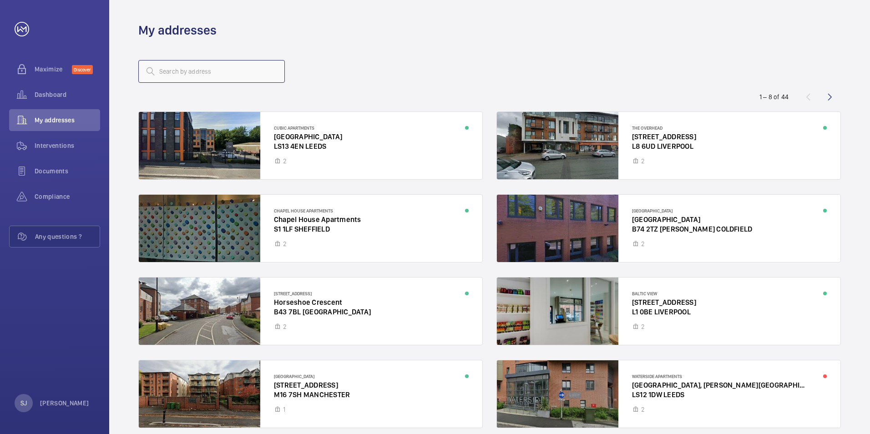
click at [196, 70] on input "text" at bounding box center [211, 71] width 146 height 23
type input "RG41"
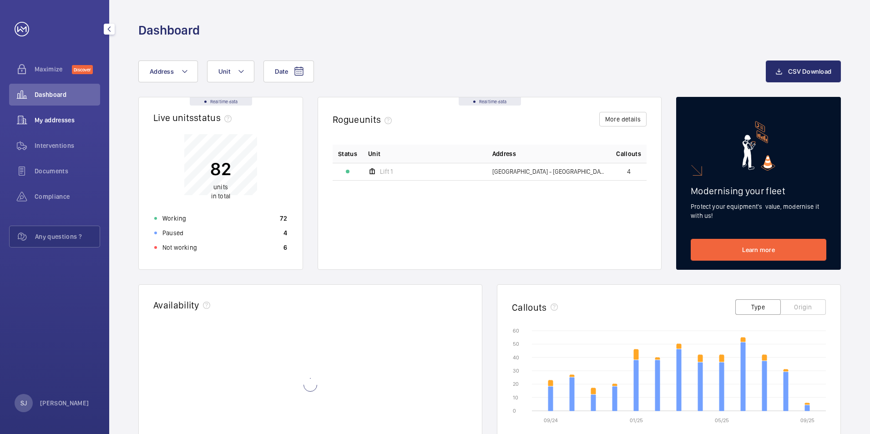
click at [86, 110] on div "My addresses" at bounding box center [54, 120] width 91 height 22
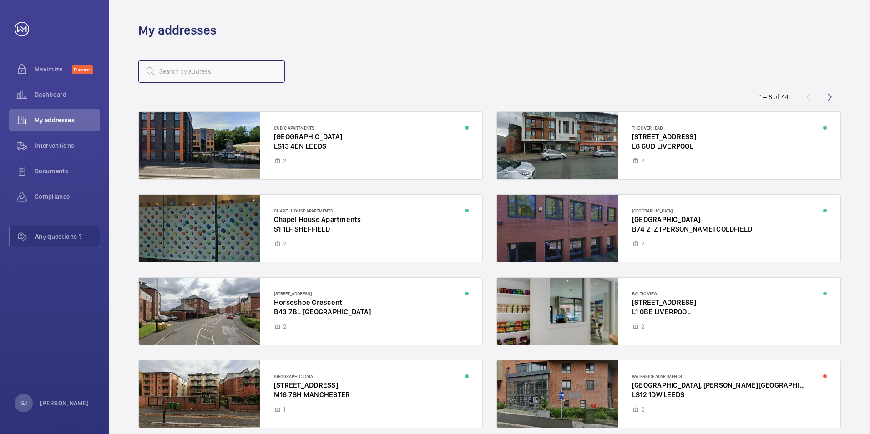
click at [200, 70] on input "text" at bounding box center [211, 71] width 146 height 23
type input "RG41"
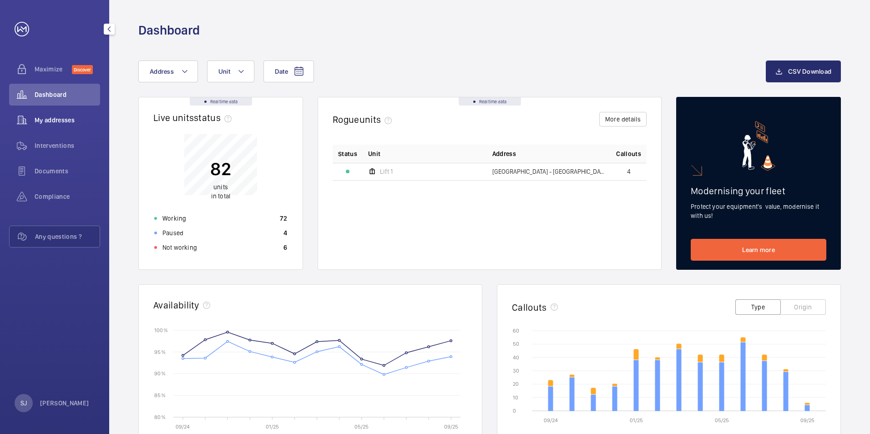
click at [87, 114] on div "My addresses" at bounding box center [54, 120] width 91 height 22
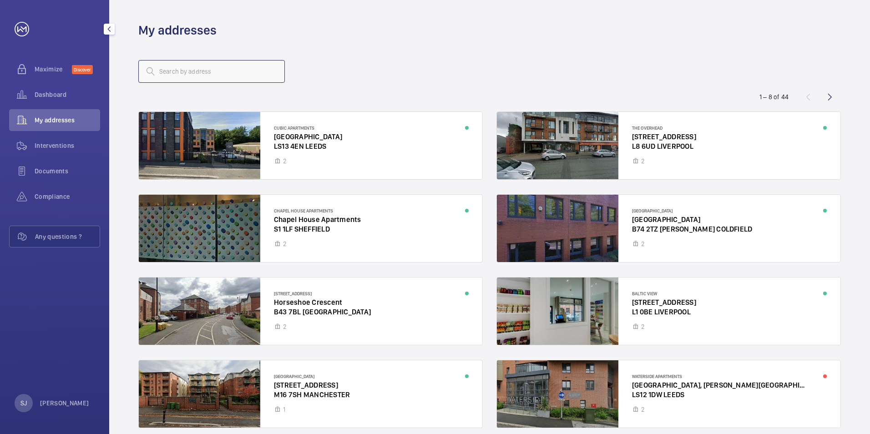
click at [179, 69] on input "text" at bounding box center [211, 71] width 146 height 23
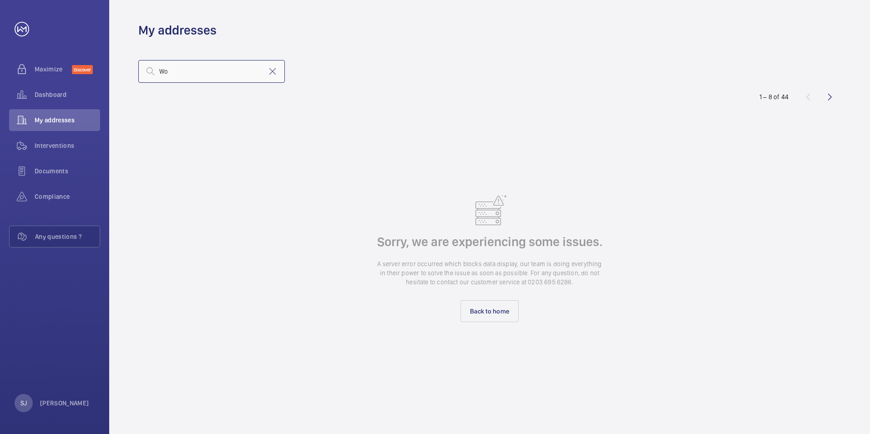
type input "W"
type input "[PERSON_NAME]"
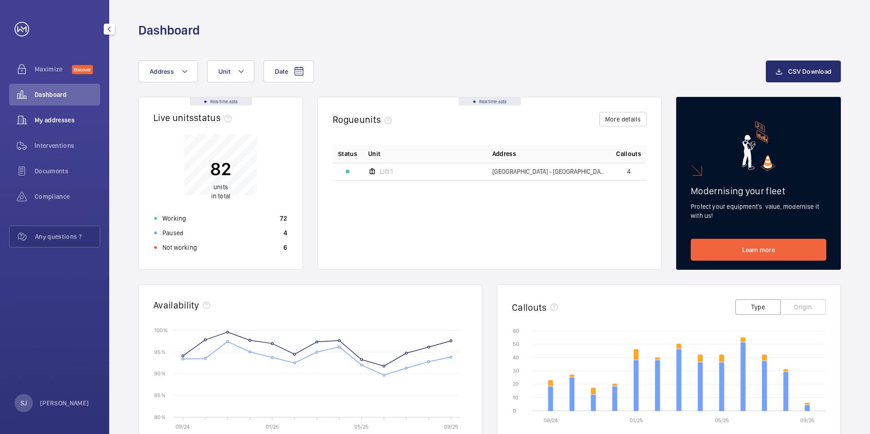
click at [91, 126] on div "My addresses" at bounding box center [54, 120] width 91 height 22
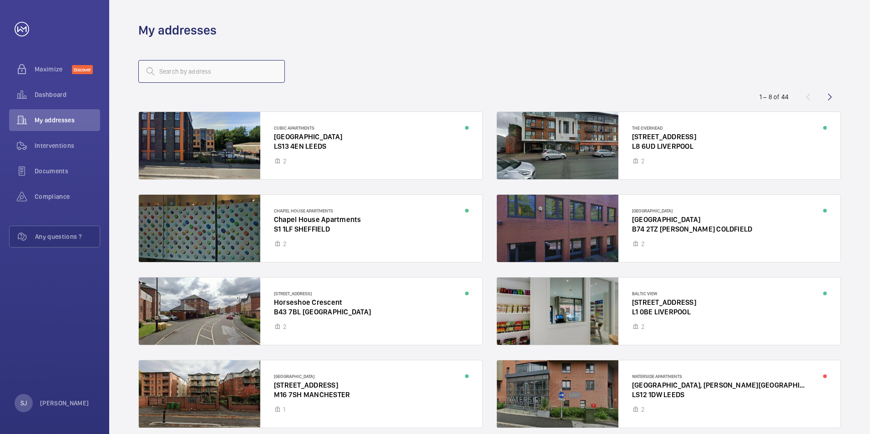
click at [211, 72] on input "text" at bounding box center [211, 71] width 146 height 23
type input "Glass"
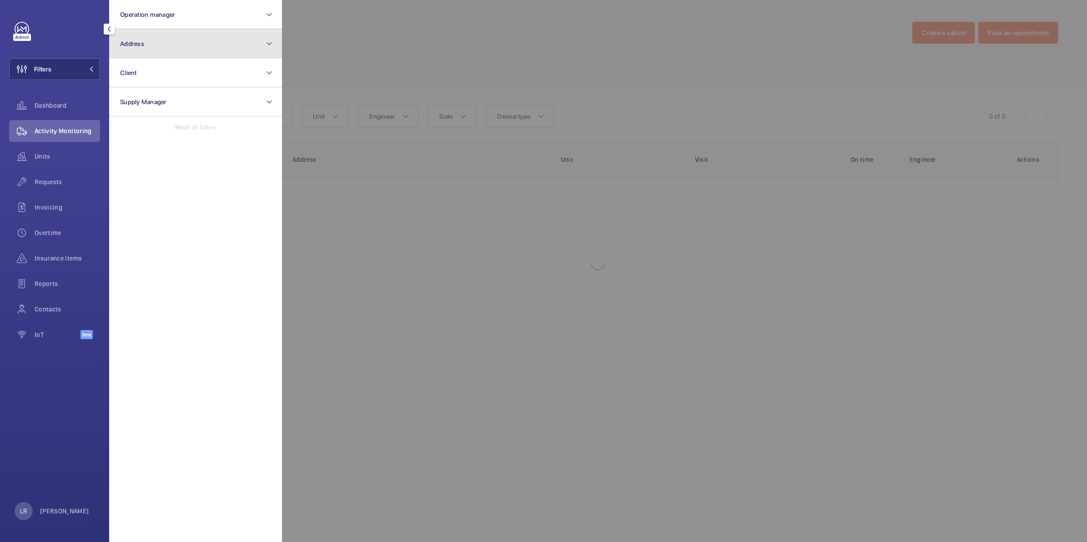
click at [149, 50] on button "Address" at bounding box center [195, 43] width 173 height 29
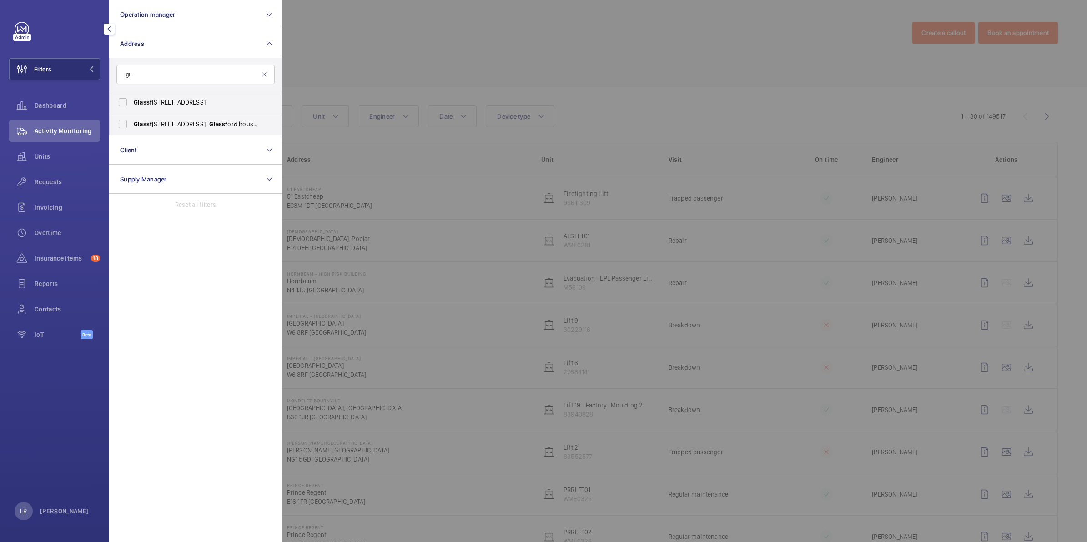
type input "g"
type input "Glassford"
click at [175, 103] on span "Glassford House - Ashville Way, WOKINGHAM RG41 2AZ" at bounding box center [196, 102] width 125 height 9
click at [132, 103] on input "Glassford House - Ashville Way, WOKINGHAM RG41 2AZ" at bounding box center [123, 102] width 18 height 18
checkbox input "true"
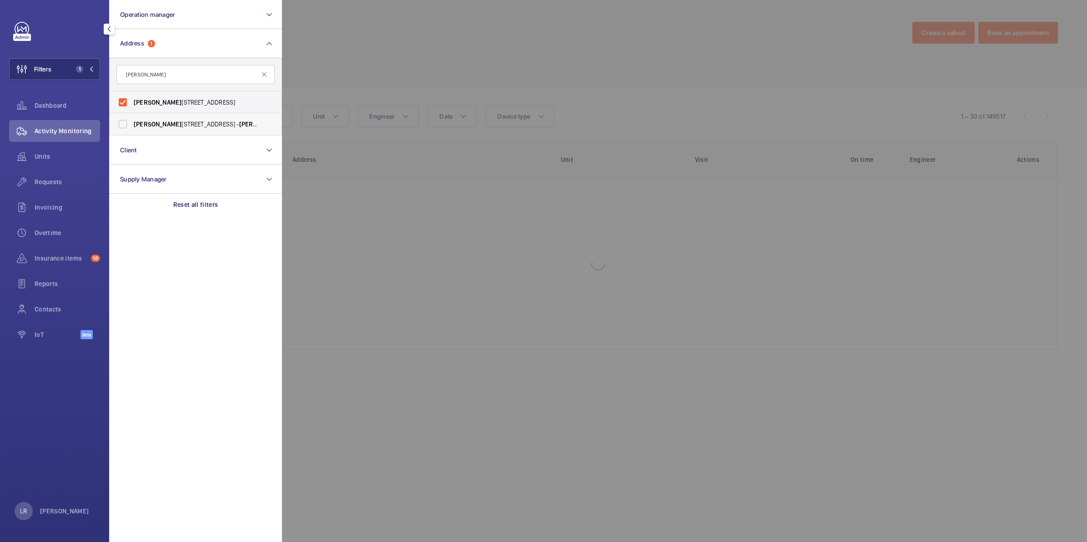
click at [167, 132] on label "Glassford House, Ashville Way, Wokingham, RG41 2AZ - Glassford house, WOKINGHAM…" at bounding box center [189, 124] width 158 height 22
click at [132, 132] on input "Glassford House, Ashville Way, Wokingham, RG41 2AZ - Glassford house, WOKINGHAM…" at bounding box center [123, 124] width 18 height 18
checkbox input "true"
click at [413, 28] on div at bounding box center [825, 271] width 1087 height 542
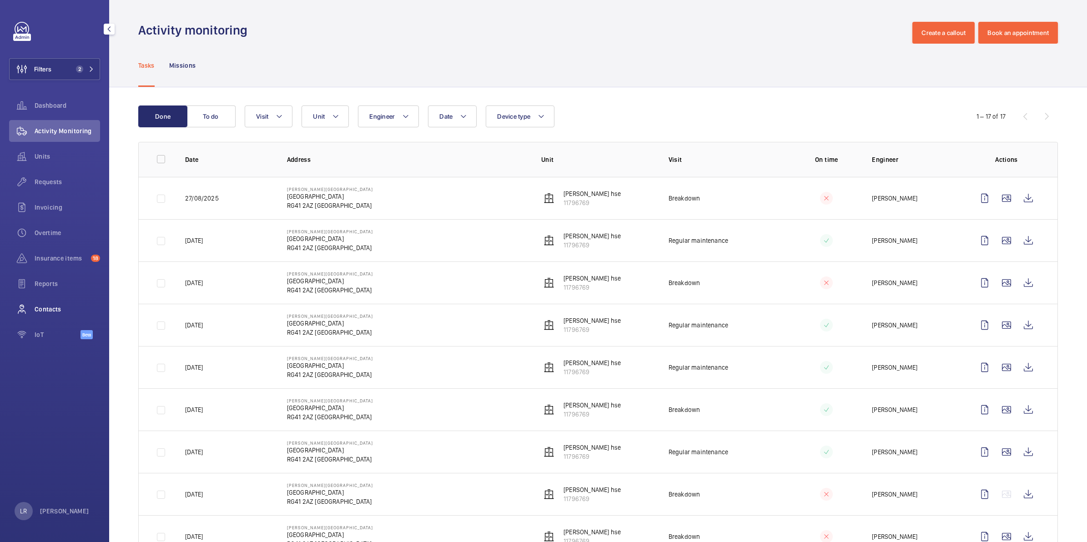
click at [35, 298] on div "Contacts" at bounding box center [54, 309] width 91 height 22
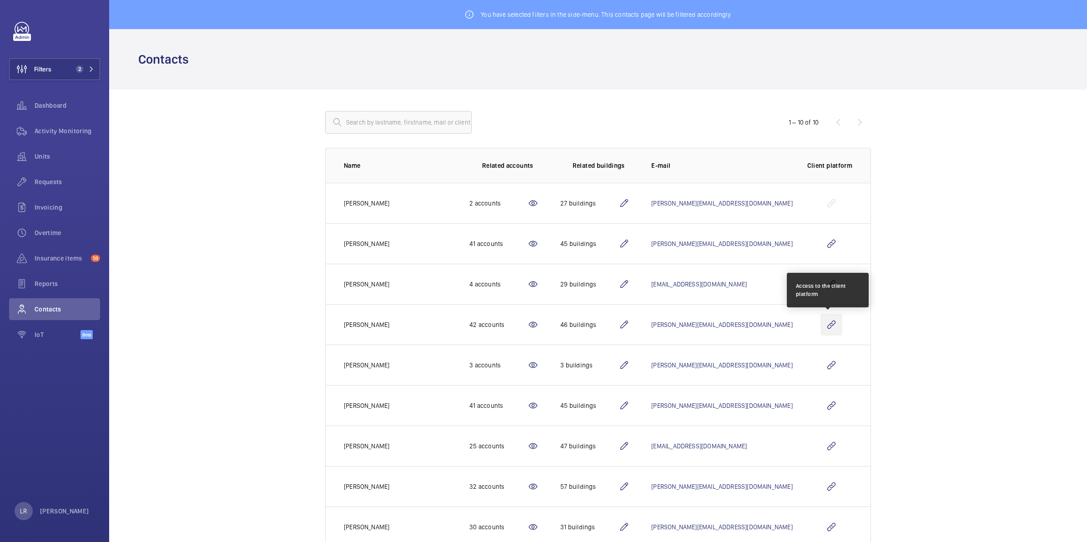
click at [821, 328] on wm-front-icon-button at bounding box center [832, 325] width 22 height 22
drag, startPoint x: 53, startPoint y: 69, endPoint x: 91, endPoint y: 70, distance: 38.2
click at [53, 69] on button "Filters 2" at bounding box center [54, 69] width 91 height 22
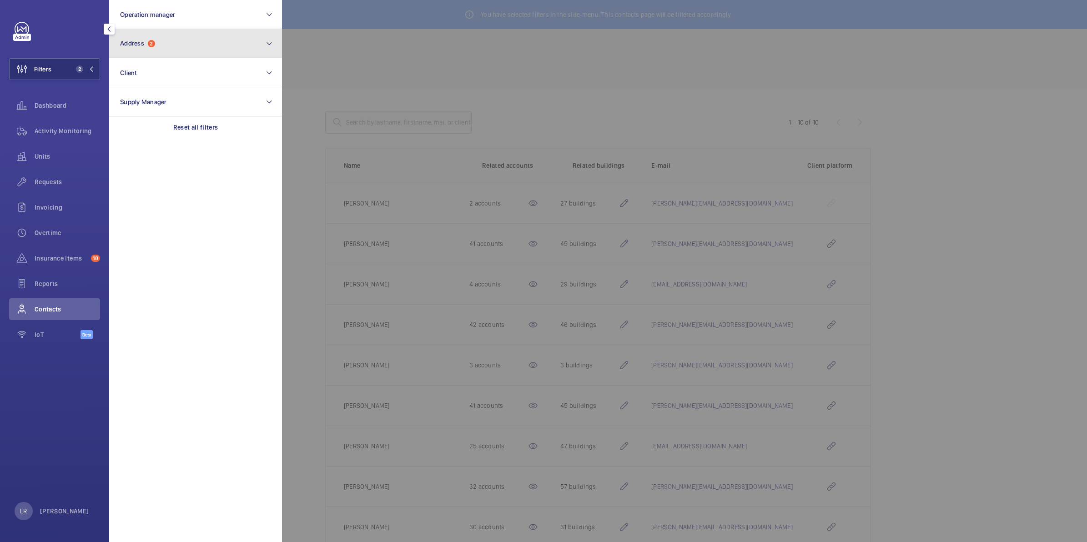
click at [158, 33] on button "Address 2" at bounding box center [195, 43] width 173 height 29
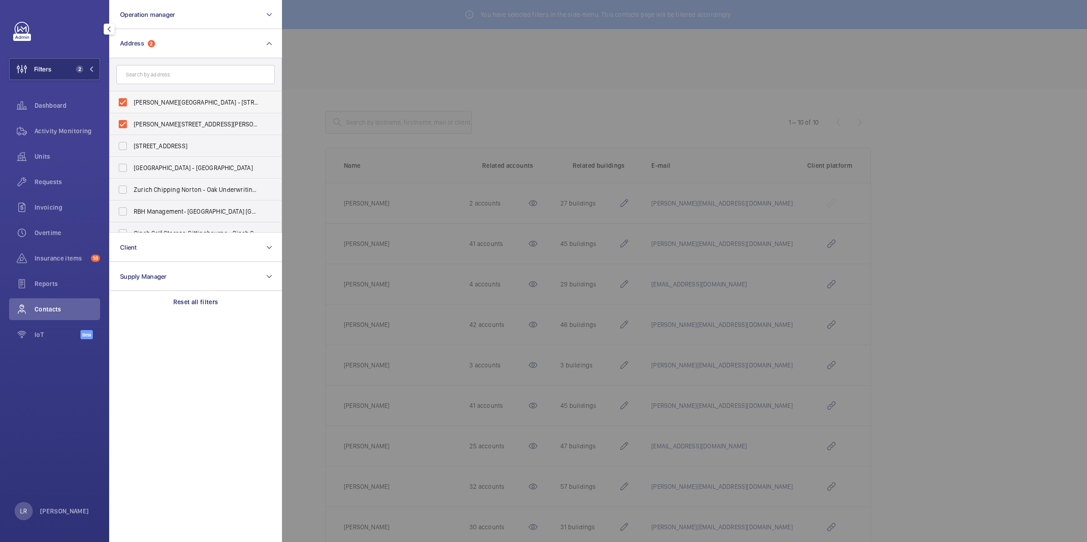
click at [130, 98] on label "Glassford House - Ashville Way, WOKINGHAM RG41 2AZ" at bounding box center [189, 102] width 158 height 22
click at [130, 98] on input "Glassford House - Ashville Way, WOKINGHAM RG41 2AZ" at bounding box center [123, 102] width 18 height 18
checkbox input "false"
click at [131, 132] on label "Glassford House, Ashville Way, Wokingham, RG41 2AZ - Glassford house, WOKINGHAM…" at bounding box center [189, 124] width 158 height 22
click at [131, 132] on input "Glassford House, Ashville Way, Wokingham, RG41 2AZ - Glassford house, WOKINGHAM…" at bounding box center [123, 124] width 18 height 18
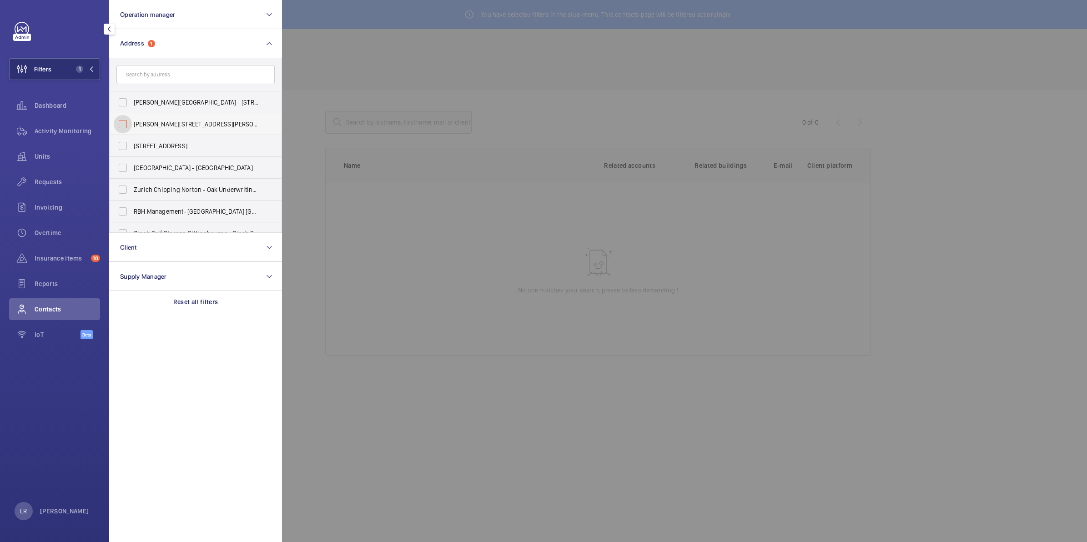
checkbox input "false"
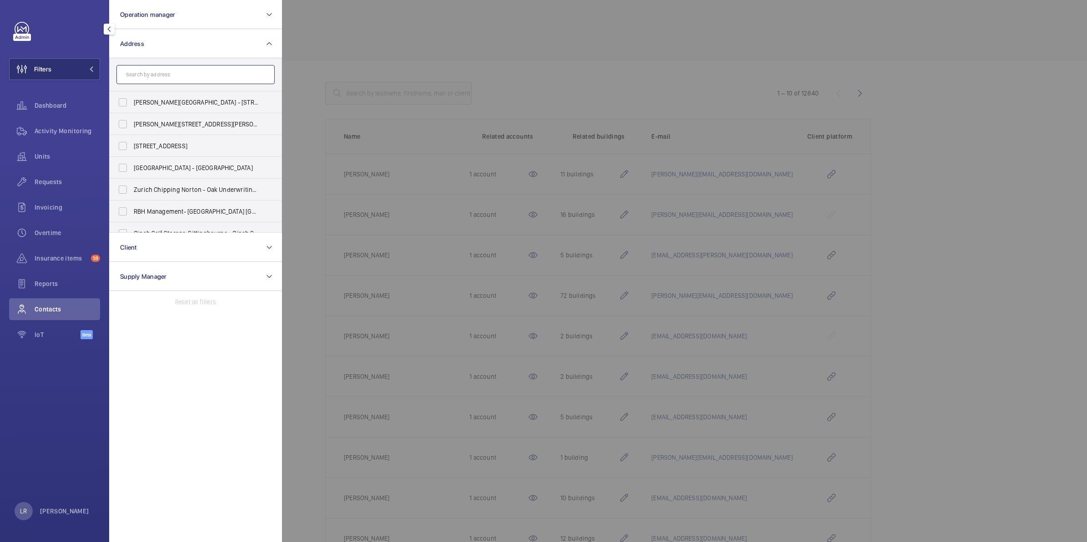
click at [157, 73] on input "text" at bounding box center [195, 74] width 158 height 19
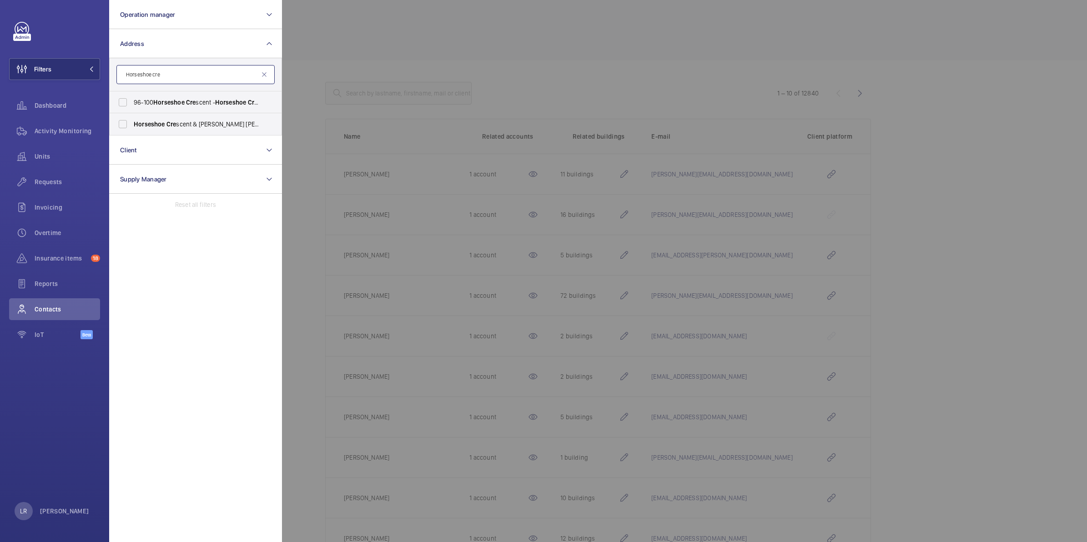
type input "Horseshoe cre"
drag, startPoint x: 148, startPoint y: 98, endPoint x: 165, endPoint y: 127, distance: 33.6
click at [148, 99] on span "96-100 Horseshoe Cre scent - Horseshoe Cre scent, BIRMINGHAM B43 7BL" at bounding box center [196, 102] width 125 height 9
click at [132, 99] on input "96-100 Horseshoe Cre scent - Horseshoe Cre scent, BIRMINGHAM B43 7BL" at bounding box center [123, 102] width 18 height 18
checkbox input "true"
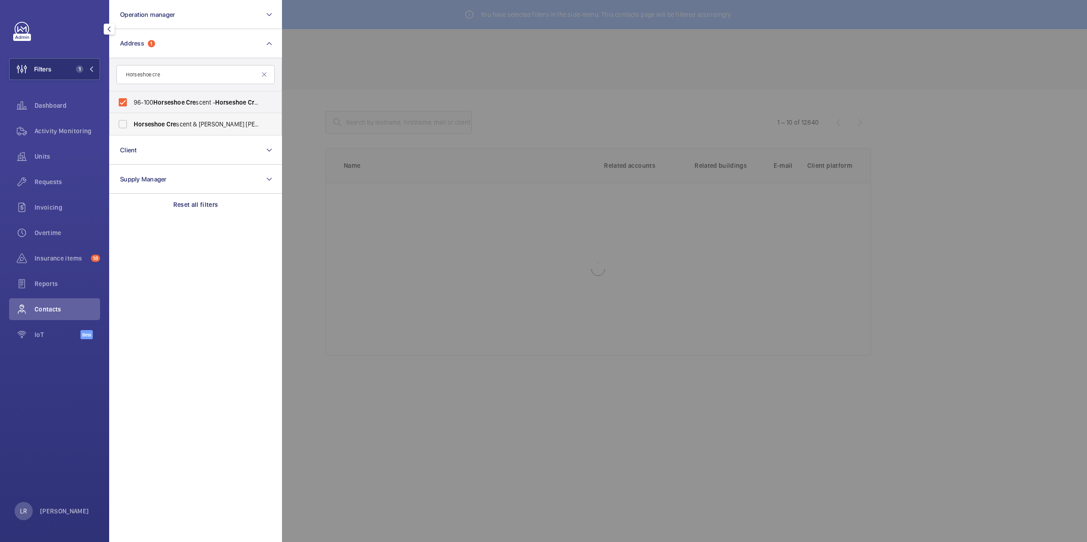
click at [167, 130] on label "Horseshoe Cre scent & Duckery Wood Walk Great Barr, Birmingham, - Latham Street…" at bounding box center [189, 124] width 158 height 22
click at [132, 130] on input "Horseshoe Cre scent & Duckery Wood Walk Great Barr, Birmingham, - Latham Street…" at bounding box center [123, 124] width 18 height 18
checkbox input "true"
click at [406, 82] on div at bounding box center [825, 271] width 1087 height 542
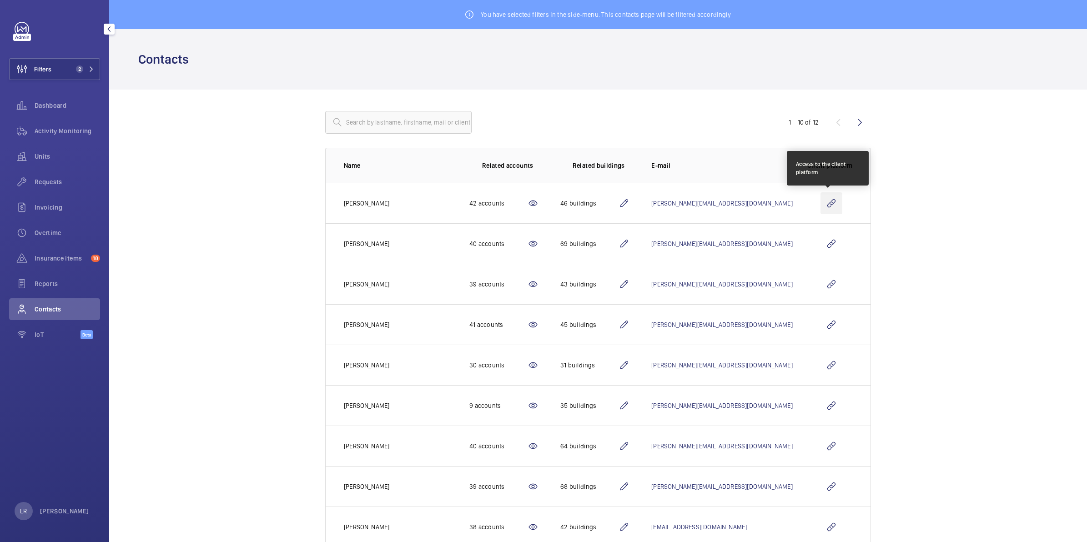
click at [831, 209] on wm-front-icon-button at bounding box center [832, 203] width 22 height 22
click at [77, 66] on span "2" at bounding box center [79, 68] width 7 height 7
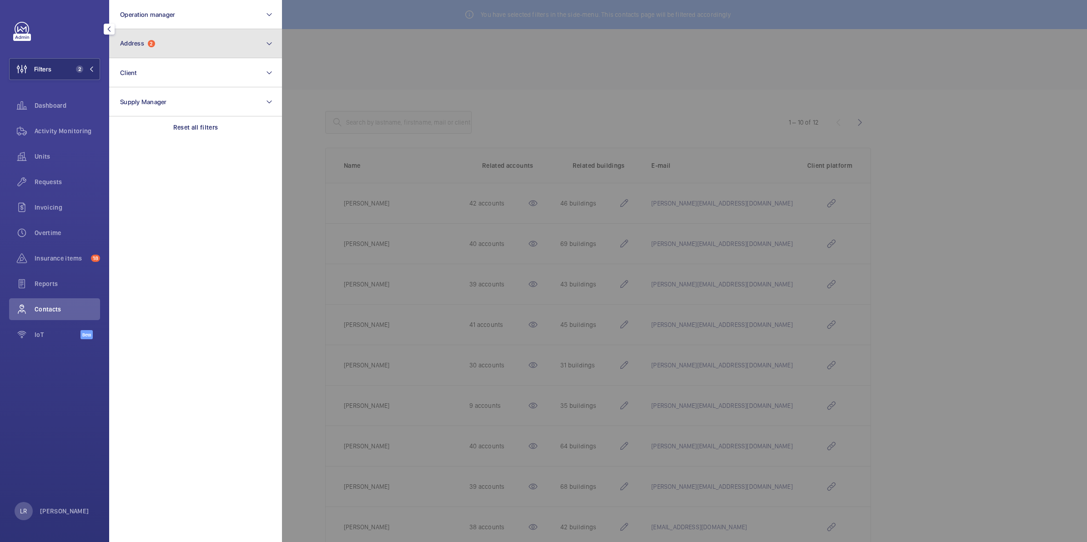
click at [144, 42] on span "Address" at bounding box center [132, 43] width 24 height 7
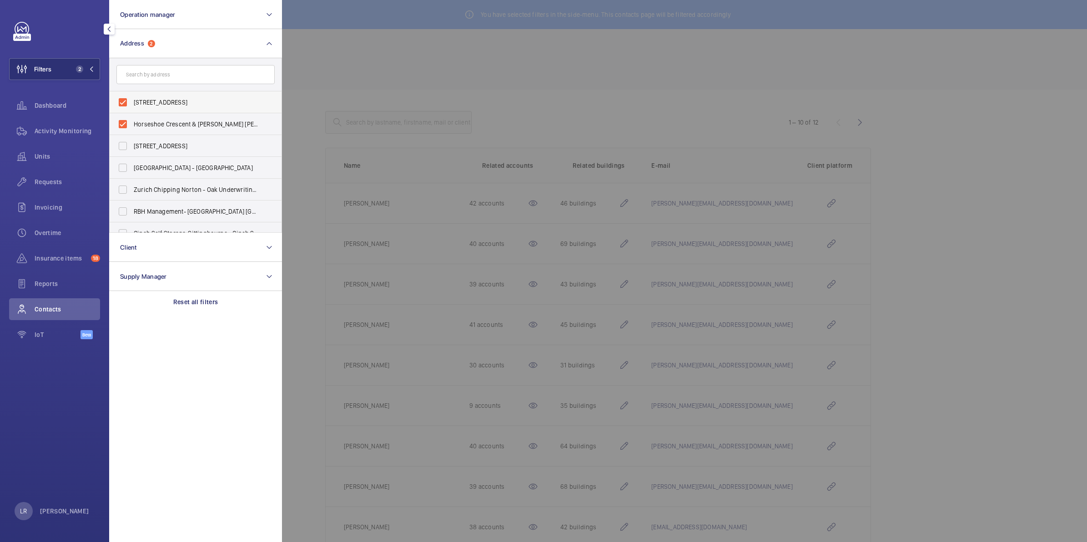
click at [132, 101] on label "96-100 Horseshoe Crescent - Horseshoe Crescent, BIRMINGHAM B43 7BL" at bounding box center [189, 102] width 158 height 22
click at [132, 101] on input "96-100 Horseshoe Crescent - Horseshoe Crescent, BIRMINGHAM B43 7BL" at bounding box center [123, 102] width 18 height 18
checkbox input "false"
click at [131, 113] on label "Horseshoe Crescent & Duckery Wood Walk Great Barr, Birmingham, - Latham Street,…" at bounding box center [189, 124] width 158 height 22
click at [131, 115] on input "Horseshoe Crescent & Duckery Wood Walk Great Barr, Birmingham, - Latham Street,…" at bounding box center [123, 124] width 18 height 18
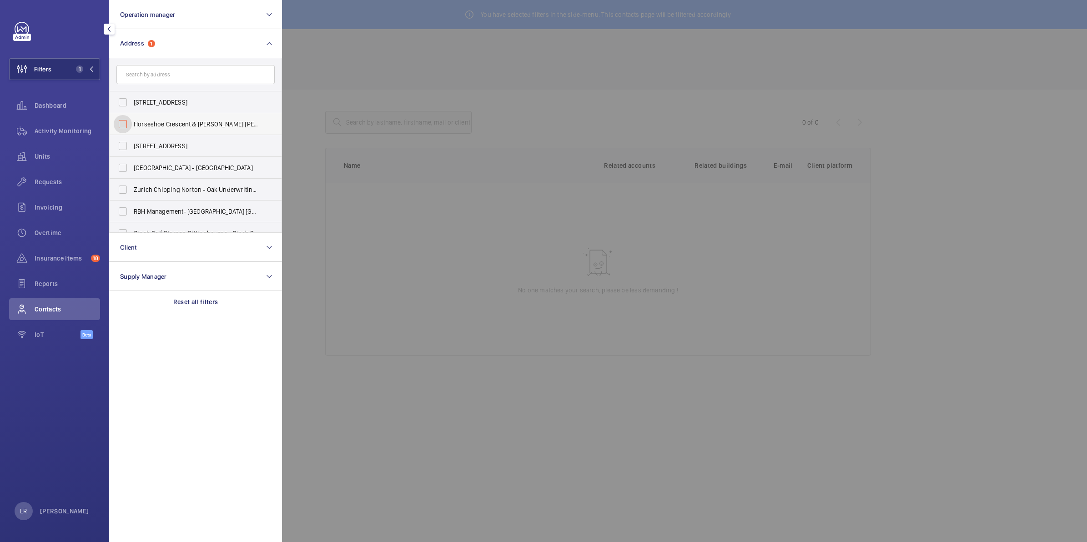
checkbox input "false"
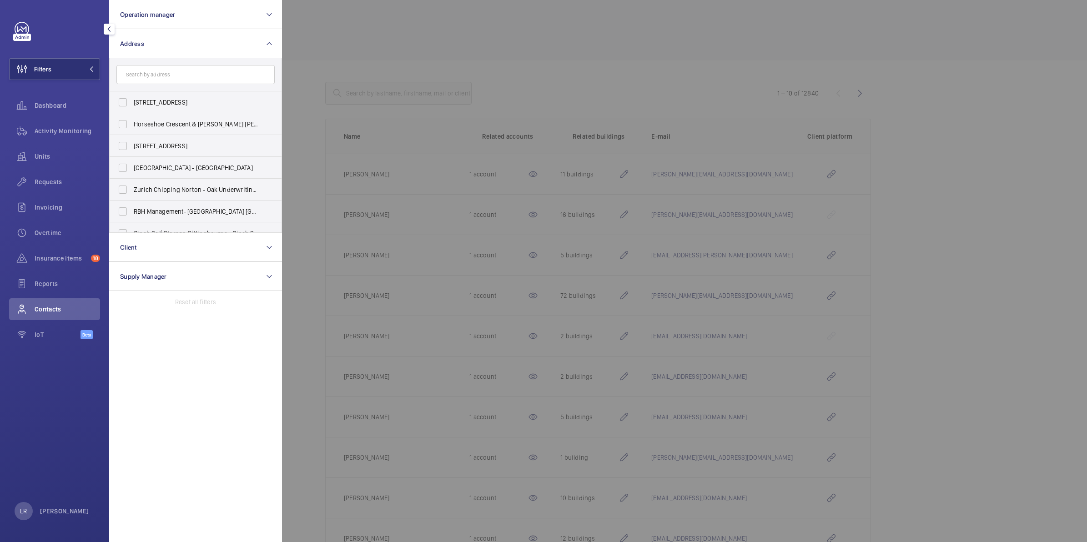
click at [418, 30] on div at bounding box center [825, 271] width 1087 height 542
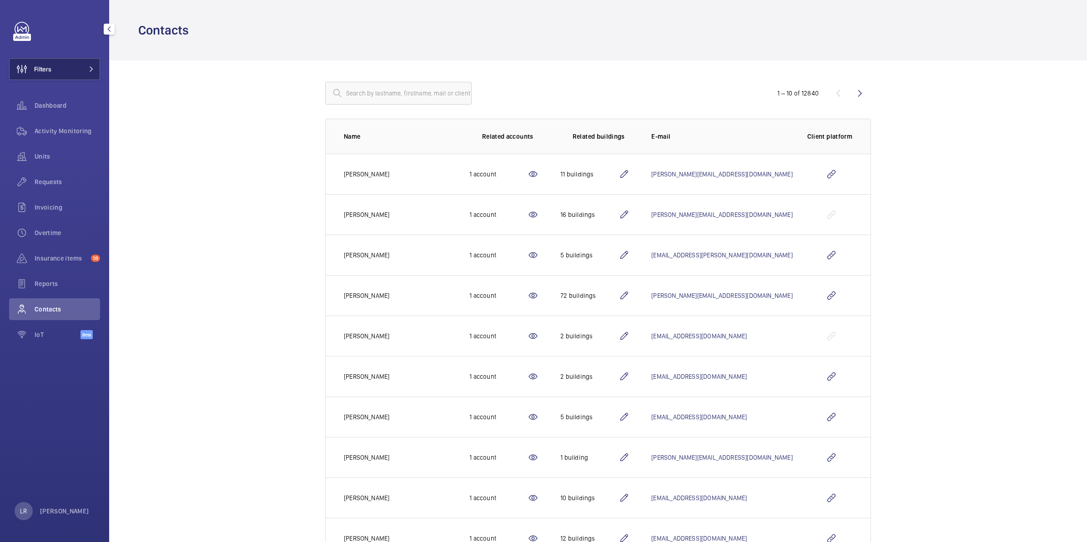
click at [61, 76] on button "Filters" at bounding box center [54, 69] width 91 height 22
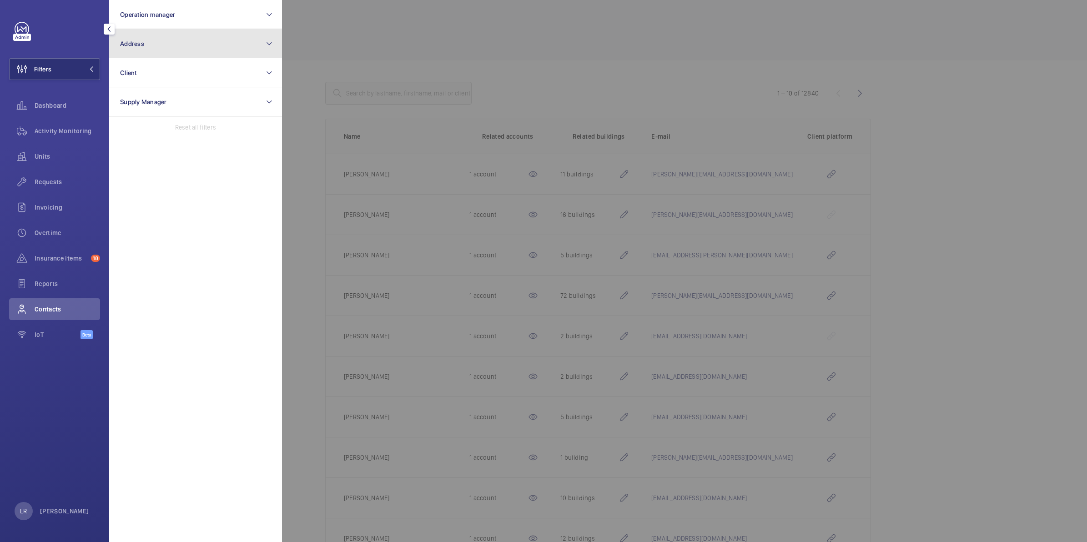
click at [157, 46] on button "Address" at bounding box center [195, 43] width 173 height 29
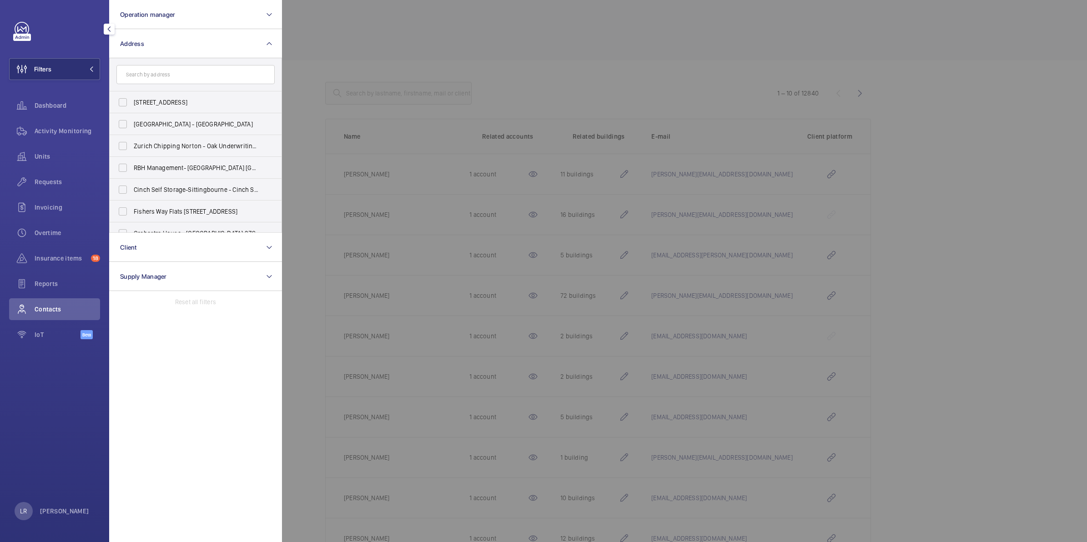
click at [178, 77] on input "text" at bounding box center [195, 74] width 158 height 19
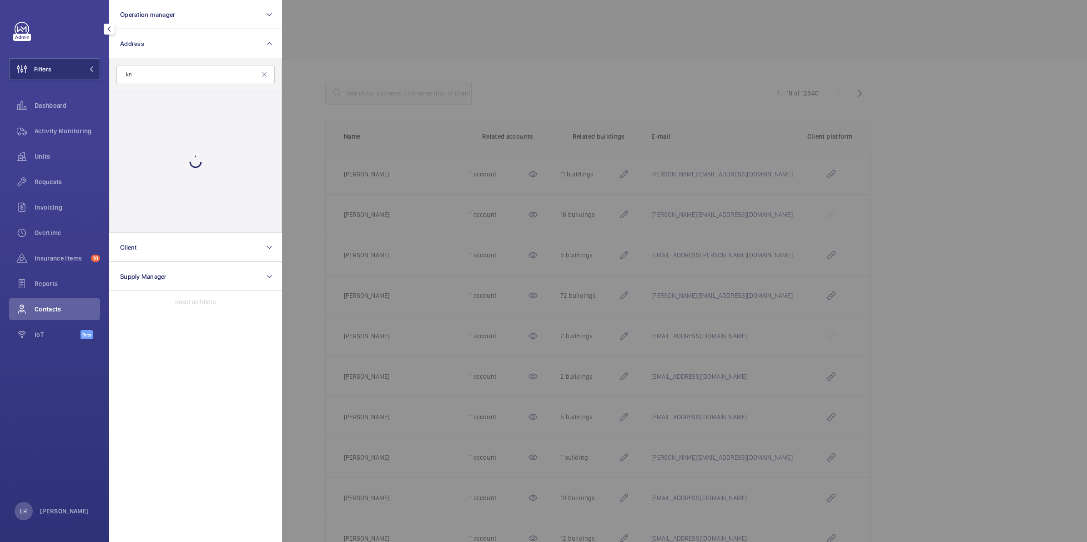
type input "k"
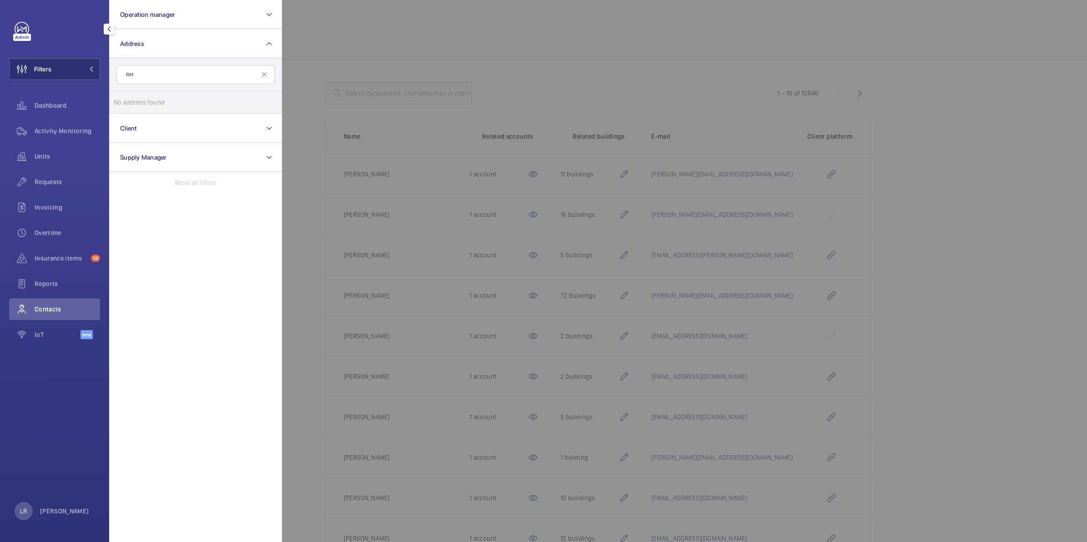
type input "R"
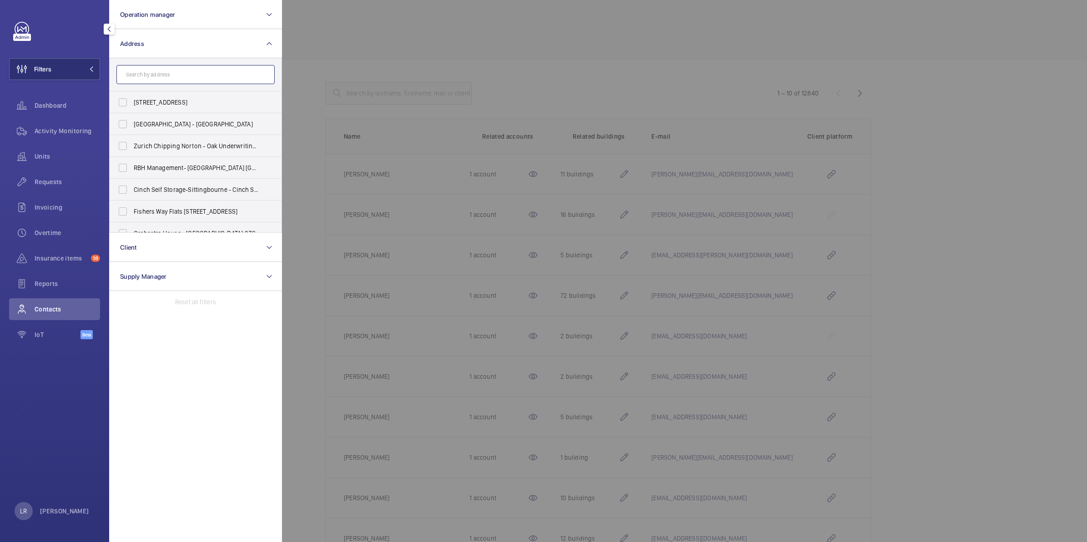
drag, startPoint x: 173, startPoint y: 69, endPoint x: 169, endPoint y: 74, distance: 5.8
paste input "Netherhall Avenu"
type input "N"
type input "k"
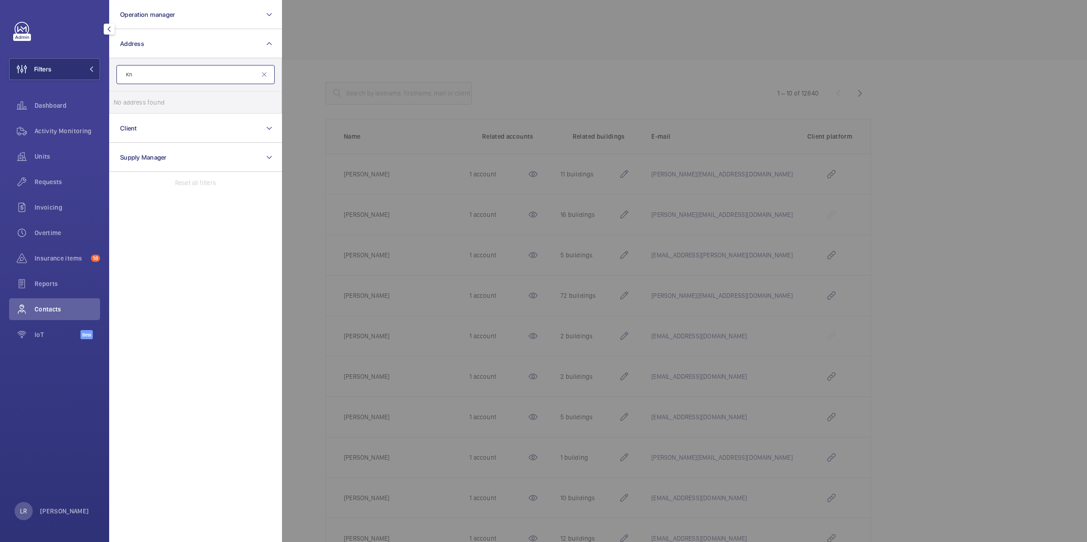
type input "K"
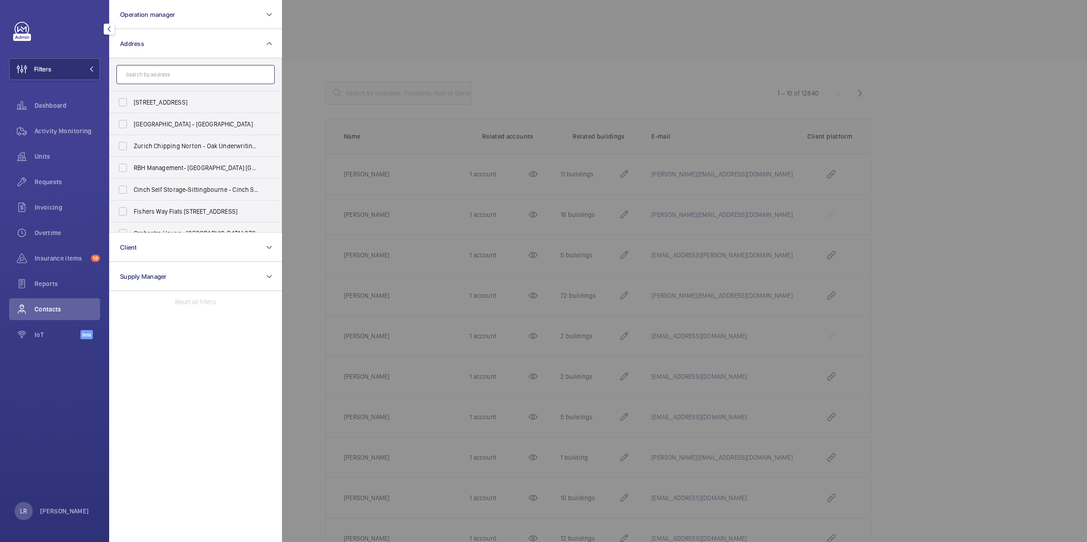
click at [208, 66] on input "text" at bounding box center [195, 74] width 158 height 19
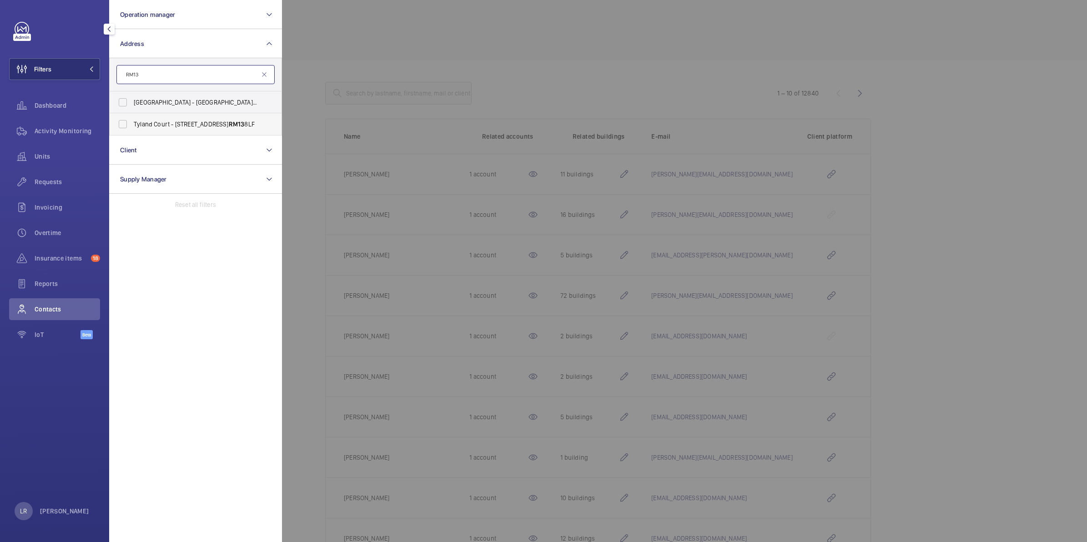
type input "RM13"
click at [149, 122] on span "Tyland Court - 5 Sparrow St, RAINHAM RM13 8LF" at bounding box center [196, 124] width 125 height 9
click at [132, 122] on input "Tyland Court - 5 Sparrow St, RAINHAM RM13 8LF" at bounding box center [123, 124] width 18 height 18
checkbox input "true"
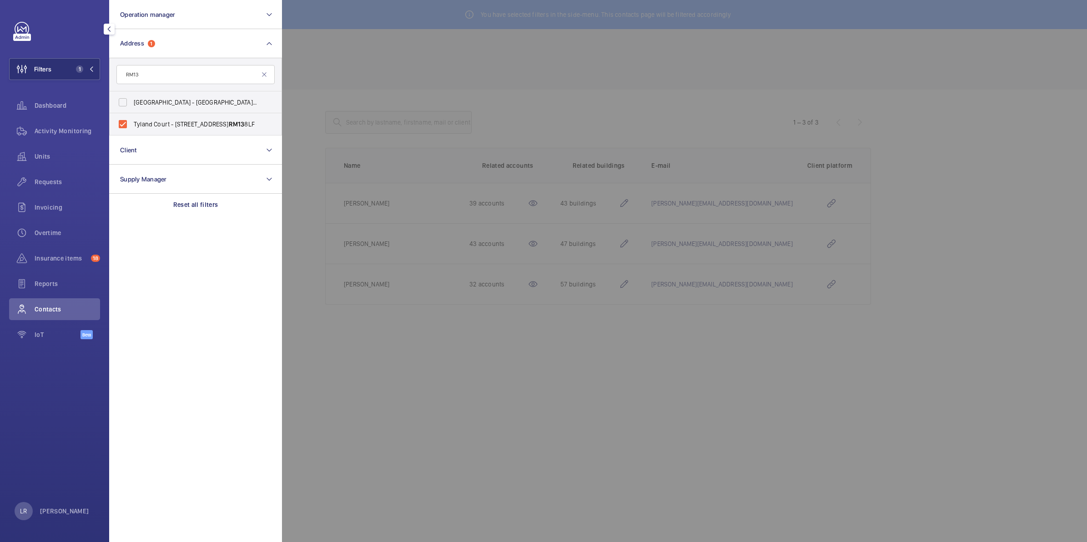
click at [549, 72] on div at bounding box center [825, 271] width 1087 height 542
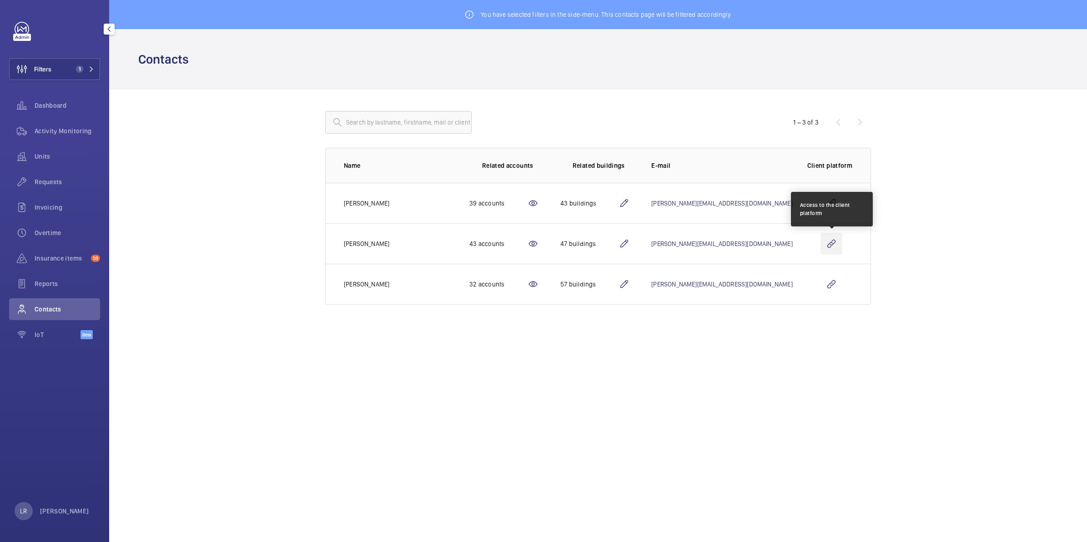
click at [835, 242] on wm-front-icon-button at bounding box center [832, 244] width 22 height 22
click at [835, 243] on wm-front-icon-button at bounding box center [832, 244] width 22 height 22
click at [839, 246] on wm-front-icon-button at bounding box center [832, 244] width 22 height 22
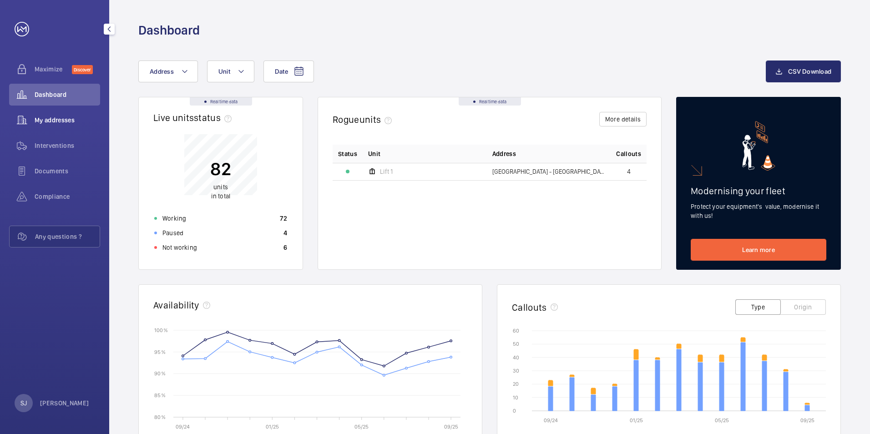
click at [67, 119] on span "My addresses" at bounding box center [67, 120] width 65 height 9
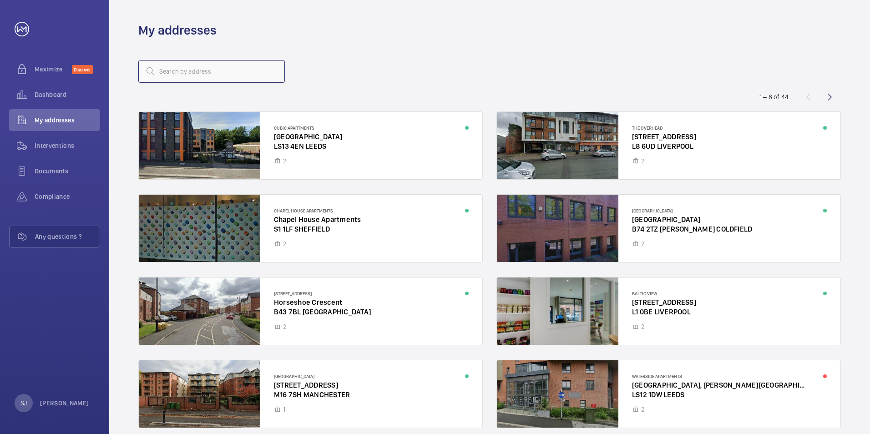
click at [177, 71] on input "text" at bounding box center [211, 71] width 146 height 23
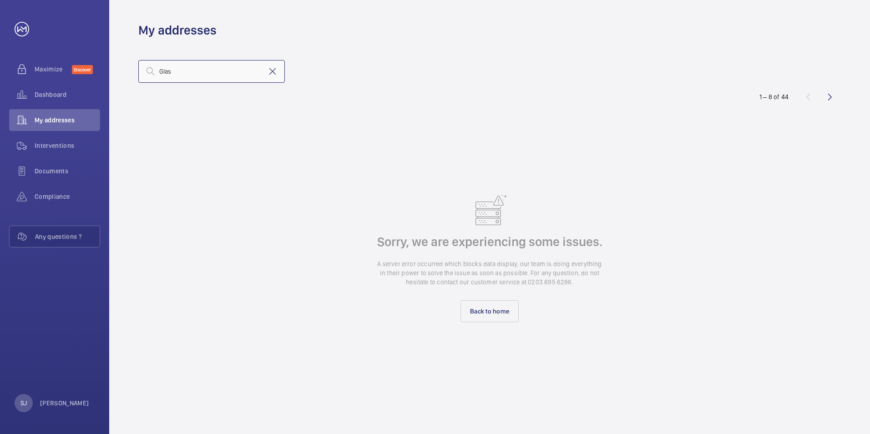
type input "Glas"
click at [273, 74] on mat-icon at bounding box center [272, 71] width 11 height 11
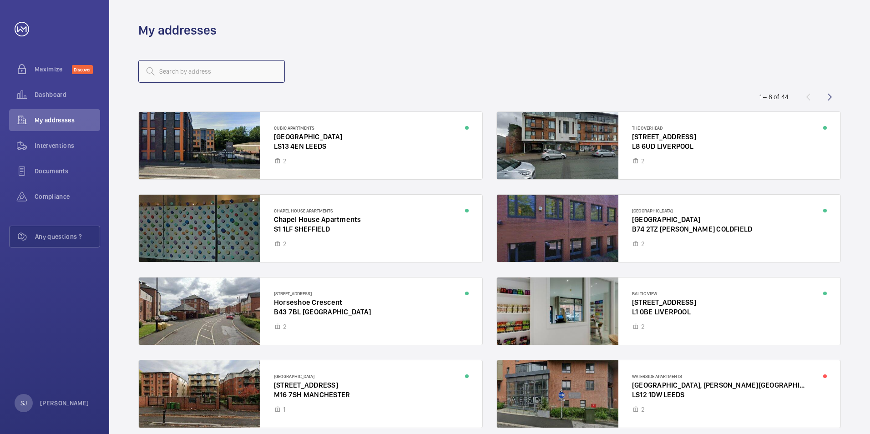
click at [264, 73] on input "text" at bounding box center [211, 71] width 146 height 23
type input "Glass"
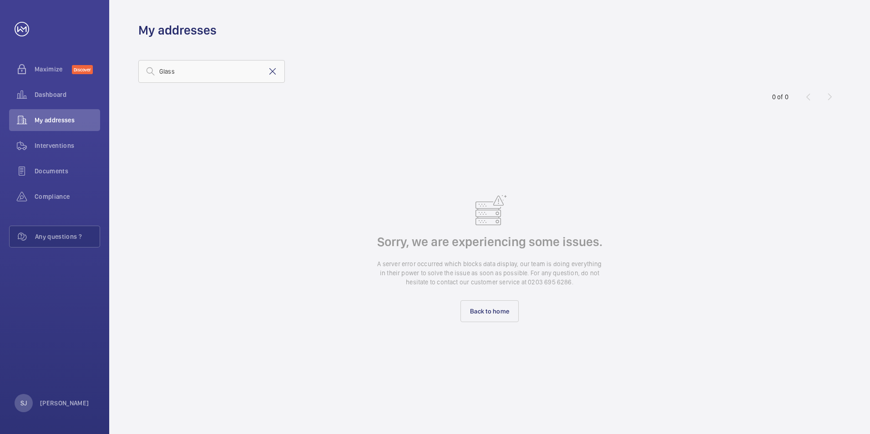
click at [274, 69] on mat-icon at bounding box center [272, 71] width 11 height 11
type input "Glass"
click at [277, 72] on mat-icon at bounding box center [272, 71] width 11 height 11
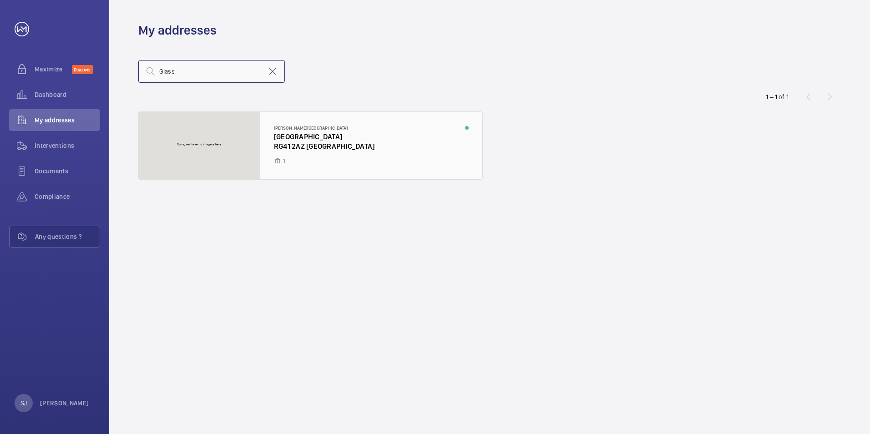
type input "Glass"
click at [372, 148] on div at bounding box center [310, 145] width 343 height 67
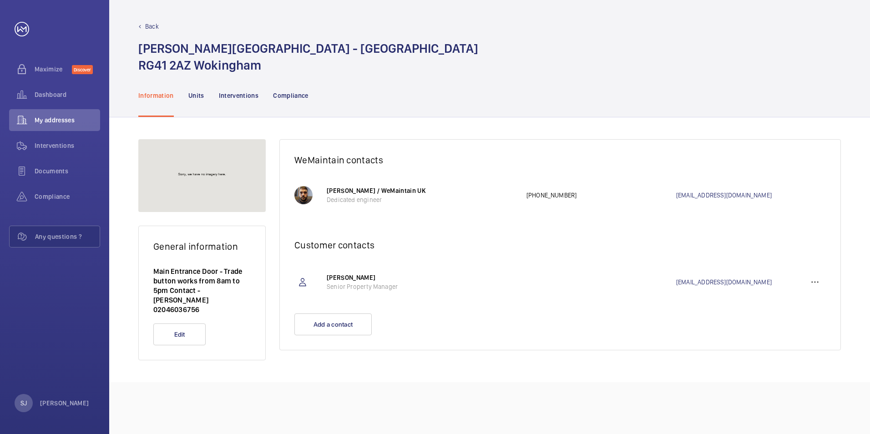
click at [827, 282] on wm-front-card-body "[PERSON_NAME] Senior Property Manager [EMAIL_ADDRESS][DOMAIN_NAME]" at bounding box center [560, 287] width 560 height 54
click at [824, 282] on wm-front-icon-button at bounding box center [815, 282] width 22 height 22
click at [807, 325] on p "Delete" at bounding box center [797, 326] width 35 height 9
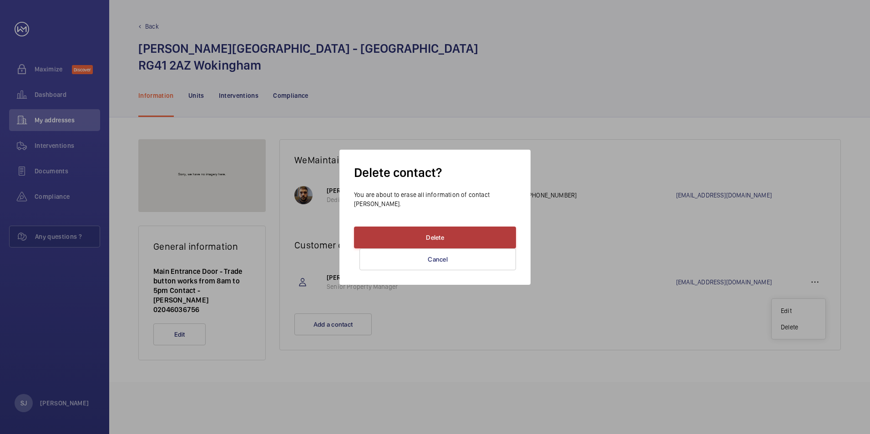
click at [467, 231] on button "Delete" at bounding box center [435, 238] width 162 height 22
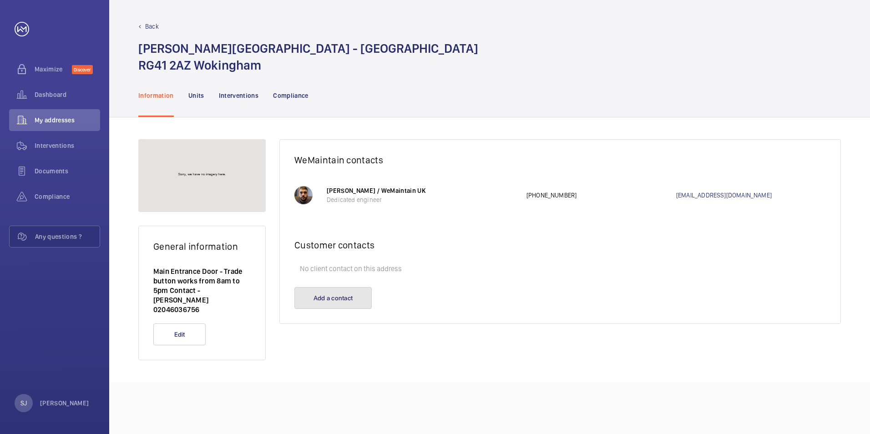
click at [363, 292] on button "Add a contact" at bounding box center [332, 298] width 77 height 22
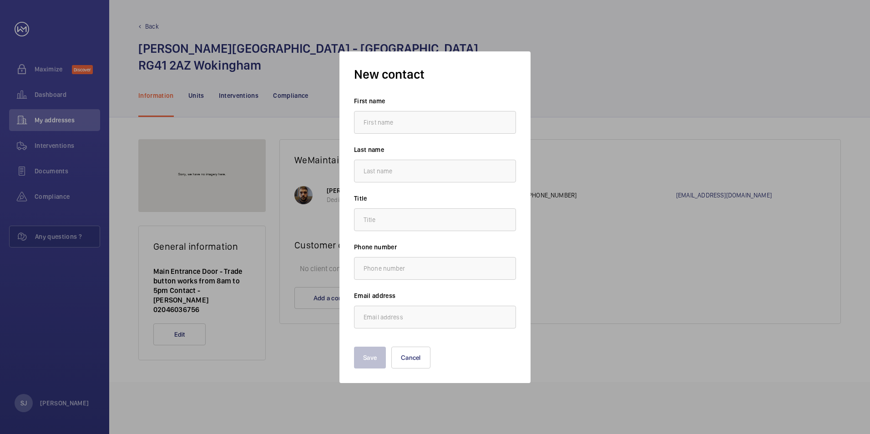
click at [399, 122] on input "text" at bounding box center [435, 122] width 162 height 23
type input "[PERSON_NAME]"
type input "."
type input "[PERSON_NAME][EMAIL_ADDRESS][DOMAIN_NAME]"
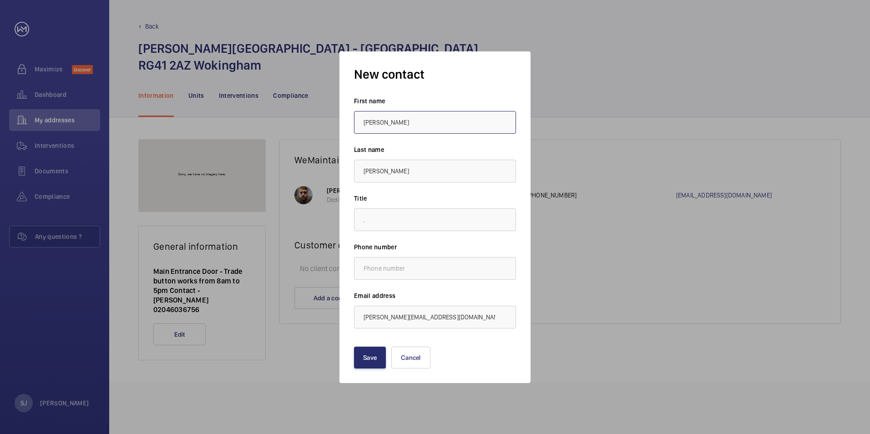
click at [405, 120] on input "[PERSON_NAME]" at bounding box center [435, 122] width 162 height 23
click at [367, 214] on input "." at bounding box center [435, 219] width 162 height 23
click at [355, 200] on label "Title" at bounding box center [435, 198] width 162 height 9
click at [355, 245] on label "Phone number" at bounding box center [435, 246] width 162 height 9
click at [390, 247] on label "Phone number" at bounding box center [435, 246] width 162 height 9
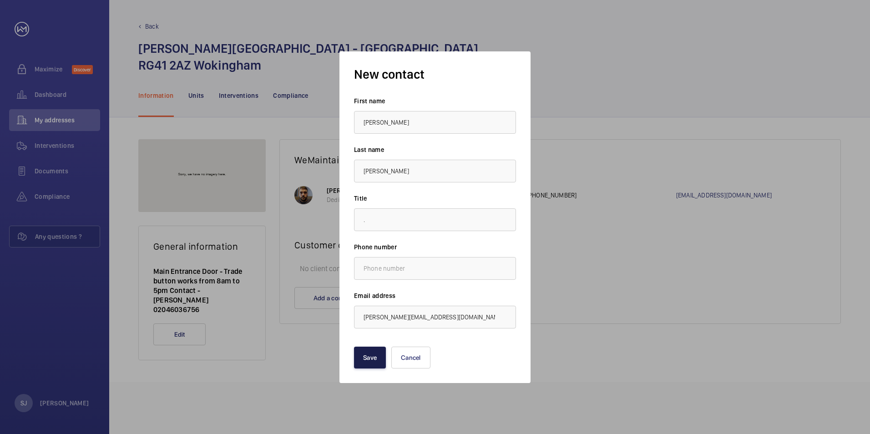
click at [380, 349] on button "Save" at bounding box center [370, 358] width 32 height 22
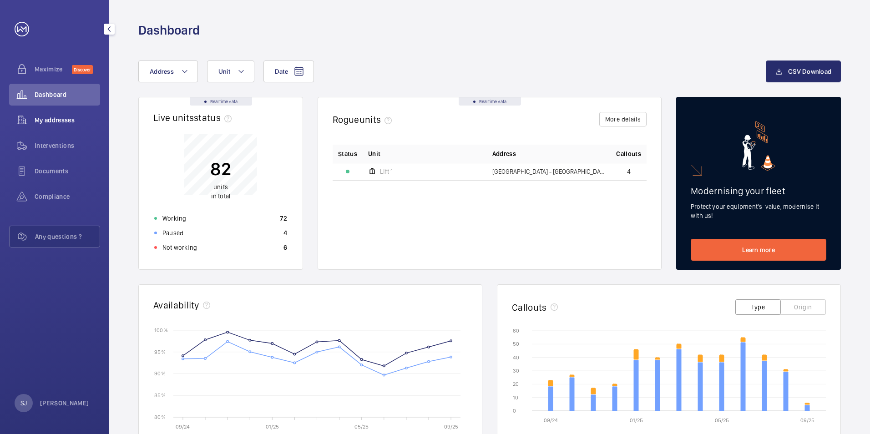
click at [66, 117] on span "My addresses" at bounding box center [67, 120] width 65 height 9
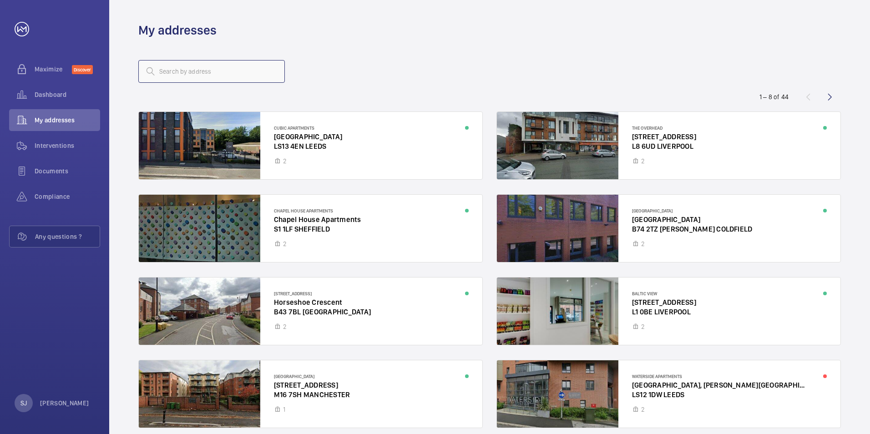
click at [184, 82] on input "text" at bounding box center [211, 71] width 146 height 23
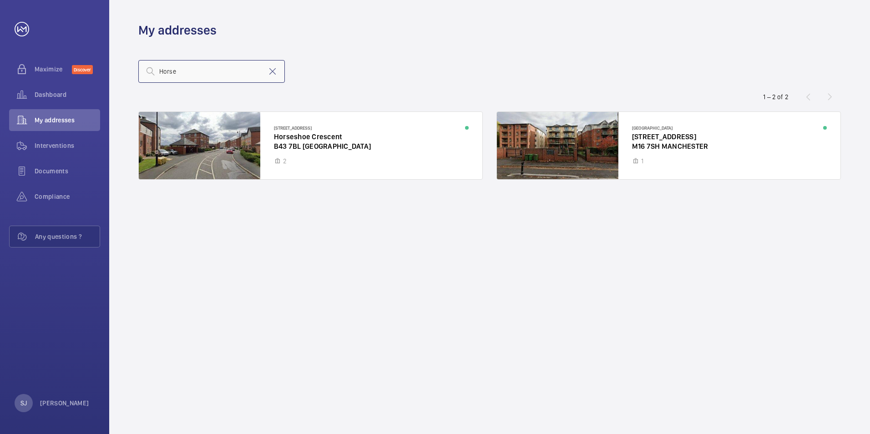
type input "Horse"
click at [322, 176] on div at bounding box center [310, 145] width 343 height 67
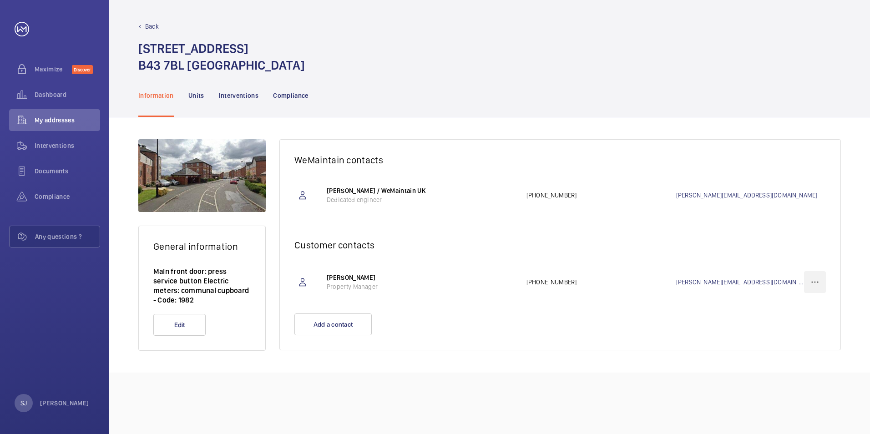
click at [812, 285] on wm-front-icon-button at bounding box center [815, 282] width 22 height 22
click at [794, 324] on p "Delete" at bounding box center [797, 326] width 35 height 9
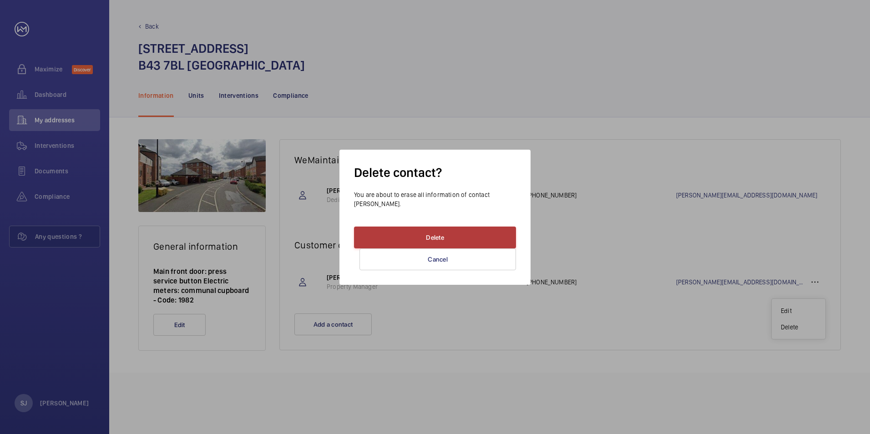
click at [453, 243] on button "Delete" at bounding box center [435, 238] width 162 height 22
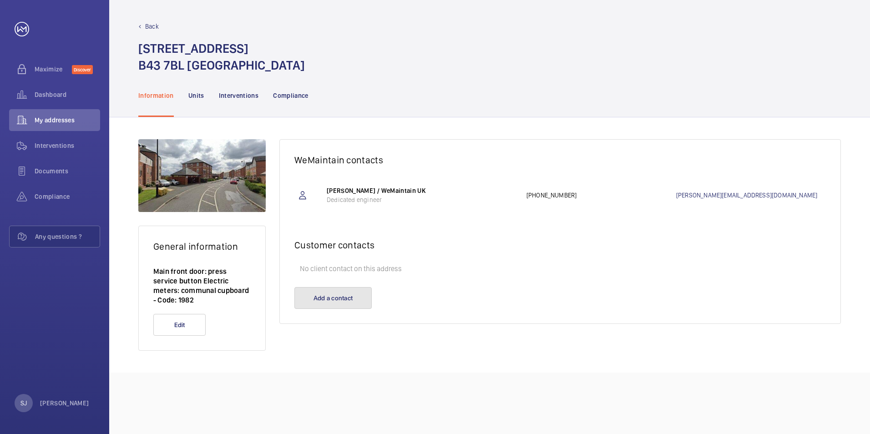
click at [352, 311] on wm-front-card-footer "Add a contact" at bounding box center [560, 305] width 560 height 36
click at [329, 303] on button "Add a contact" at bounding box center [332, 298] width 77 height 22
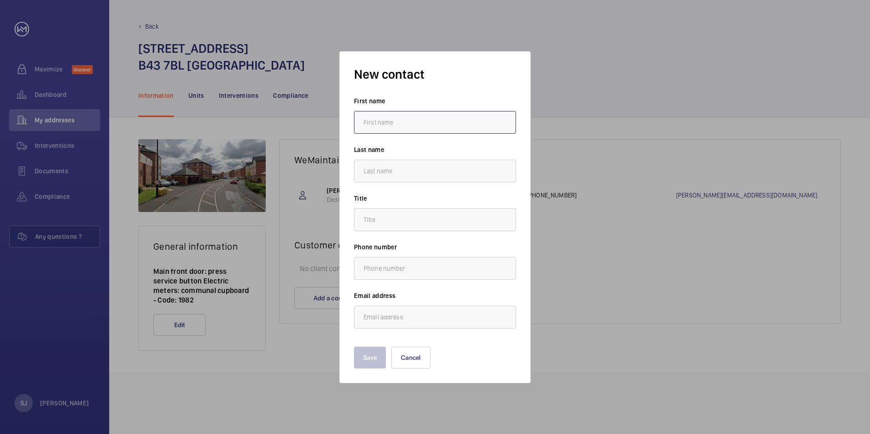
click at [397, 114] on input "text" at bounding box center [435, 122] width 162 height 23
type input "Sophie"
type input "Jaques"
type input "."
type input "s.jaques@hc-gb.com"
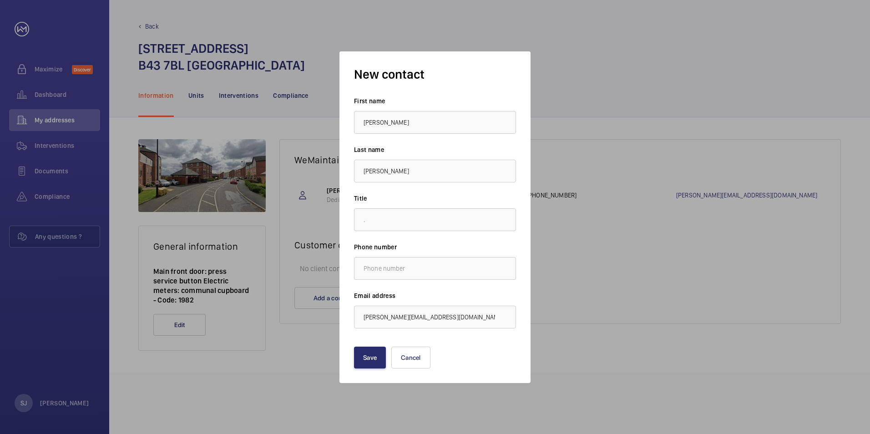
click at [443, 196] on label "Title" at bounding box center [435, 198] width 162 height 9
drag, startPoint x: 377, startPoint y: 359, endPoint x: 377, endPoint y: 353, distance: 6.4
click at [377, 360] on button "Save" at bounding box center [370, 358] width 32 height 22
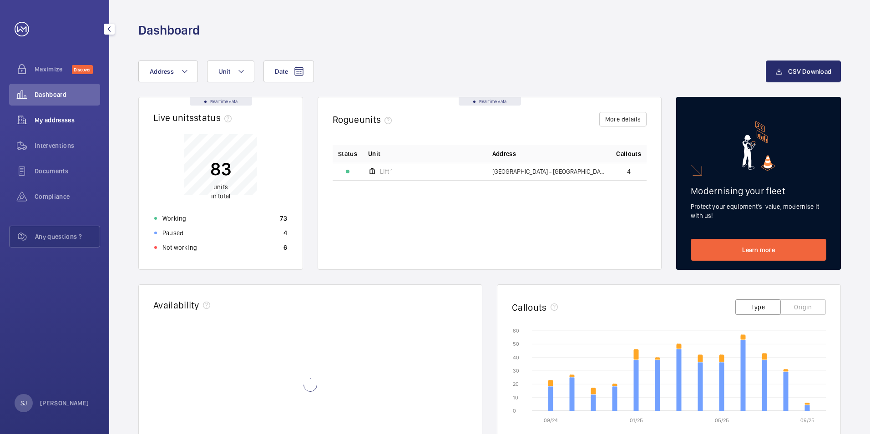
click at [88, 116] on span "My addresses" at bounding box center [67, 120] width 65 height 9
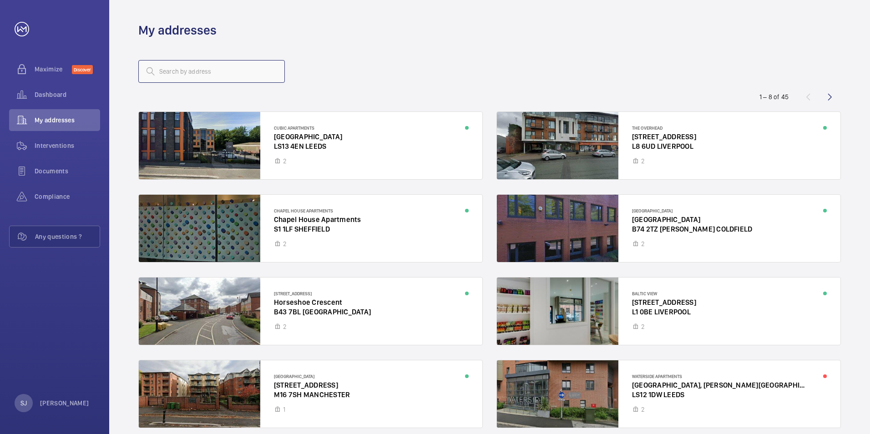
click at [188, 64] on input "text" at bounding box center [211, 71] width 146 height 23
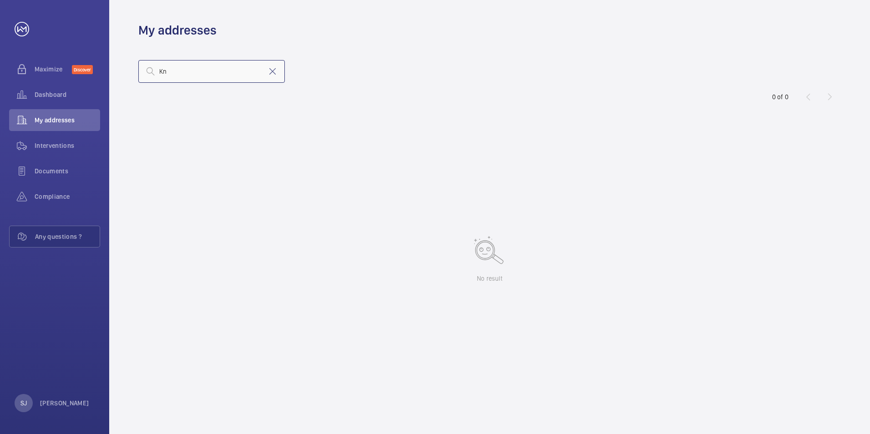
type input "K"
type input "RM13"
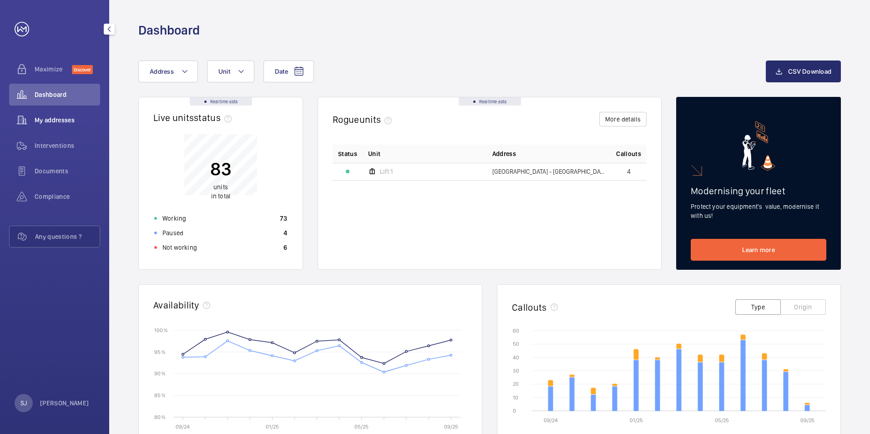
click at [79, 131] on div "My addresses" at bounding box center [54, 121] width 91 height 25
click at [85, 122] on span "My addresses" at bounding box center [67, 120] width 65 height 9
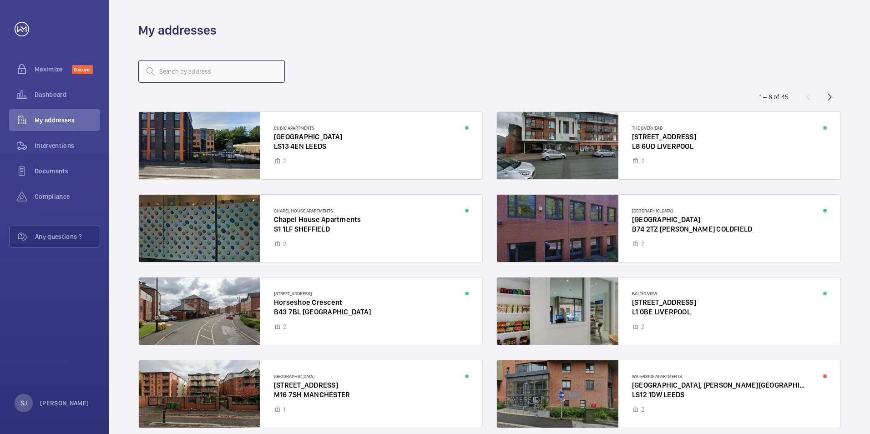
click at [186, 63] on input "text" at bounding box center [211, 71] width 146 height 23
type input "RM13"
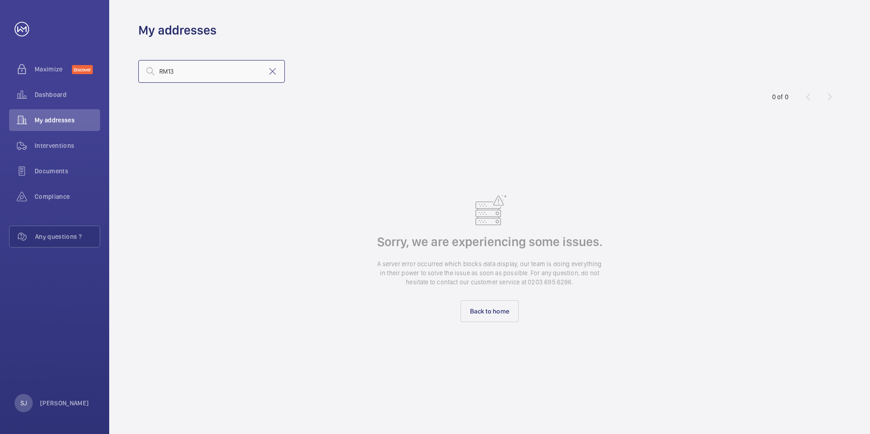
click at [212, 66] on input "RM13" at bounding box center [211, 71] width 146 height 23
type input "R"
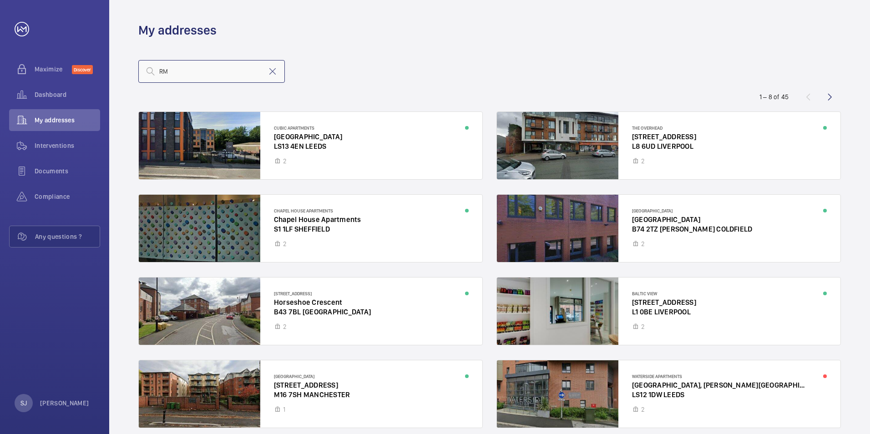
type input "RM1"
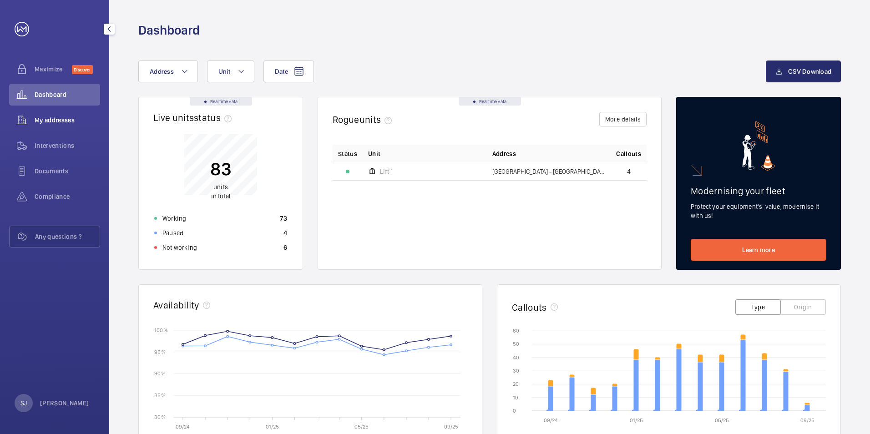
click at [66, 127] on div "My addresses" at bounding box center [54, 120] width 91 height 22
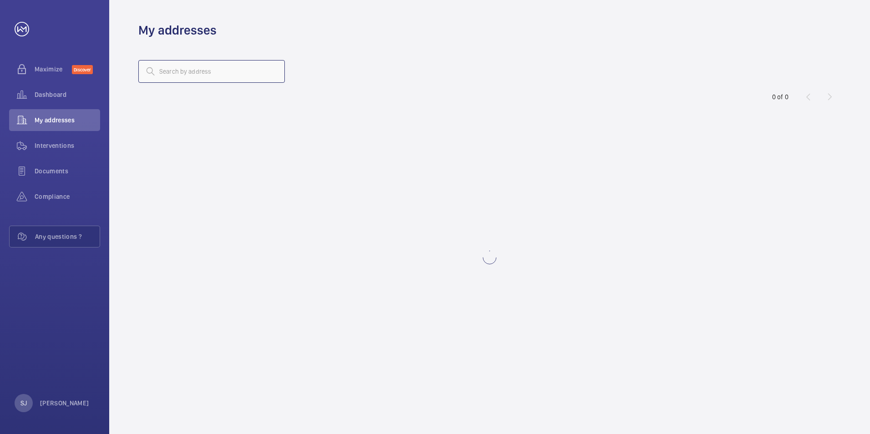
click at [178, 70] on input "text" at bounding box center [211, 71] width 146 height 23
type input "R"
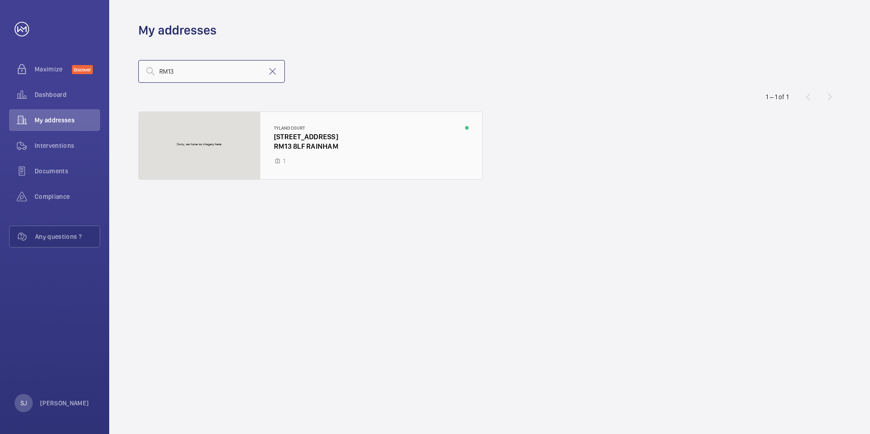
type input "RM13"
click at [336, 132] on div at bounding box center [310, 145] width 343 height 67
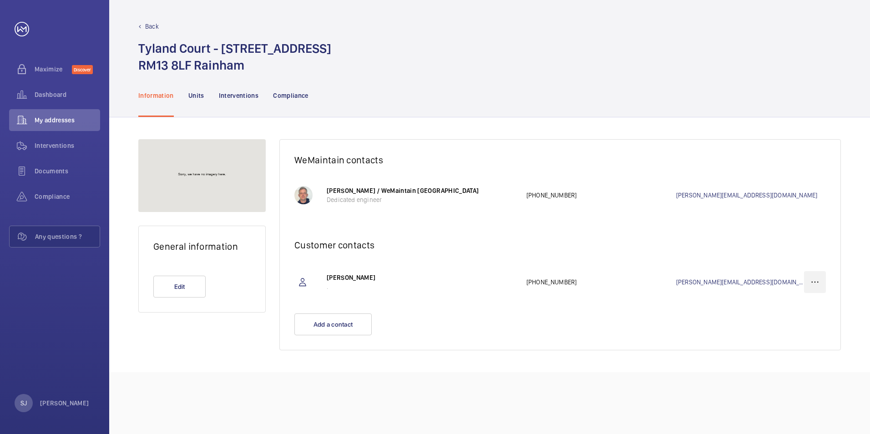
click at [821, 283] on wm-front-icon-button at bounding box center [815, 282] width 22 height 22
click at [785, 331] on p "Delete" at bounding box center [797, 326] width 35 height 9
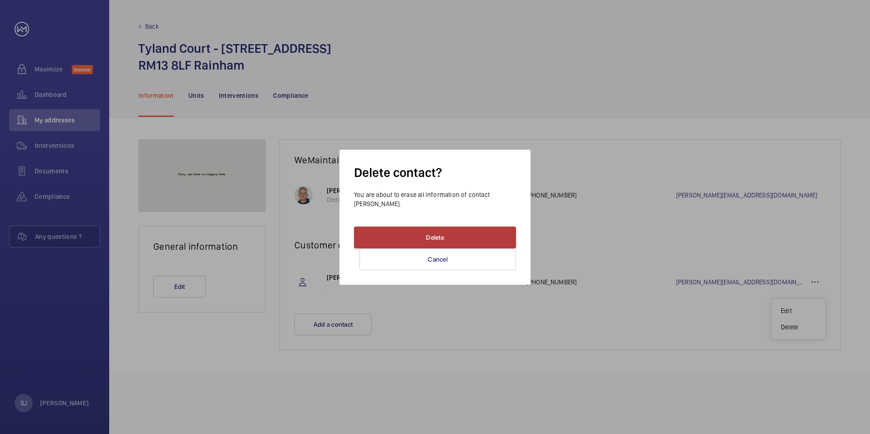
click at [361, 236] on button "Delete" at bounding box center [435, 238] width 162 height 22
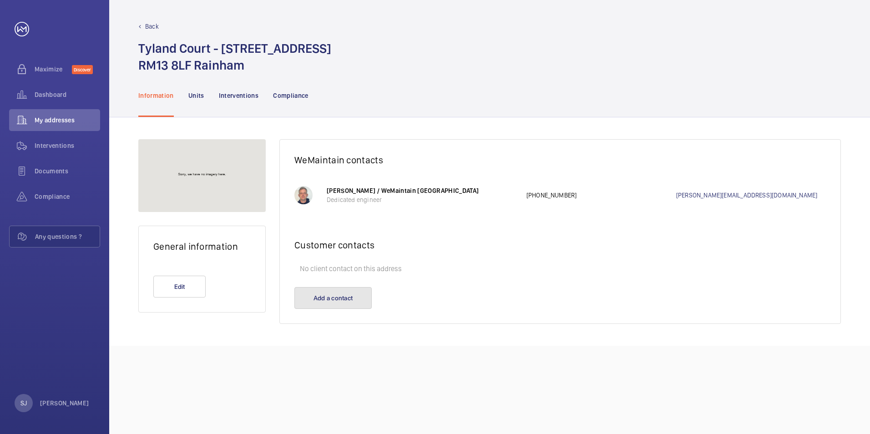
click at [360, 298] on button "Add a contact" at bounding box center [332, 298] width 77 height 22
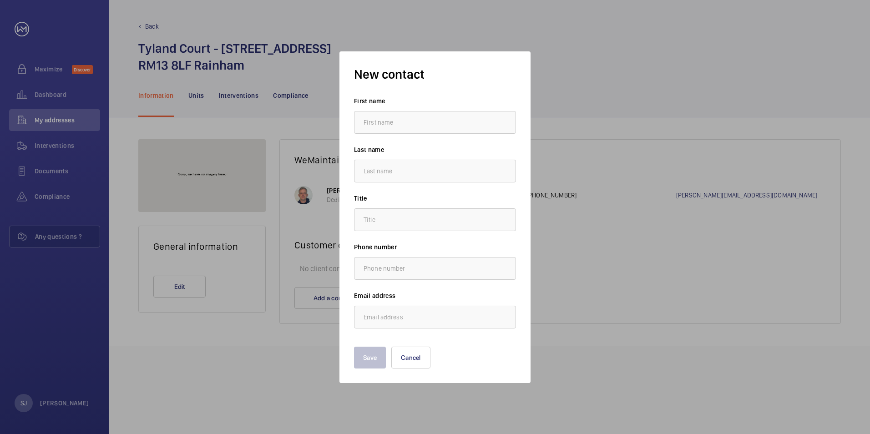
click at [386, 108] on wm-front-input "First name" at bounding box center [435, 114] width 162 height 37
click at [388, 125] on input "text" at bounding box center [435, 122] width 162 height 23
type input "Nadia"
type input "Haida"
type input "n.haida@hc-gb.com"
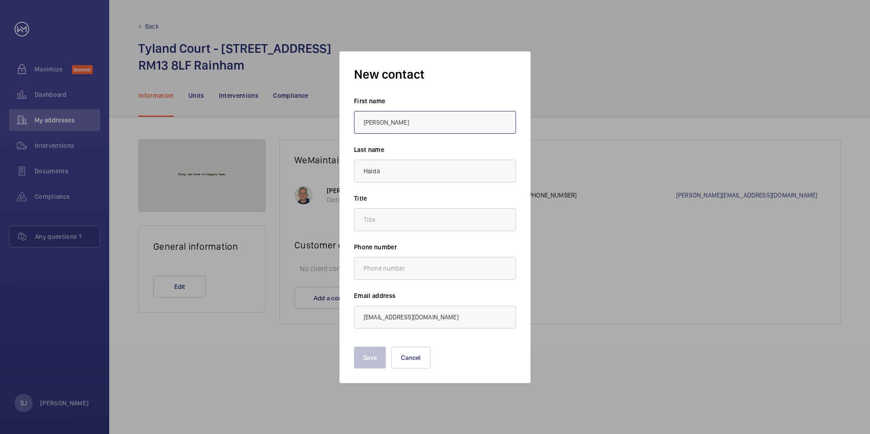
type input "Sophie"
type input "."
click at [371, 355] on button "Save" at bounding box center [370, 358] width 32 height 22
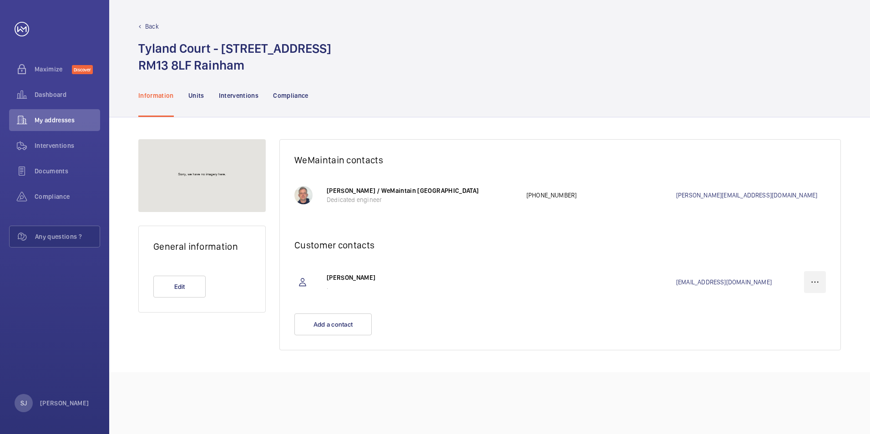
click at [810, 285] on wm-front-icon-button at bounding box center [815, 282] width 22 height 22
click at [792, 314] on p "Edit" at bounding box center [797, 310] width 35 height 9
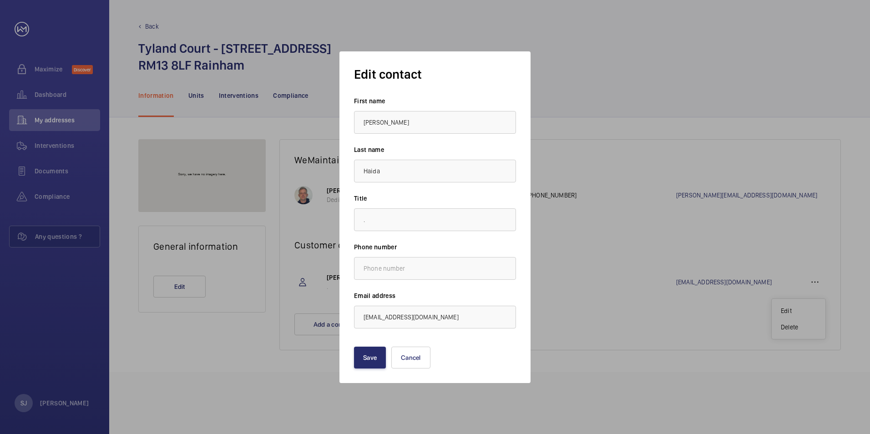
drag, startPoint x: 403, startPoint y: 130, endPoint x: 345, endPoint y: 133, distance: 57.8
click at [343, 135] on div "Edit contact First name Sophie Last name Haida Title . Phone number Email addre…" at bounding box center [434, 217] width 191 height 332
type input "Nadia"
click at [375, 365] on button "Save" at bounding box center [370, 358] width 32 height 22
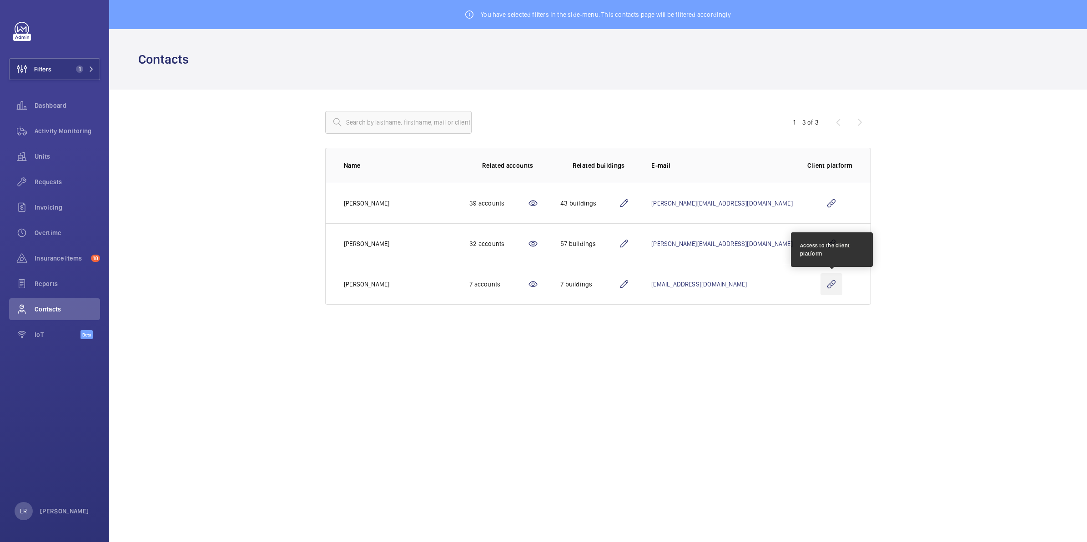
click at [832, 287] on wm-front-icon-button at bounding box center [832, 284] width 22 height 22
click at [827, 290] on wm-front-icon-button at bounding box center [832, 284] width 22 height 22
click at [831, 281] on wm-front-icon-button at bounding box center [832, 284] width 22 height 22
click at [835, 284] on wm-front-icon-button at bounding box center [832, 284] width 22 height 22
drag, startPoint x: 853, startPoint y: 281, endPoint x: 834, endPoint y: 285, distance: 19.4
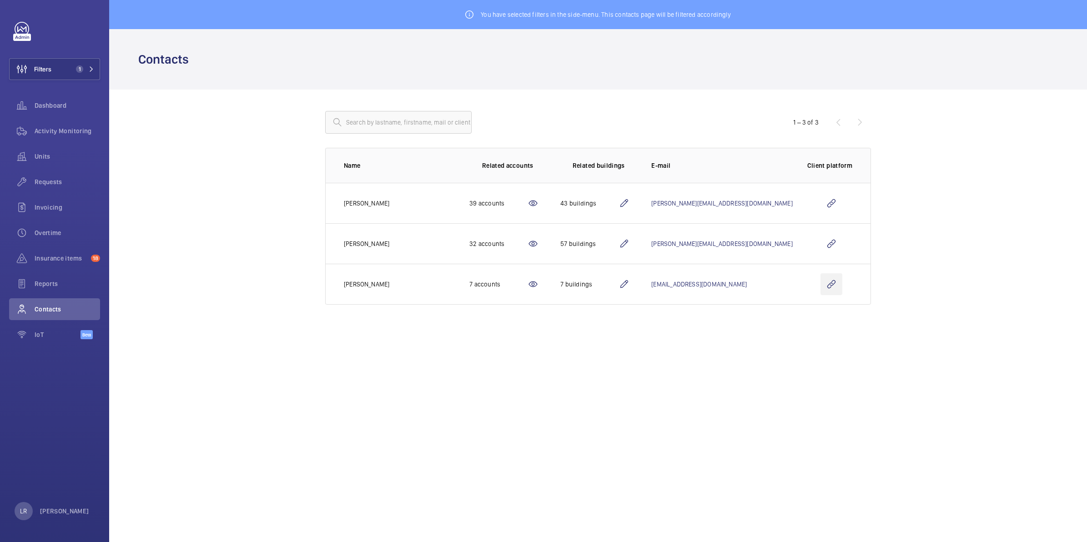
click at [852, 281] on td at bounding box center [832, 284] width 78 height 41
click at [833, 285] on wm-front-icon-button at bounding box center [832, 284] width 22 height 22
click at [837, 291] on wm-front-icon-button at bounding box center [832, 284] width 22 height 22
click at [826, 285] on wm-front-icon-button at bounding box center [832, 284] width 22 height 22
click at [834, 296] on td at bounding box center [832, 284] width 78 height 41
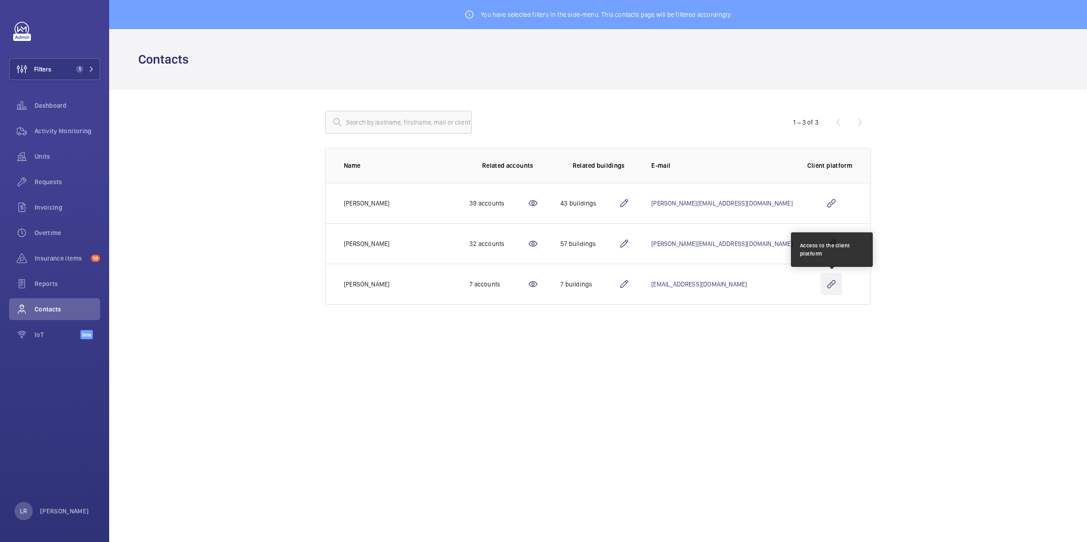
click at [833, 280] on wm-front-icon-button at bounding box center [832, 284] width 22 height 22
drag, startPoint x: 837, startPoint y: 279, endPoint x: 840, endPoint y: 265, distance: 14.5
click at [840, 266] on td at bounding box center [832, 284] width 78 height 41
click at [840, 280] on wm-front-icon-button at bounding box center [832, 284] width 22 height 22
click at [831, 294] on wm-front-icon-button at bounding box center [832, 284] width 22 height 22
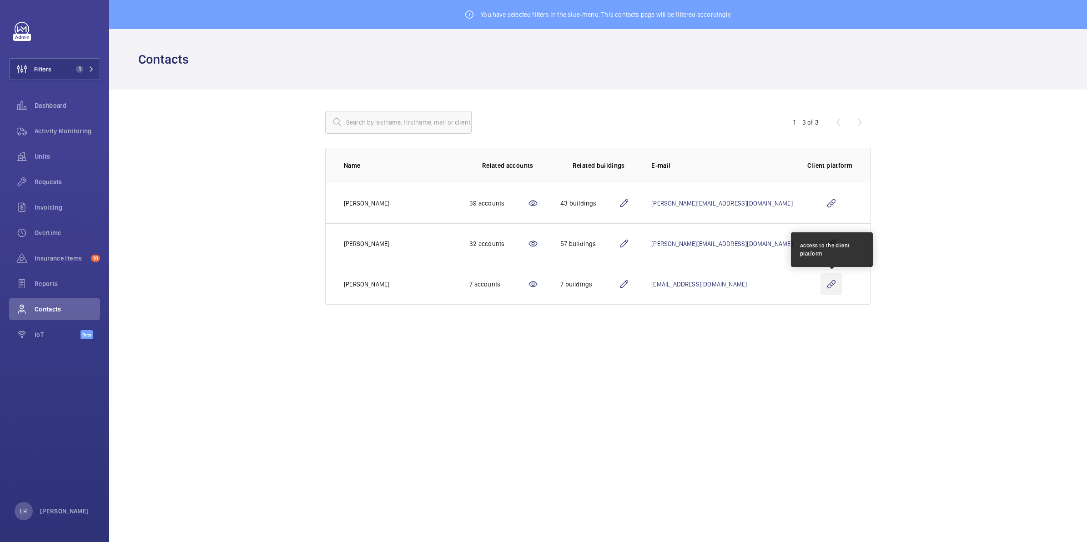
click at [827, 292] on wm-front-icon-button at bounding box center [832, 284] width 22 height 22
click at [831, 289] on wm-front-icon-button at bounding box center [832, 284] width 22 height 22
click at [837, 300] on td at bounding box center [832, 284] width 78 height 41
click at [838, 292] on wm-front-icon-button at bounding box center [832, 284] width 22 height 22
click at [840, 293] on wm-front-icon-button at bounding box center [832, 284] width 22 height 22
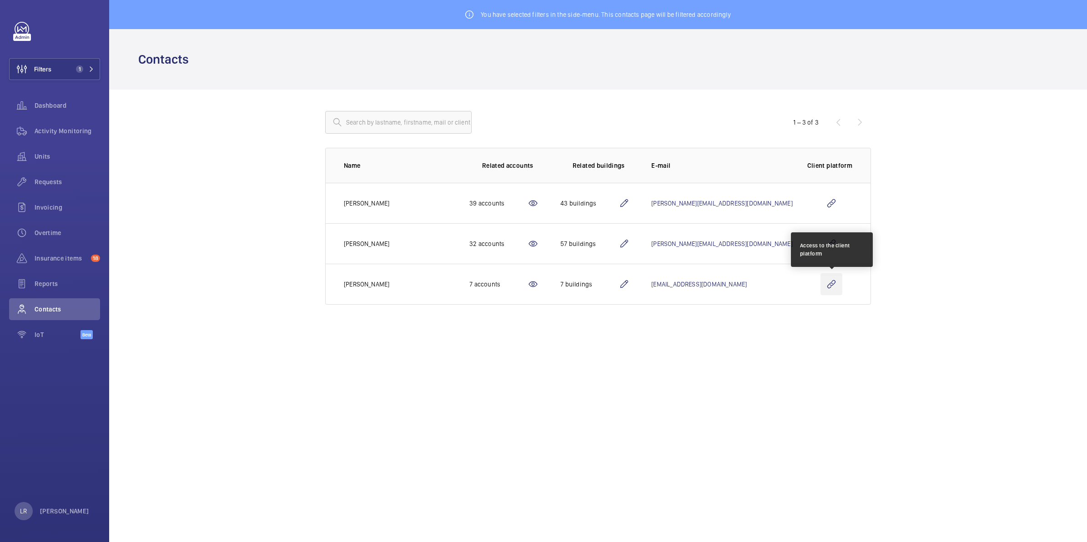
click at [831, 283] on wm-front-icon-button at bounding box center [832, 284] width 22 height 22
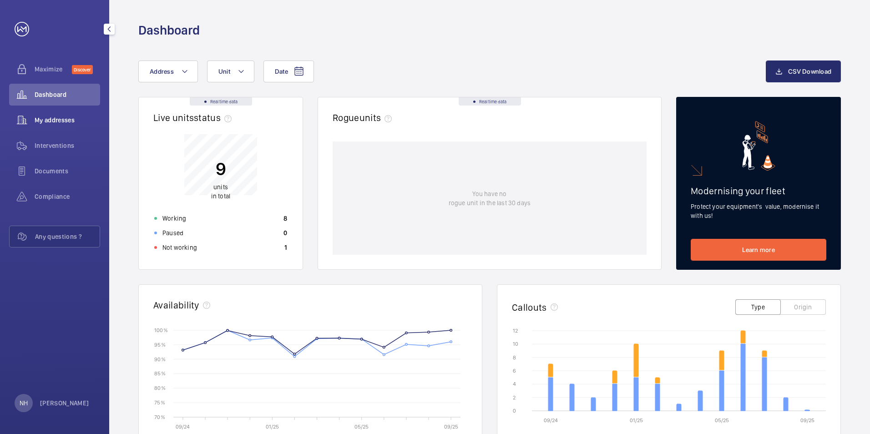
click at [49, 124] on span "My addresses" at bounding box center [67, 120] width 65 height 9
